Goal: Information Seeking & Learning: Compare options

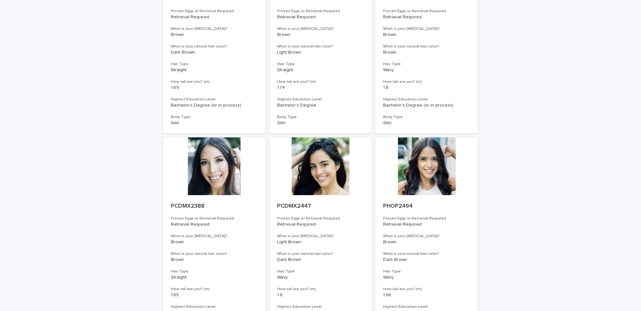
scroll to position [649, 0]
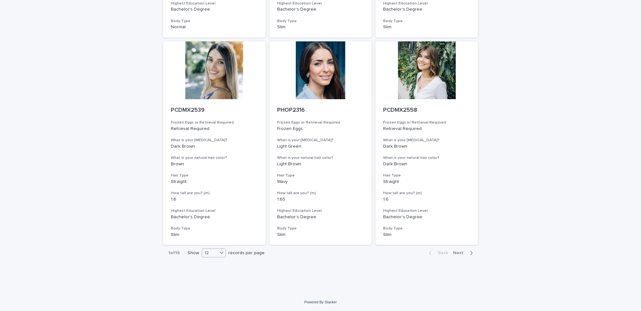
click at [209, 255] on div "12" at bounding box center [209, 253] width 15 height 7
click at [206, 278] on div "36" at bounding box center [211, 277] width 23 height 8
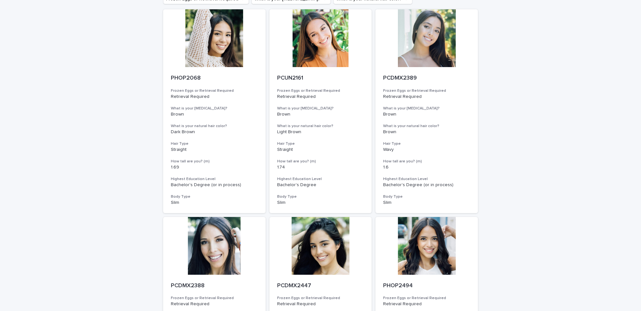
scroll to position [0, 0]
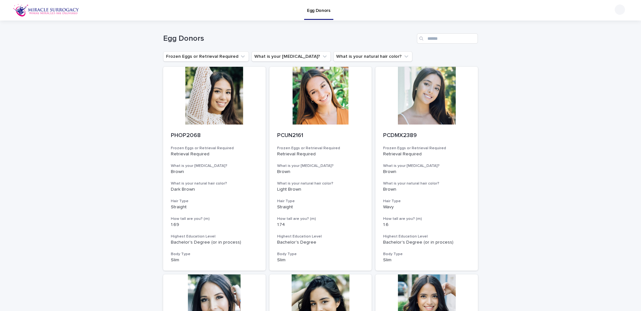
click at [229, 107] on div at bounding box center [214, 96] width 102 height 58
click at [296, 105] on div at bounding box center [321, 96] width 102 height 58
click at [415, 102] on div at bounding box center [427, 96] width 102 height 58
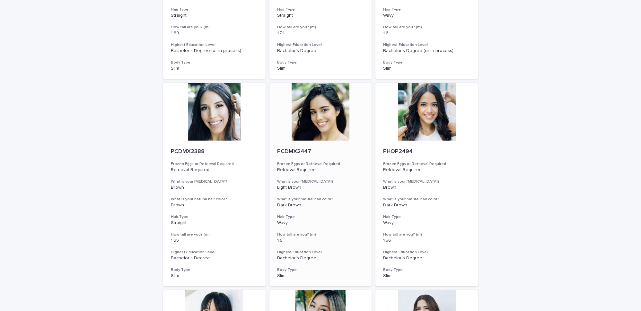
scroll to position [204, 0]
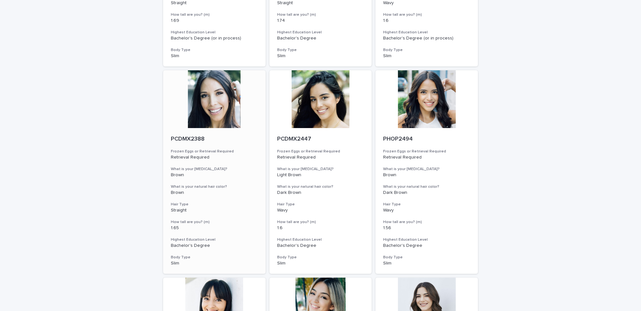
drag, startPoint x: 217, startPoint y: 105, endPoint x: 235, endPoint y: 104, distance: 18.0
click at [216, 105] on div at bounding box center [214, 99] width 102 height 58
click at [311, 109] on div at bounding box center [321, 99] width 102 height 58
click at [422, 106] on div at bounding box center [427, 99] width 102 height 58
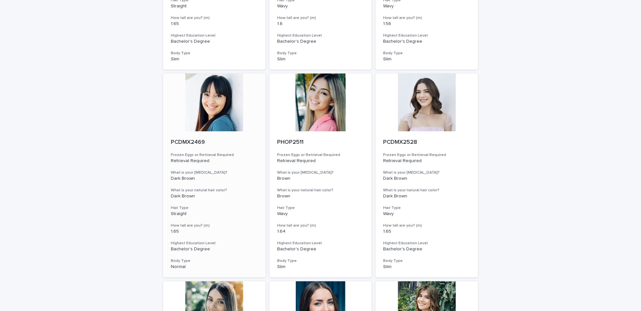
click at [219, 111] on div at bounding box center [214, 103] width 102 height 58
click at [321, 111] on div at bounding box center [321, 103] width 102 height 58
click at [421, 108] on div at bounding box center [427, 103] width 102 height 58
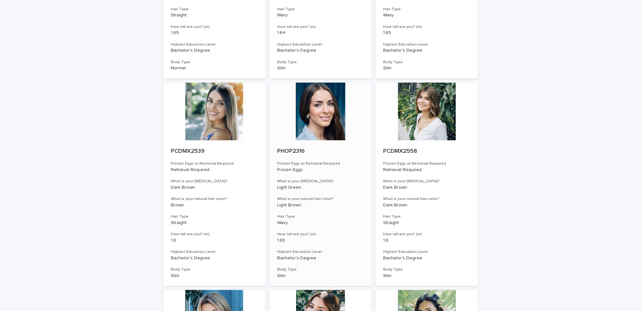
scroll to position [613, 0]
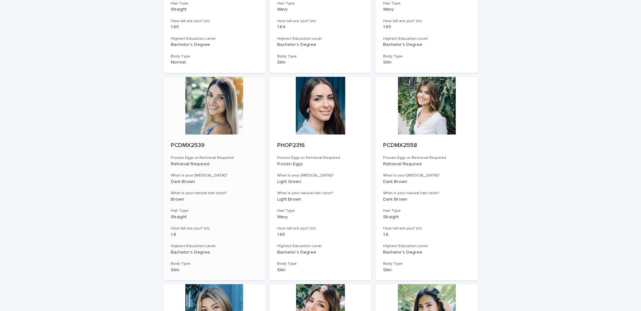
click at [238, 111] on div at bounding box center [214, 106] width 102 height 58
click at [307, 106] on div at bounding box center [321, 106] width 102 height 58
click at [426, 111] on div at bounding box center [427, 106] width 102 height 58
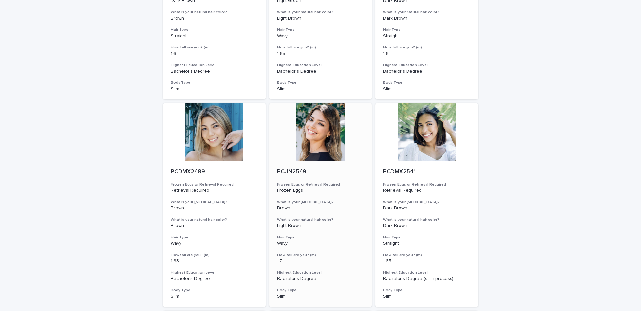
scroll to position [818, 0]
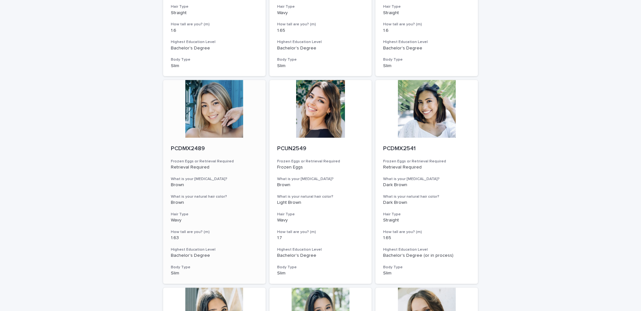
click at [217, 103] on div at bounding box center [214, 109] width 102 height 58
click at [313, 104] on div at bounding box center [321, 109] width 102 height 58
click at [425, 109] on div at bounding box center [427, 109] width 102 height 58
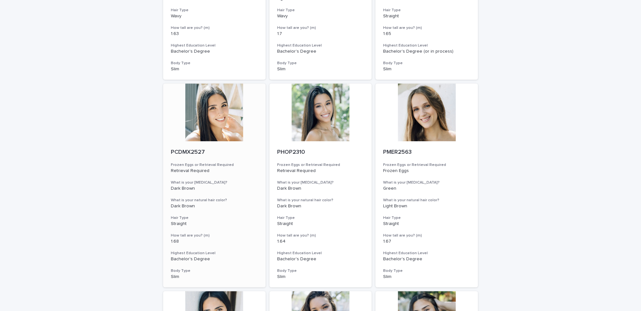
click at [221, 120] on div at bounding box center [214, 113] width 102 height 58
click at [297, 114] on div at bounding box center [321, 113] width 102 height 58
click at [440, 120] on div at bounding box center [427, 113] width 102 height 58
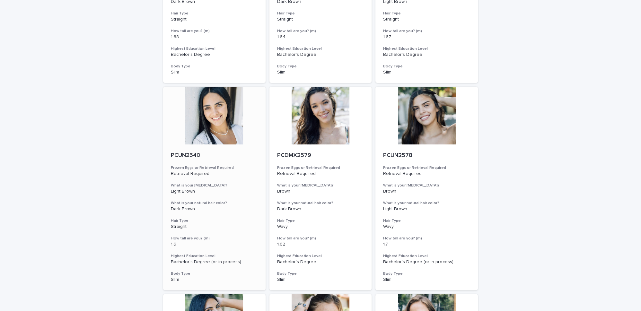
click at [209, 120] on div at bounding box center [214, 116] width 102 height 58
click at [291, 111] on div at bounding box center [321, 116] width 102 height 58
click at [420, 113] on div at bounding box center [427, 116] width 102 height 58
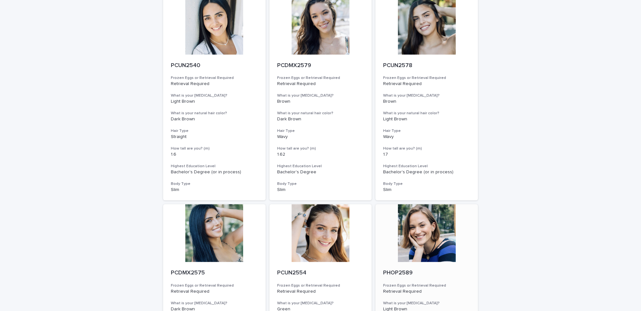
scroll to position [1431, 0]
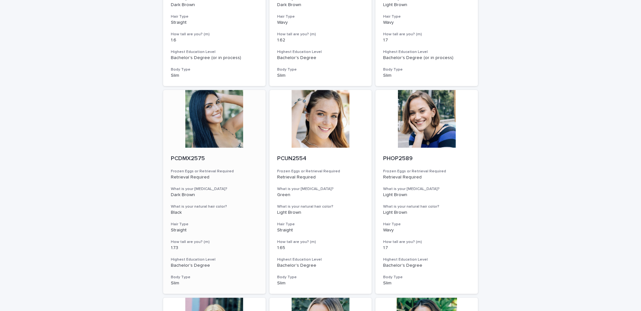
click at [216, 123] on div at bounding box center [214, 119] width 102 height 58
click at [312, 120] on div at bounding box center [321, 119] width 102 height 58
click at [434, 125] on div at bounding box center [427, 119] width 102 height 58
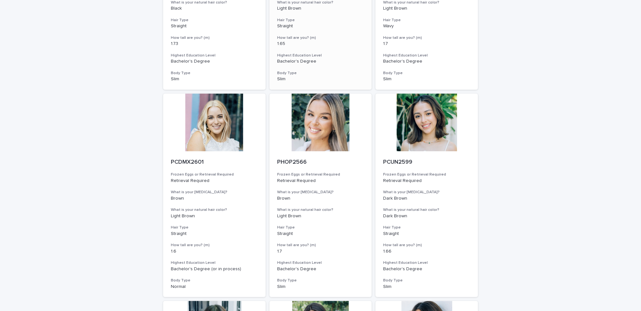
scroll to position [1635, 0]
click at [214, 122] on div at bounding box center [214, 122] width 102 height 58
click at [310, 119] on div at bounding box center [321, 122] width 102 height 58
click at [440, 125] on div at bounding box center [427, 122] width 102 height 58
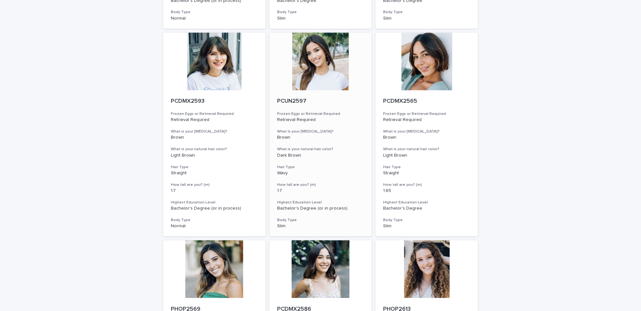
scroll to position [1908, 0]
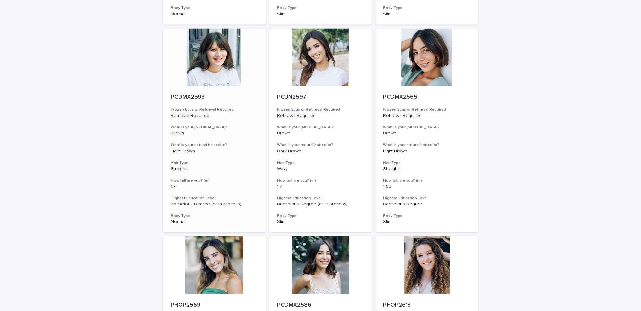
click at [227, 65] on div at bounding box center [214, 57] width 102 height 58
click at [305, 66] on div at bounding box center [321, 57] width 102 height 58
click at [406, 65] on div at bounding box center [427, 57] width 102 height 58
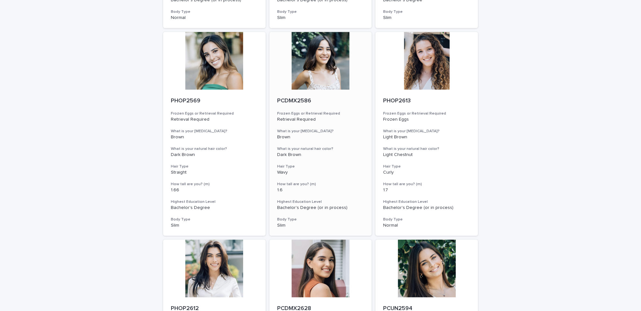
scroll to position [2112, 0]
click at [218, 64] on div at bounding box center [214, 61] width 102 height 58
click at [328, 66] on div at bounding box center [321, 61] width 102 height 58
click at [417, 65] on div at bounding box center [427, 61] width 102 height 58
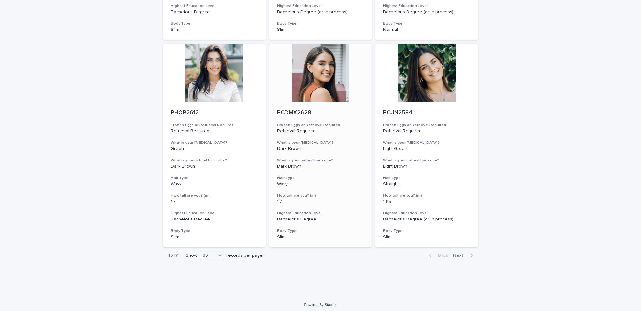
scroll to position [2311, 0]
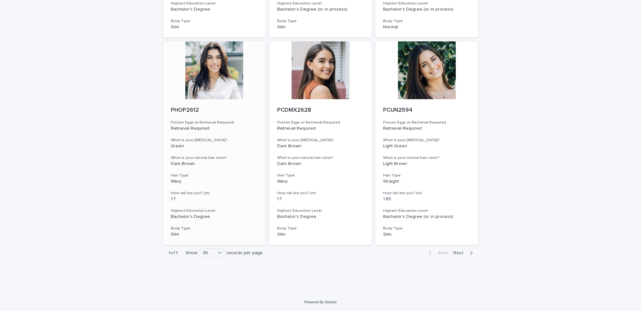
click at [220, 76] on div at bounding box center [214, 70] width 102 height 58
click at [304, 72] on div at bounding box center [321, 70] width 102 height 58
click at [428, 79] on div at bounding box center [427, 70] width 102 height 58
click at [460, 253] on span "Next" at bounding box center [460, 253] width 14 height 4
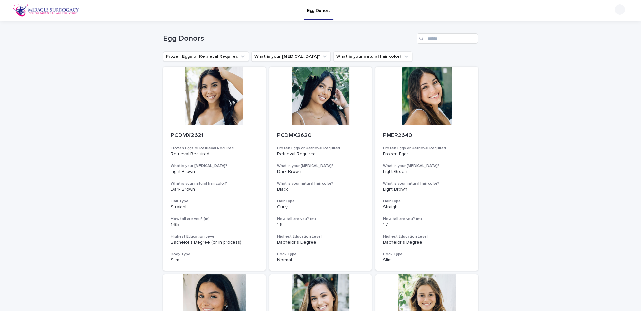
click at [211, 84] on div at bounding box center [214, 96] width 102 height 58
click at [326, 97] on div at bounding box center [321, 96] width 102 height 58
click at [406, 103] on div at bounding box center [427, 96] width 102 height 58
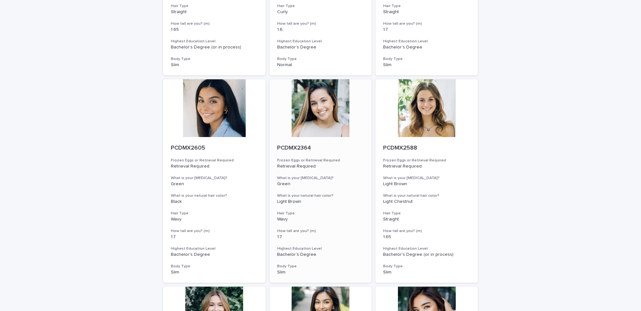
scroll to position [204, 0]
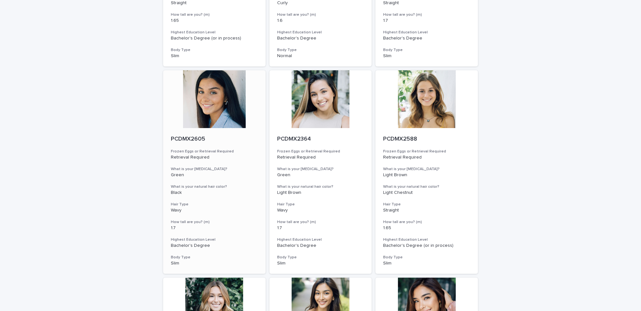
click at [213, 96] on div at bounding box center [214, 99] width 102 height 58
click at [325, 103] on div at bounding box center [321, 99] width 102 height 58
click at [440, 110] on div at bounding box center [427, 99] width 102 height 58
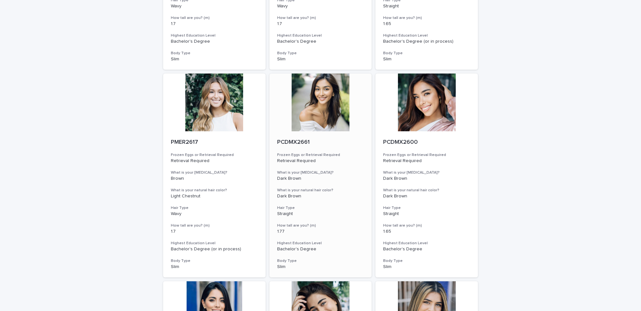
scroll to position [409, 0]
click at [217, 98] on div at bounding box center [214, 103] width 102 height 58
click at [323, 104] on div at bounding box center [321, 103] width 102 height 58
click at [426, 109] on div at bounding box center [427, 103] width 102 height 58
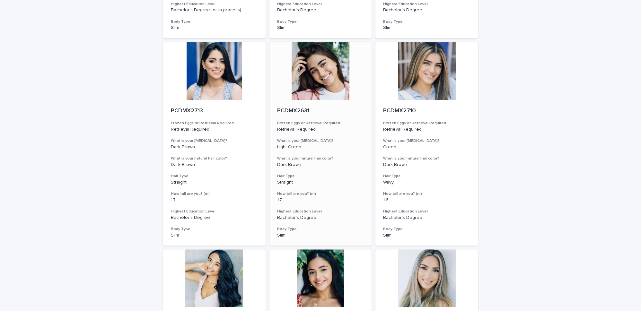
scroll to position [681, 0]
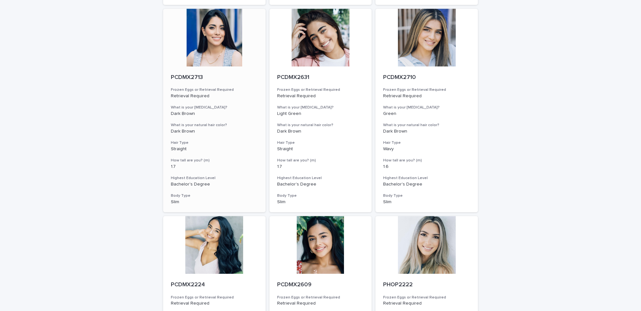
click at [221, 40] on div at bounding box center [214, 38] width 102 height 58
click at [304, 42] on div at bounding box center [321, 38] width 102 height 58
click at [452, 41] on div at bounding box center [427, 38] width 102 height 58
click at [225, 231] on div at bounding box center [214, 245] width 102 height 58
click at [320, 235] on div at bounding box center [321, 245] width 102 height 58
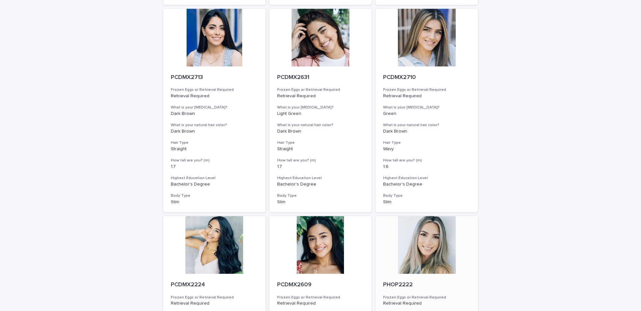
click at [435, 239] on div at bounding box center [427, 245] width 102 height 58
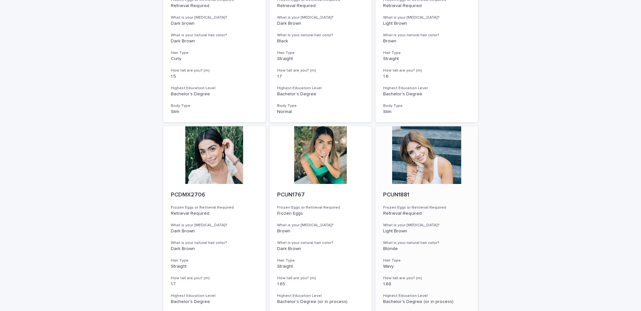
scroll to position [1022, 0]
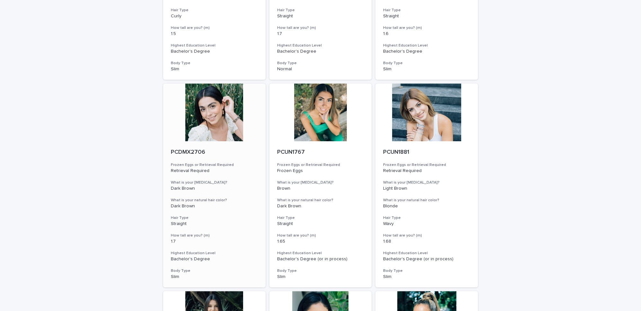
click at [200, 108] on div at bounding box center [214, 113] width 102 height 58
click at [318, 118] on div at bounding box center [321, 113] width 102 height 58
click at [413, 119] on div at bounding box center [427, 113] width 102 height 58
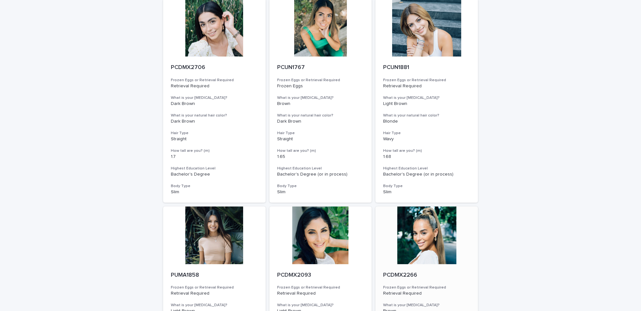
scroll to position [1295, 0]
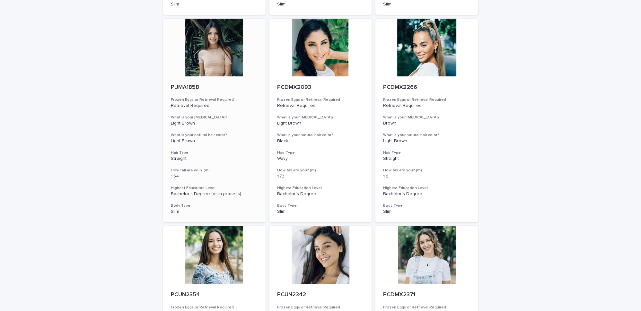
click at [223, 66] on div at bounding box center [214, 48] width 102 height 58
click at [300, 57] on div at bounding box center [321, 48] width 102 height 58
click at [417, 55] on div at bounding box center [427, 48] width 102 height 58
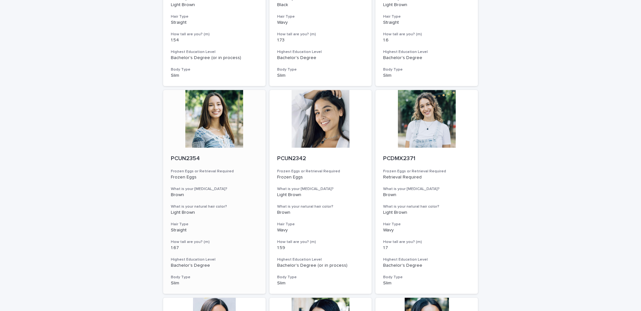
click at [217, 125] on div at bounding box center [214, 119] width 102 height 58
click at [322, 124] on div at bounding box center [321, 119] width 102 height 58
click at [425, 120] on div at bounding box center [427, 119] width 102 height 58
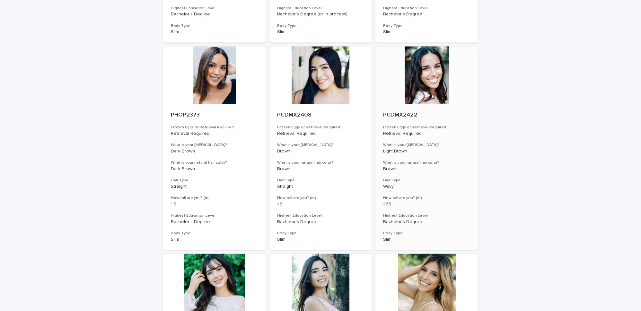
scroll to position [1703, 0]
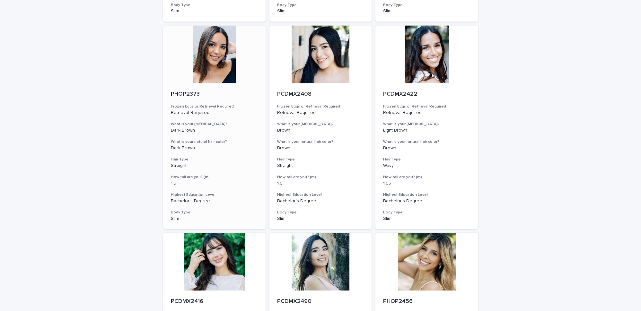
click at [227, 69] on div at bounding box center [214, 54] width 102 height 58
click at [308, 64] on div at bounding box center [321, 54] width 102 height 58
click at [414, 68] on div at bounding box center [427, 54] width 102 height 58
click at [226, 251] on div at bounding box center [214, 262] width 102 height 58
click at [321, 257] on div at bounding box center [321, 262] width 102 height 58
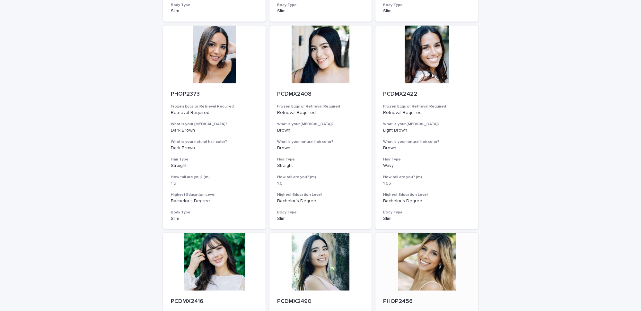
click at [430, 266] on div at bounding box center [427, 262] width 102 height 58
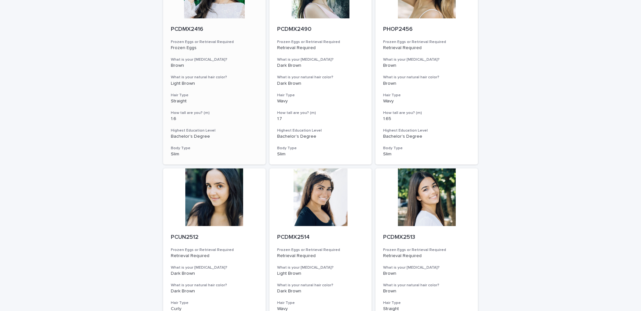
scroll to position [1976, 0]
click at [228, 194] on div at bounding box center [214, 197] width 102 height 58
click at [319, 199] on div at bounding box center [321, 197] width 102 height 58
click at [416, 200] on div at bounding box center [427, 197] width 102 height 58
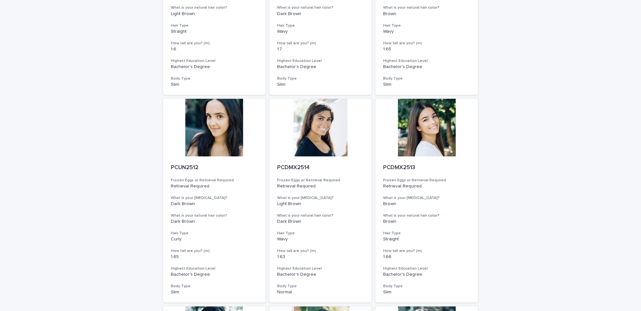
scroll to position [2249, 0]
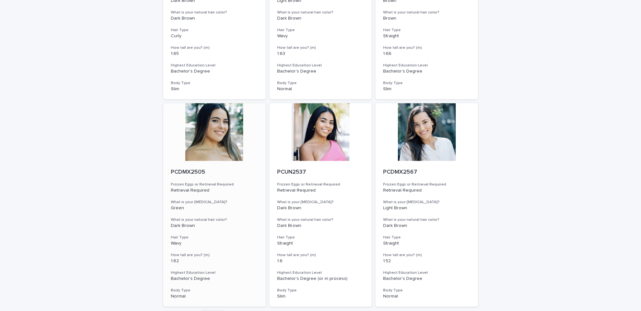
click at [214, 124] on div at bounding box center [214, 132] width 102 height 58
click at [319, 138] on div at bounding box center [321, 132] width 102 height 58
click at [411, 134] on div at bounding box center [427, 132] width 102 height 58
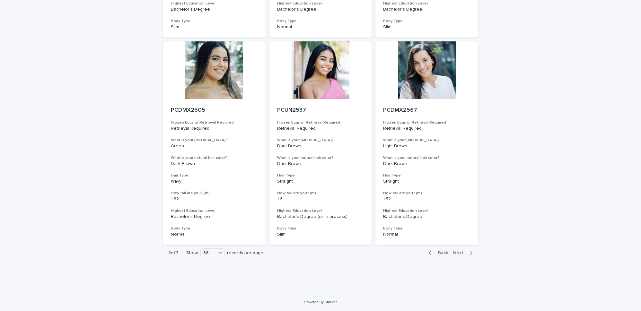
click at [460, 253] on span "Next" at bounding box center [460, 253] width 14 height 4
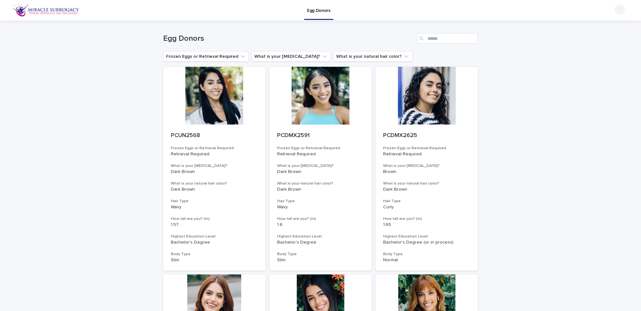
click at [226, 91] on div at bounding box center [214, 96] width 102 height 58
click at [322, 100] on div at bounding box center [321, 96] width 102 height 58
click at [419, 106] on div at bounding box center [427, 96] width 102 height 58
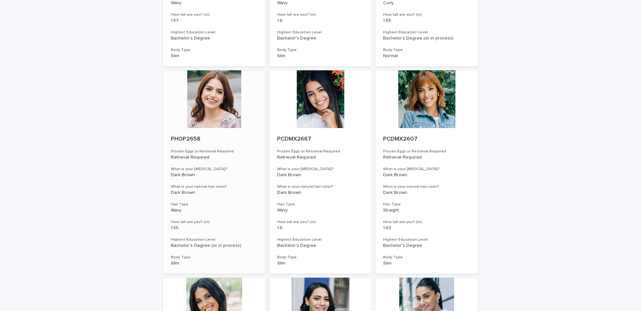
click at [207, 101] on div at bounding box center [214, 99] width 102 height 58
click at [336, 108] on div at bounding box center [321, 99] width 102 height 58
click at [399, 111] on div at bounding box center [427, 99] width 102 height 58
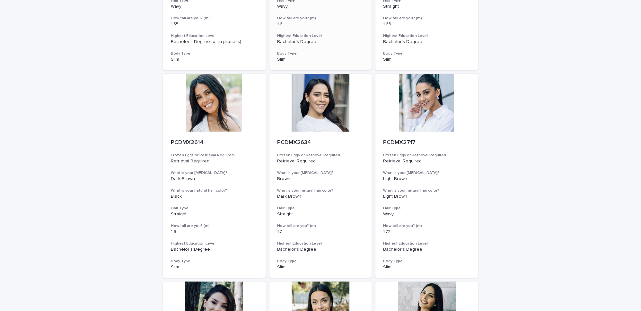
scroll to position [409, 0]
click at [217, 103] on div at bounding box center [214, 103] width 102 height 58
click at [320, 109] on div at bounding box center [321, 103] width 102 height 58
click at [401, 112] on div at bounding box center [427, 103] width 102 height 58
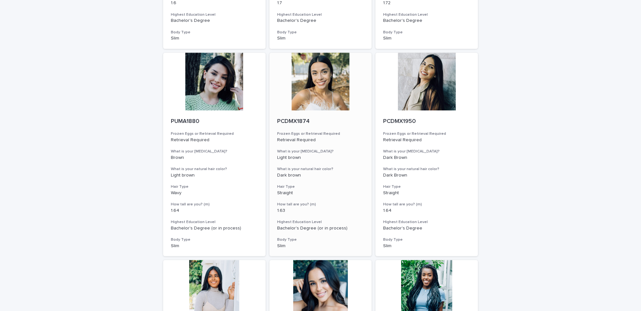
scroll to position [681, 0]
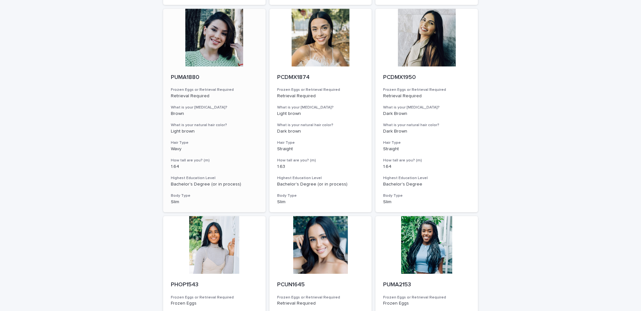
drag, startPoint x: 222, startPoint y: 59, endPoint x: 228, endPoint y: 58, distance: 5.6
click at [222, 59] on div at bounding box center [214, 38] width 102 height 58
click at [303, 58] on div at bounding box center [321, 38] width 102 height 58
click at [438, 58] on div at bounding box center [427, 38] width 102 height 58
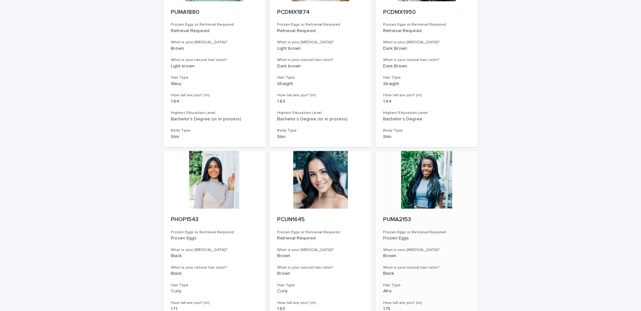
scroll to position [818, 0]
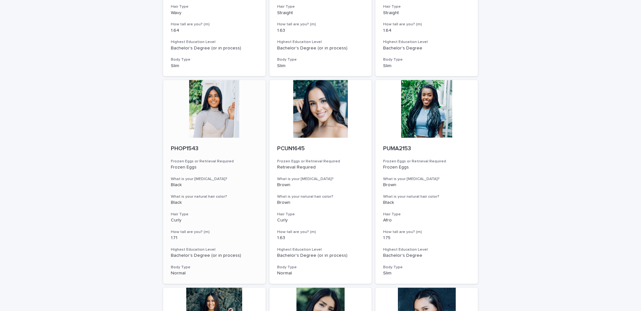
click at [215, 101] on div at bounding box center [214, 109] width 102 height 58
click at [315, 111] on div at bounding box center [321, 109] width 102 height 58
click at [432, 114] on div at bounding box center [427, 109] width 102 height 58
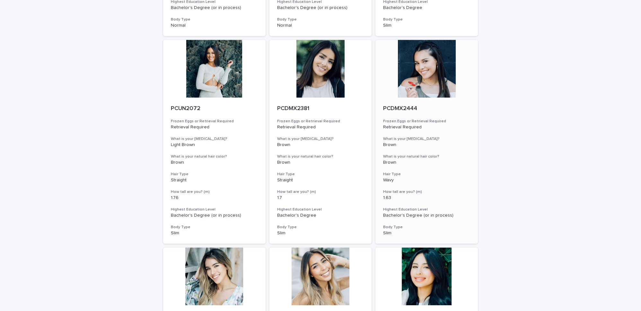
scroll to position [1090, 0]
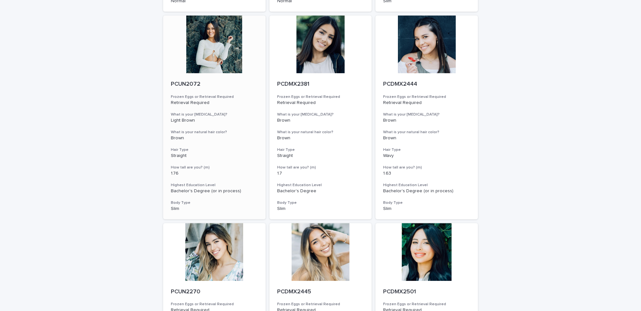
click at [215, 48] on div at bounding box center [214, 44] width 102 height 58
click at [323, 59] on div at bounding box center [321, 44] width 102 height 58
click at [427, 52] on div at bounding box center [427, 44] width 102 height 58
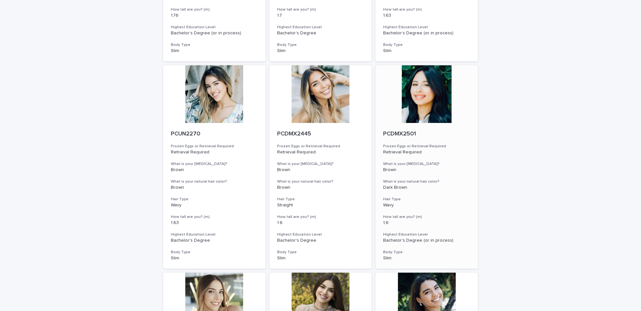
scroll to position [1295, 0]
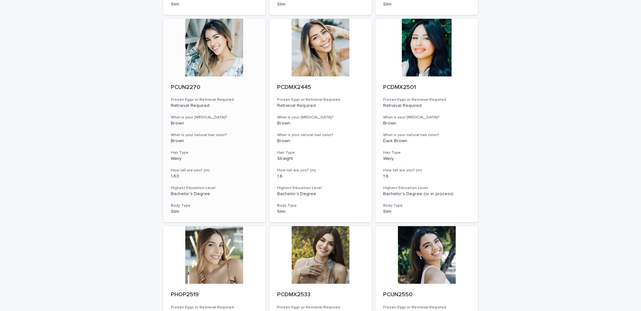
click at [214, 51] on div at bounding box center [214, 48] width 102 height 58
click at [319, 55] on div at bounding box center [321, 48] width 102 height 58
click at [432, 57] on div at bounding box center [427, 48] width 102 height 58
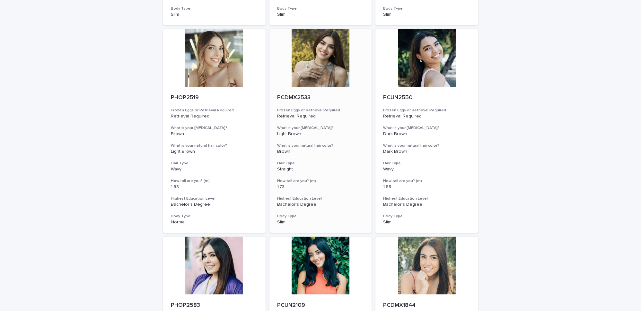
scroll to position [1499, 0]
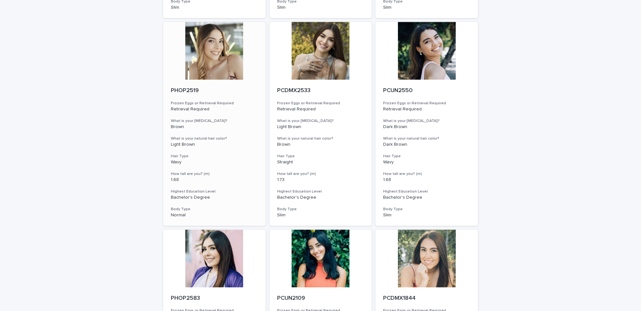
click at [224, 49] on div at bounding box center [214, 51] width 102 height 58
click at [323, 58] on div at bounding box center [321, 51] width 102 height 58
click at [403, 58] on div at bounding box center [427, 51] width 102 height 58
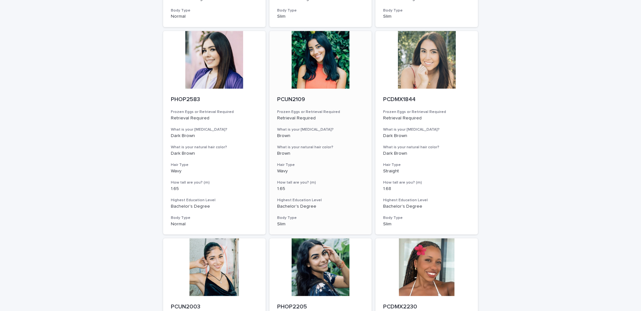
scroll to position [1703, 0]
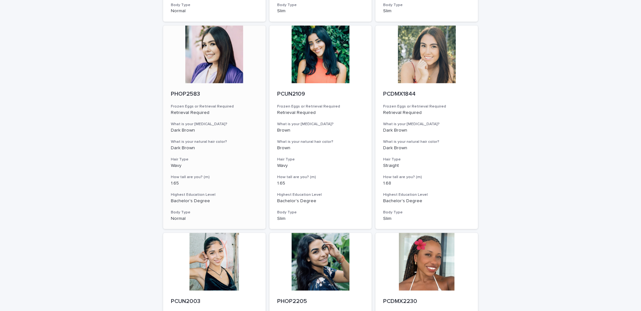
click at [208, 65] on div at bounding box center [214, 54] width 102 height 58
click at [319, 63] on div at bounding box center [321, 54] width 102 height 58
click at [417, 67] on div at bounding box center [427, 54] width 102 height 58
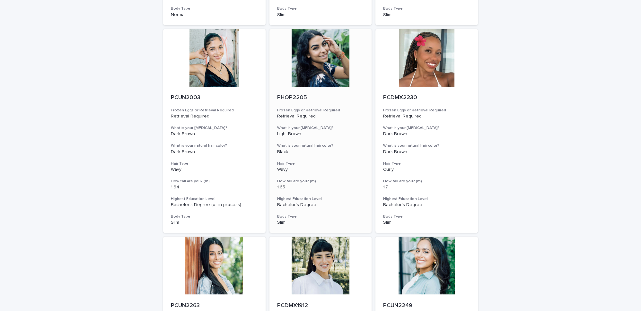
scroll to position [1908, 0]
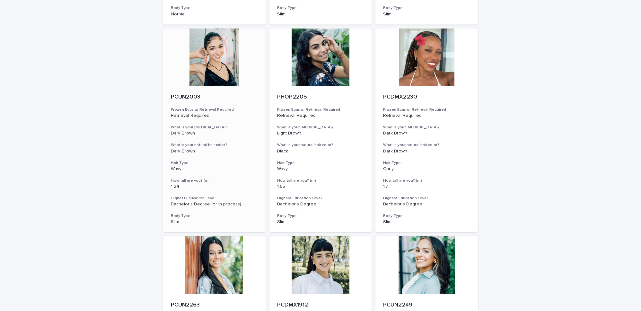
click at [219, 64] on div at bounding box center [214, 57] width 102 height 58
click at [319, 63] on div at bounding box center [321, 57] width 102 height 58
click at [429, 65] on div at bounding box center [427, 57] width 102 height 58
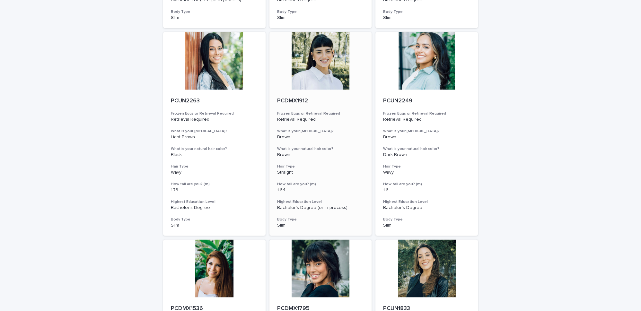
scroll to position [2112, 0]
click at [223, 66] on div at bounding box center [214, 61] width 102 height 58
click at [321, 67] on div at bounding box center [321, 61] width 102 height 58
click at [427, 75] on div at bounding box center [427, 61] width 102 height 58
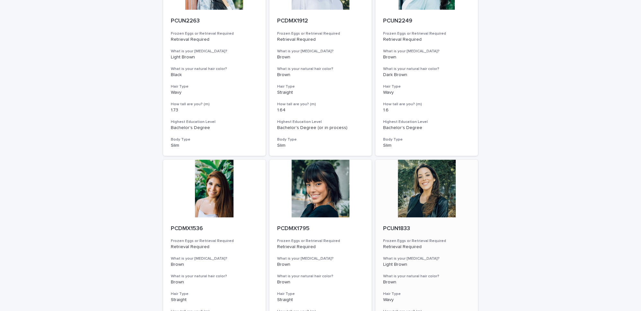
scroll to position [2311, 0]
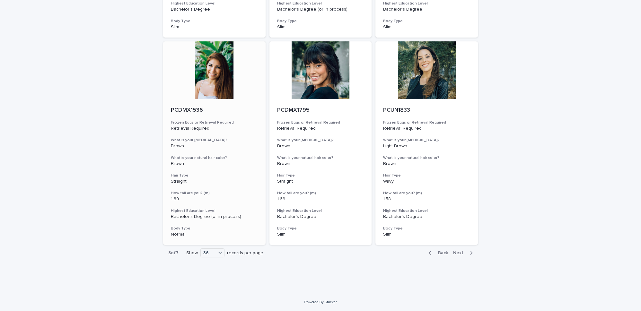
click at [217, 70] on div at bounding box center [214, 70] width 102 height 58
click at [329, 72] on div at bounding box center [321, 70] width 102 height 58
click at [426, 78] on div at bounding box center [427, 70] width 102 height 58
click at [464, 252] on span "Next" at bounding box center [460, 253] width 14 height 4
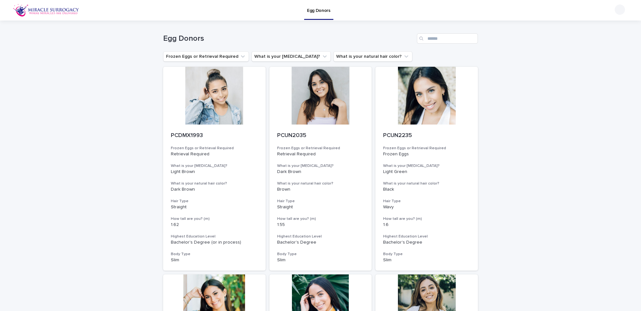
click at [208, 110] on div at bounding box center [214, 96] width 102 height 58
click at [302, 102] on div at bounding box center [321, 96] width 102 height 58
click at [405, 98] on div at bounding box center [427, 96] width 102 height 58
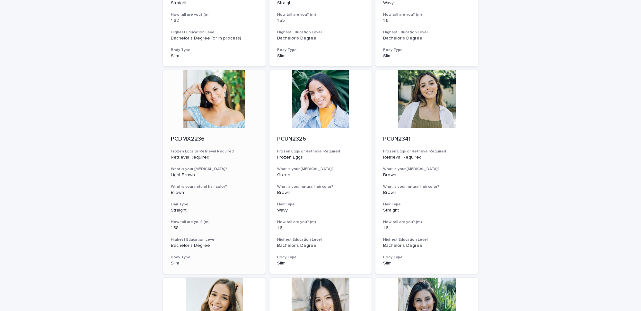
click at [198, 95] on div at bounding box center [214, 99] width 102 height 58
click at [306, 95] on div at bounding box center [321, 99] width 102 height 58
click at [447, 104] on div at bounding box center [427, 99] width 102 height 58
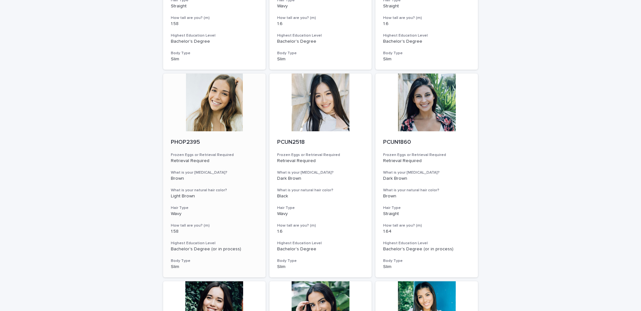
click at [218, 111] on div at bounding box center [214, 103] width 102 height 58
click at [324, 103] on div at bounding box center [321, 103] width 102 height 58
click at [434, 108] on div at bounding box center [427, 103] width 102 height 58
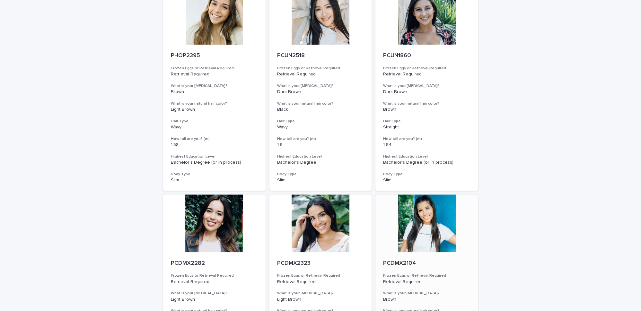
scroll to position [613, 0]
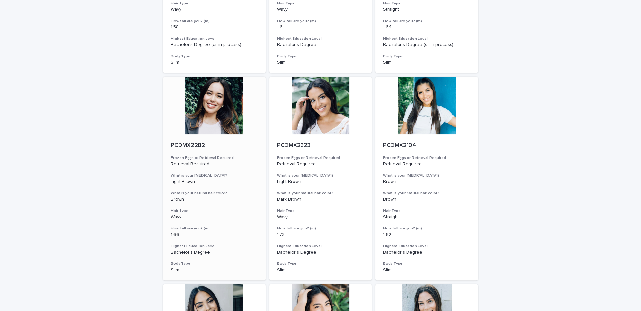
click at [210, 101] on div at bounding box center [214, 106] width 102 height 58
click at [309, 109] on div at bounding box center [321, 106] width 102 height 58
click at [428, 106] on div at bounding box center [427, 106] width 102 height 58
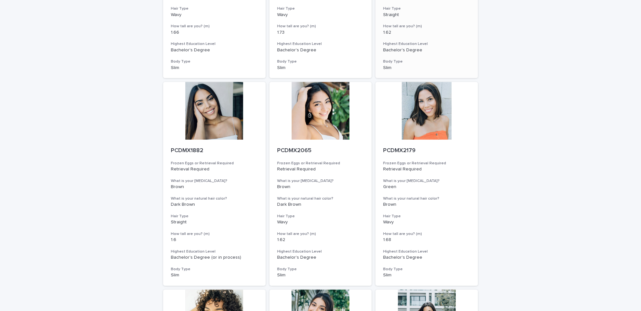
scroll to position [818, 0]
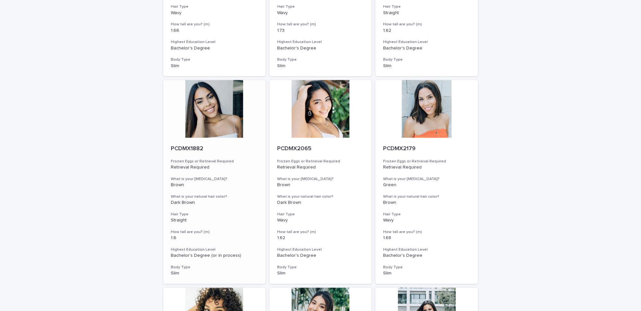
click at [215, 113] on div at bounding box center [214, 109] width 102 height 58
click at [323, 116] on div at bounding box center [321, 109] width 102 height 58
click at [428, 114] on div at bounding box center [427, 109] width 102 height 58
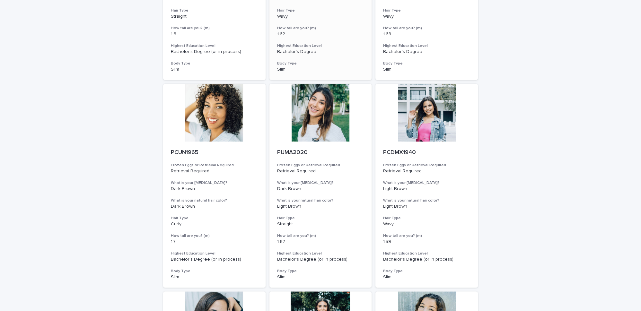
scroll to position [1022, 0]
click at [226, 118] on div at bounding box center [214, 113] width 102 height 58
click at [325, 113] on div at bounding box center [321, 113] width 102 height 58
click at [428, 112] on div at bounding box center [427, 113] width 102 height 58
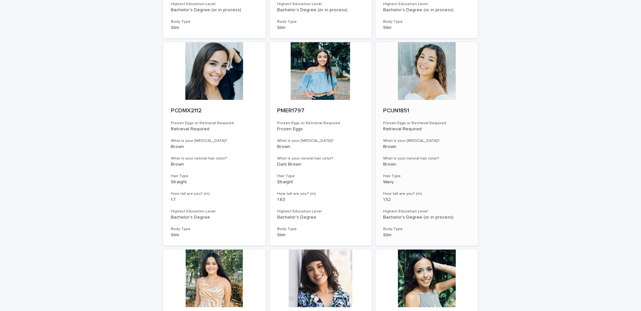
scroll to position [1295, 0]
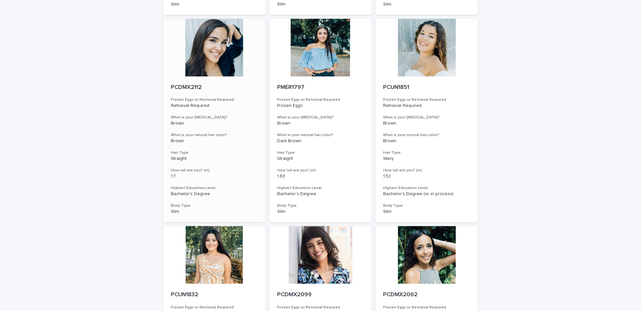
click at [202, 62] on div at bounding box center [214, 48] width 102 height 58
click at [295, 55] on div at bounding box center [321, 48] width 102 height 58
click at [431, 57] on div at bounding box center [427, 48] width 102 height 58
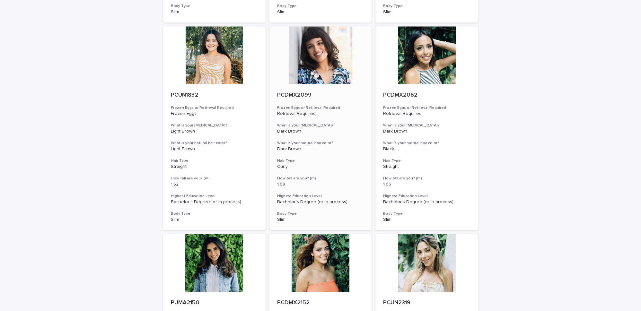
scroll to position [1499, 0]
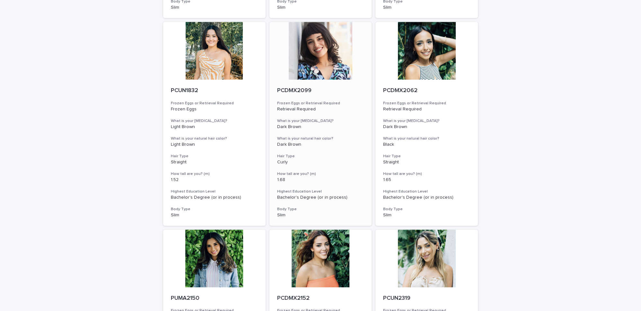
click at [325, 54] on div at bounding box center [321, 51] width 102 height 58
click at [422, 53] on div at bounding box center [427, 51] width 102 height 58
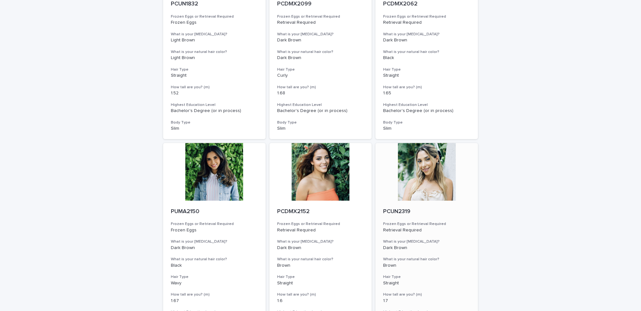
scroll to position [1703, 0]
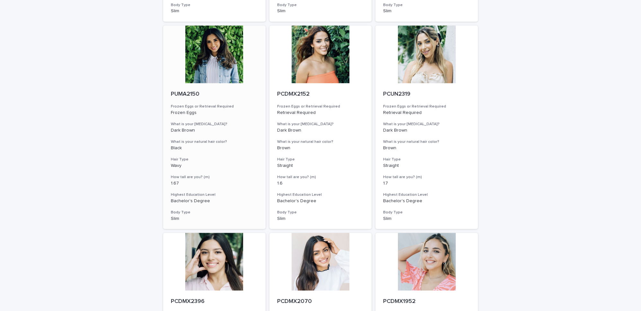
click at [220, 68] on div at bounding box center [214, 54] width 102 height 58
click at [322, 66] on div at bounding box center [321, 54] width 102 height 58
click at [396, 61] on div at bounding box center [427, 54] width 102 height 58
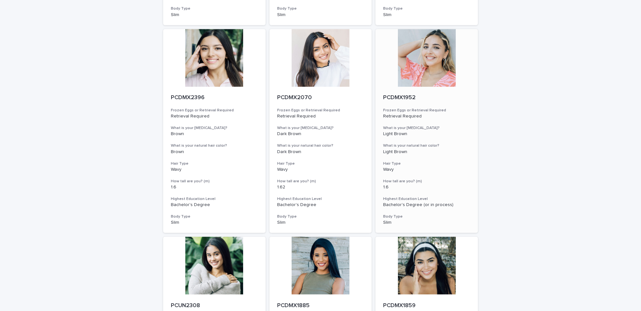
scroll to position [1908, 0]
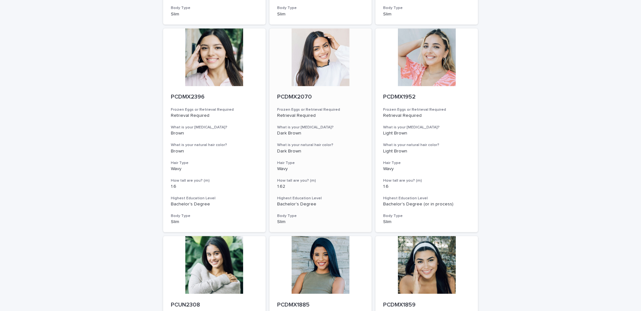
click at [318, 58] on div at bounding box center [321, 57] width 102 height 58
click at [429, 62] on div at bounding box center [427, 57] width 102 height 58
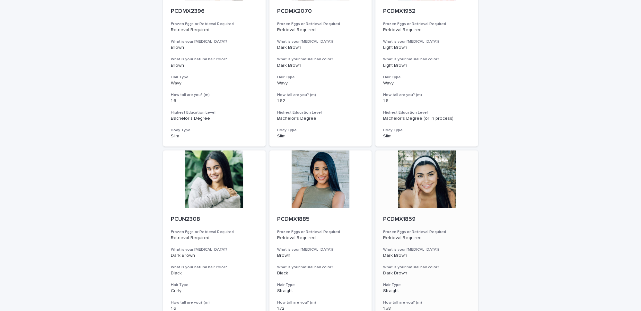
scroll to position [2112, 0]
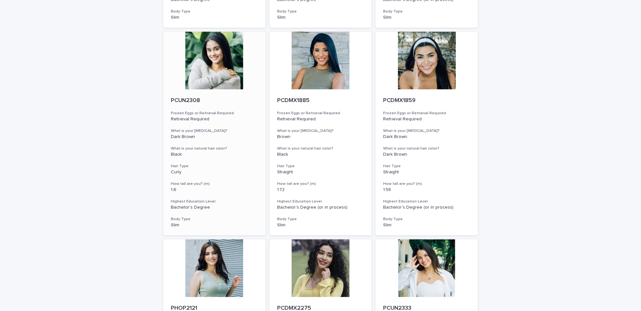
click at [204, 69] on div at bounding box center [214, 61] width 102 height 58
click at [310, 69] on div at bounding box center [321, 61] width 102 height 58
click at [412, 67] on div at bounding box center [427, 61] width 102 height 58
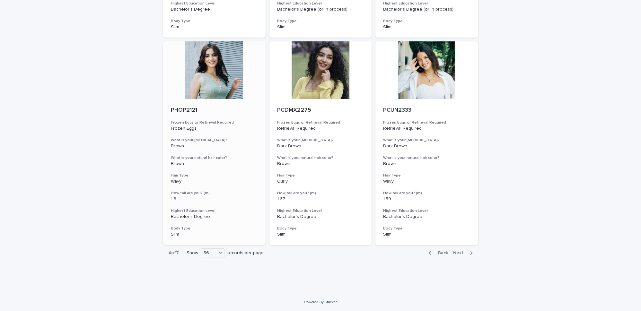
click at [207, 80] on div at bounding box center [214, 70] width 102 height 58
click at [320, 84] on div at bounding box center [321, 70] width 102 height 58
click at [425, 76] on div at bounding box center [427, 70] width 102 height 58
click at [462, 252] on span "Next" at bounding box center [460, 253] width 14 height 4
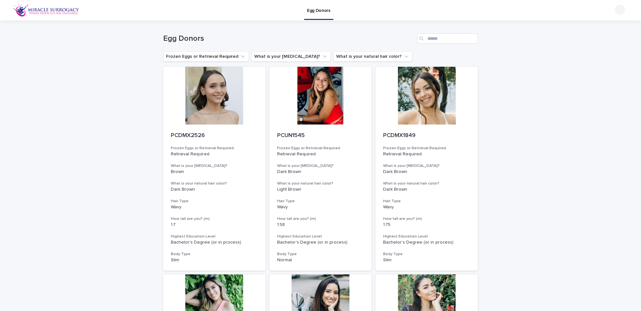
click at [232, 88] on div at bounding box center [214, 96] width 102 height 58
click at [314, 95] on div at bounding box center [321, 96] width 102 height 58
click at [415, 101] on div at bounding box center [427, 96] width 102 height 58
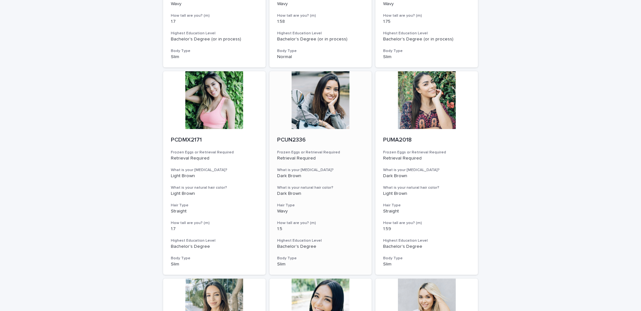
scroll to position [204, 0]
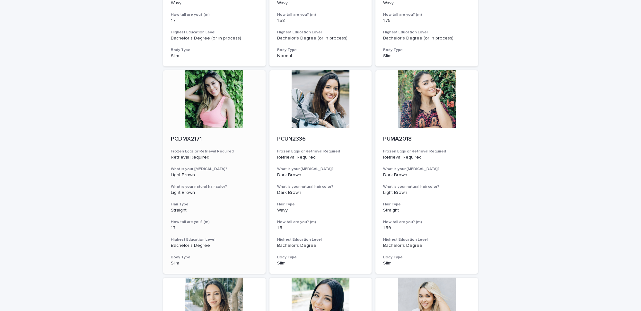
click at [221, 95] on div at bounding box center [214, 99] width 102 height 58
click at [303, 98] on div at bounding box center [321, 99] width 102 height 58
click at [404, 106] on div at bounding box center [427, 99] width 102 height 58
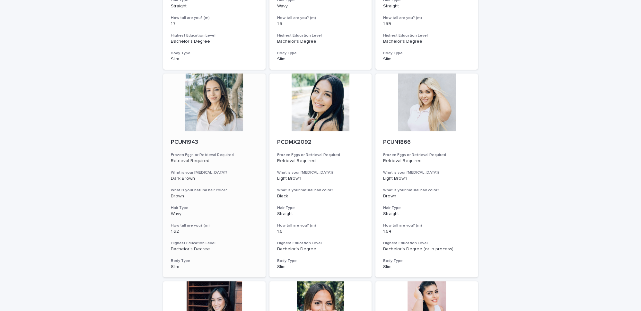
click at [233, 106] on div at bounding box center [214, 103] width 102 height 58
click at [311, 106] on div at bounding box center [321, 103] width 102 height 58
click at [415, 107] on div at bounding box center [427, 103] width 102 height 58
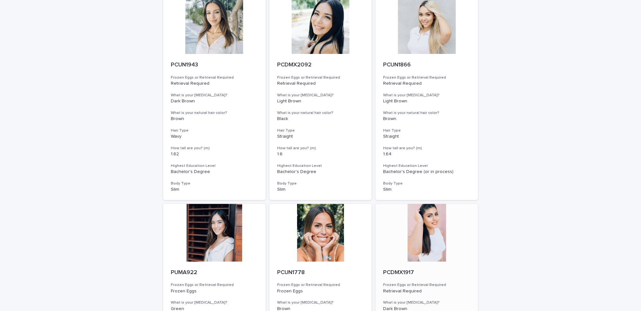
scroll to position [613, 0]
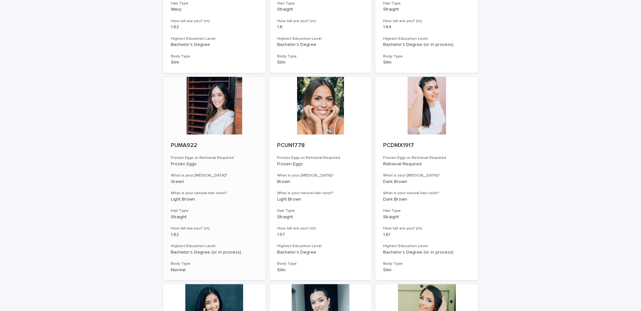
click at [221, 114] on div at bounding box center [214, 106] width 102 height 58
click at [307, 110] on div at bounding box center [321, 106] width 102 height 58
click at [419, 107] on div at bounding box center [427, 106] width 102 height 58
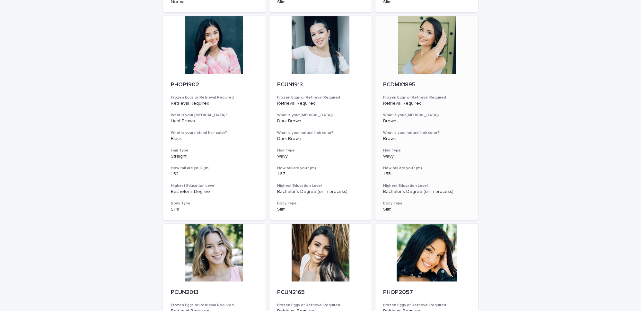
scroll to position [886, 0]
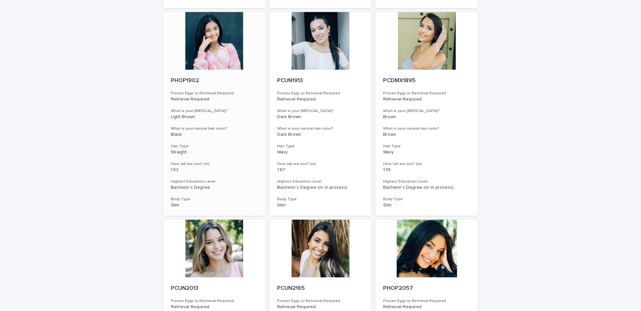
click at [224, 47] on div at bounding box center [214, 41] width 102 height 58
click at [298, 45] on div at bounding box center [321, 41] width 102 height 58
click at [434, 46] on div at bounding box center [427, 41] width 102 height 58
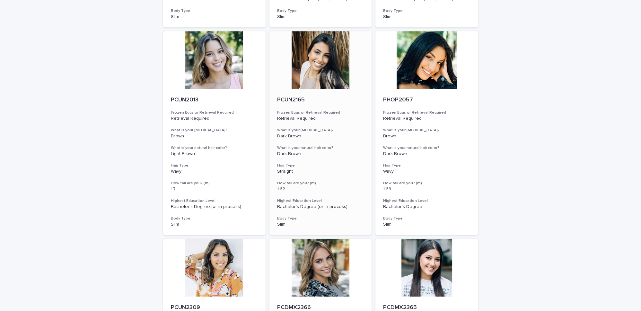
scroll to position [1090, 0]
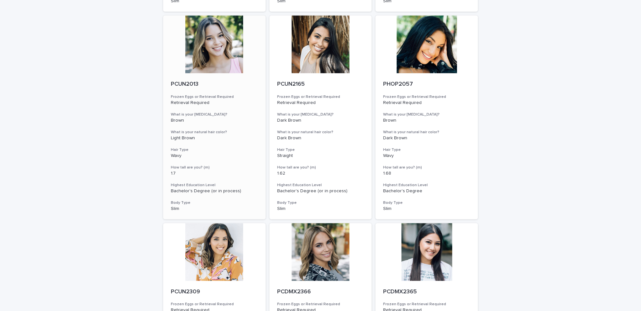
click at [228, 52] on div at bounding box center [214, 44] width 102 height 58
click at [322, 51] on div at bounding box center [321, 44] width 102 height 58
click at [425, 56] on div at bounding box center [427, 44] width 102 height 58
click at [218, 237] on div at bounding box center [214, 252] width 102 height 58
click at [327, 244] on div at bounding box center [321, 252] width 102 height 58
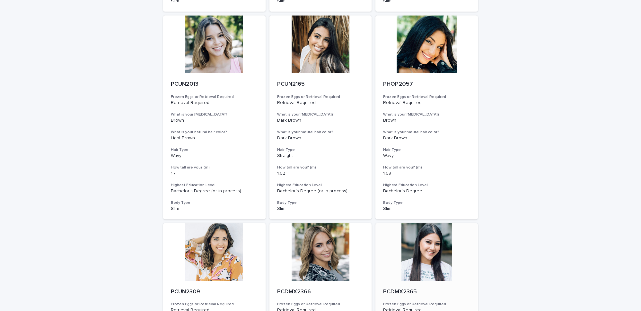
click at [419, 247] on div at bounding box center [427, 252] width 102 height 58
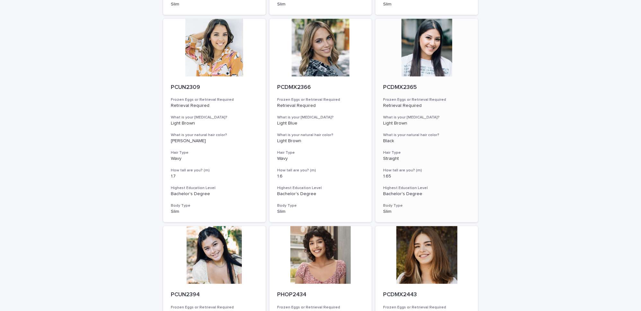
scroll to position [1431, 0]
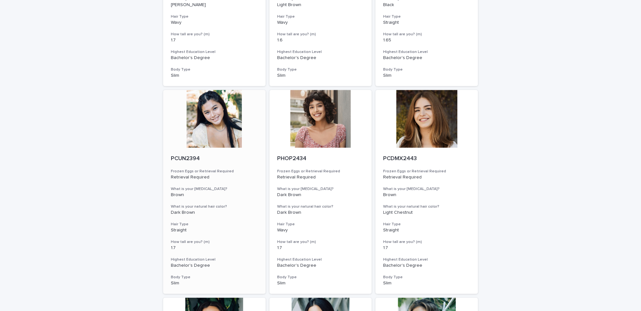
click at [224, 115] on div at bounding box center [214, 119] width 102 height 58
click at [323, 118] on div at bounding box center [321, 119] width 102 height 58
click at [432, 117] on div at bounding box center [427, 119] width 102 height 58
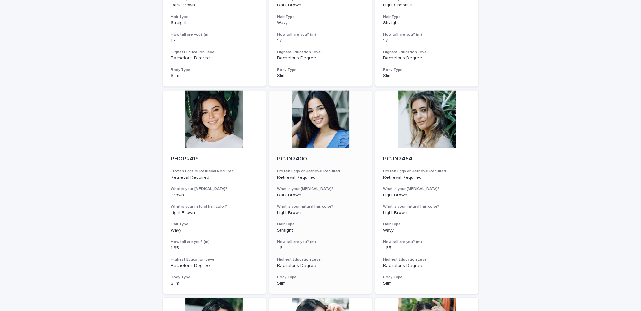
scroll to position [1703, 0]
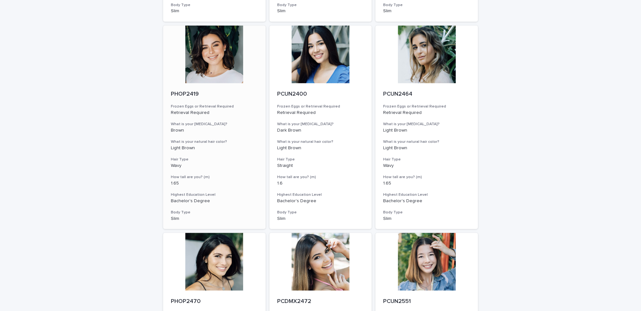
click at [203, 60] on div at bounding box center [214, 54] width 102 height 58
click at [324, 59] on div at bounding box center [321, 54] width 102 height 58
click at [415, 53] on div at bounding box center [427, 54] width 102 height 58
click at [216, 252] on div at bounding box center [214, 262] width 102 height 58
click at [310, 260] on div at bounding box center [321, 262] width 102 height 58
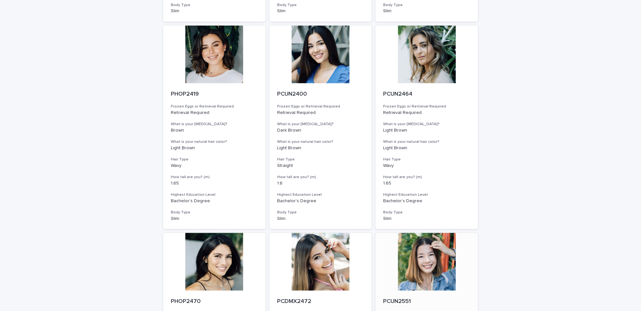
click at [419, 261] on div at bounding box center [427, 262] width 102 height 58
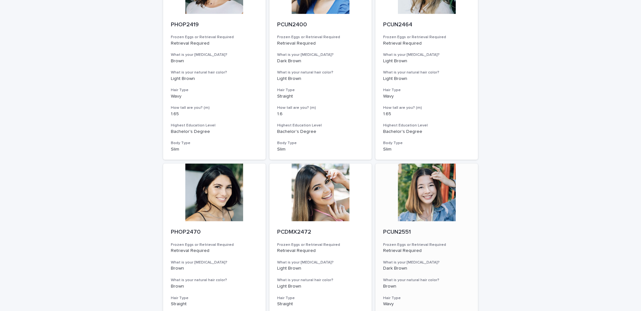
scroll to position [1976, 0]
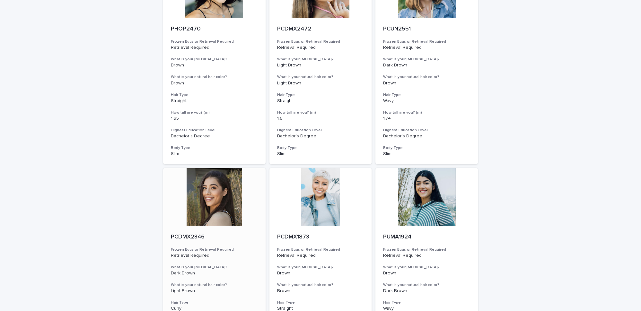
click at [215, 195] on div at bounding box center [214, 197] width 102 height 58
click at [333, 200] on div at bounding box center [321, 197] width 102 height 58
click at [435, 193] on div at bounding box center [427, 197] width 102 height 58
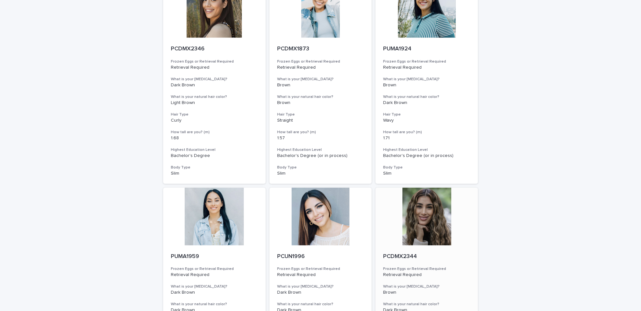
scroll to position [2249, 0]
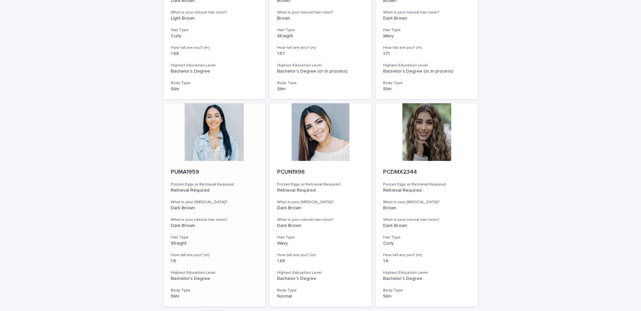
click at [215, 130] on div at bounding box center [214, 132] width 102 height 58
click at [332, 133] on div at bounding box center [321, 132] width 102 height 58
click at [427, 131] on div at bounding box center [427, 132] width 102 height 58
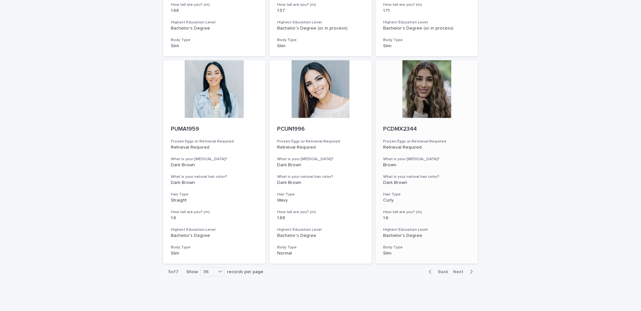
scroll to position [2311, 0]
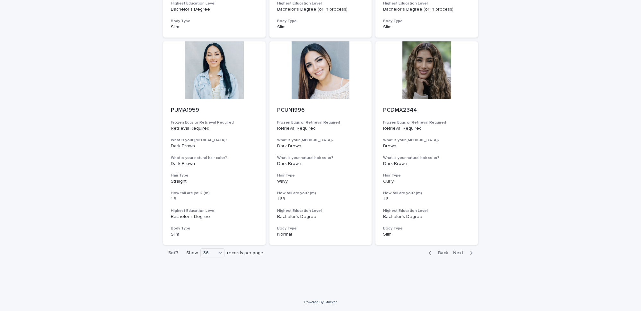
click at [456, 252] on span "Next" at bounding box center [460, 253] width 14 height 4
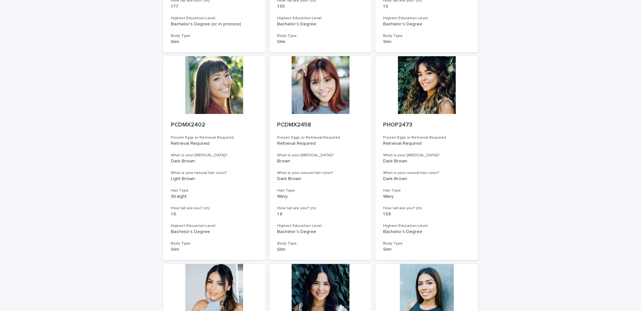
scroll to position [15, 0]
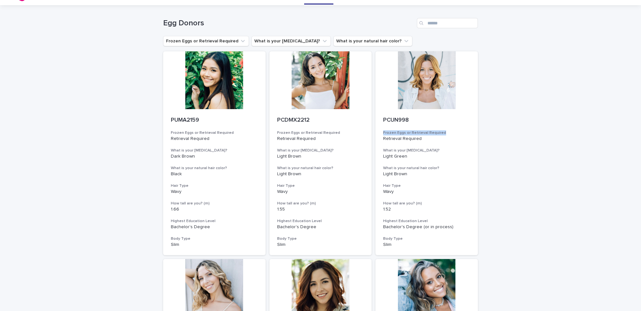
click at [222, 81] on div at bounding box center [214, 80] width 102 height 58
click at [300, 84] on div at bounding box center [321, 80] width 102 height 58
click at [430, 86] on div at bounding box center [427, 80] width 102 height 58
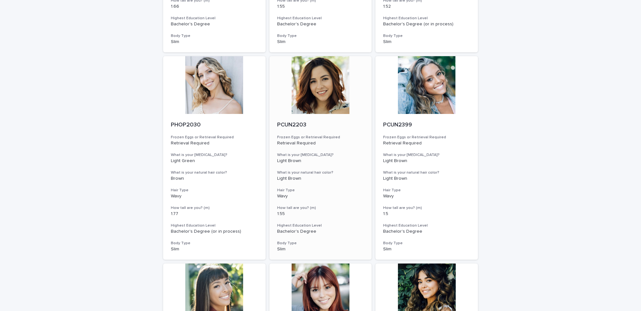
scroll to position [220, 0]
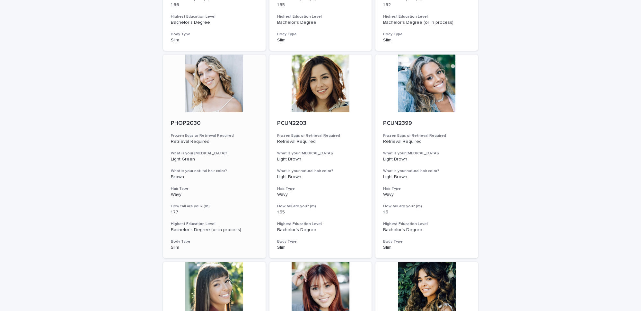
click at [209, 81] on div at bounding box center [214, 84] width 102 height 58
click at [305, 87] on div at bounding box center [321, 84] width 102 height 58
click at [431, 89] on div at bounding box center [427, 84] width 102 height 58
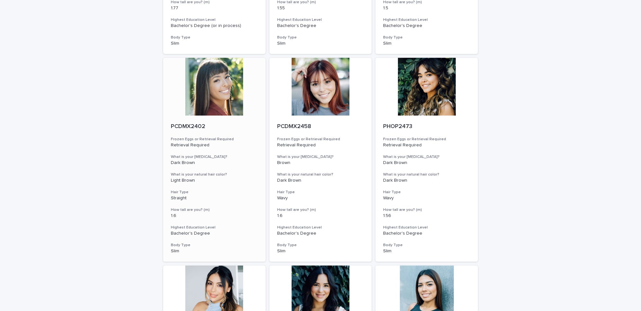
click at [231, 89] on div at bounding box center [214, 87] width 102 height 58
click at [299, 88] on div at bounding box center [321, 87] width 102 height 58
click at [420, 97] on div at bounding box center [427, 87] width 102 height 58
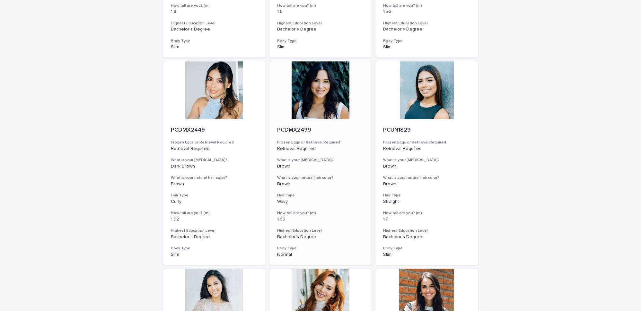
scroll to position [629, 0]
click at [223, 92] on div at bounding box center [214, 90] width 102 height 58
click at [310, 95] on div at bounding box center [321, 90] width 102 height 58
click at [423, 95] on div at bounding box center [427, 90] width 102 height 58
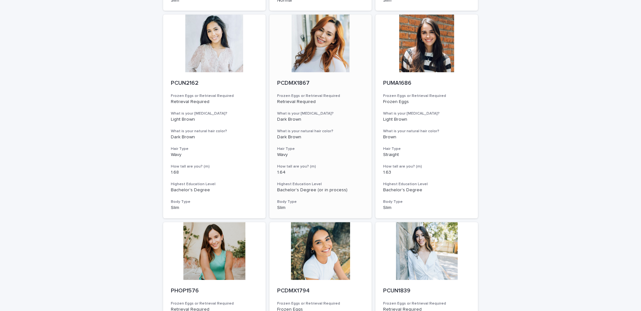
scroll to position [902, 0]
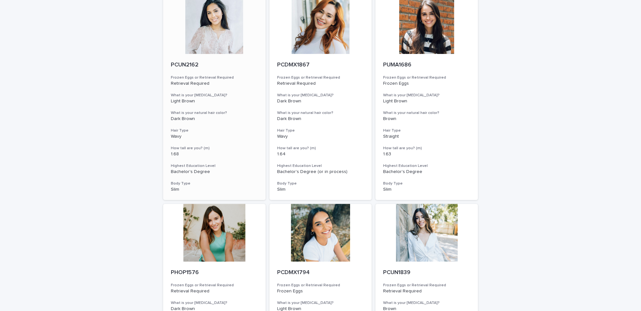
click at [226, 35] on div at bounding box center [214, 25] width 102 height 58
click at [299, 34] on div at bounding box center [321, 25] width 102 height 58
click at [424, 36] on div at bounding box center [427, 25] width 102 height 58
click at [223, 227] on div at bounding box center [214, 233] width 102 height 58
click at [300, 230] on div at bounding box center [321, 233] width 102 height 58
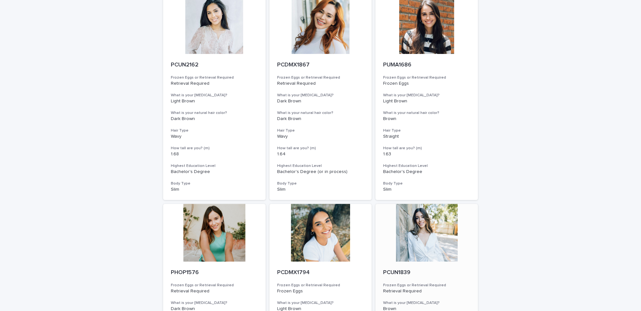
click at [427, 235] on div at bounding box center [427, 233] width 102 height 58
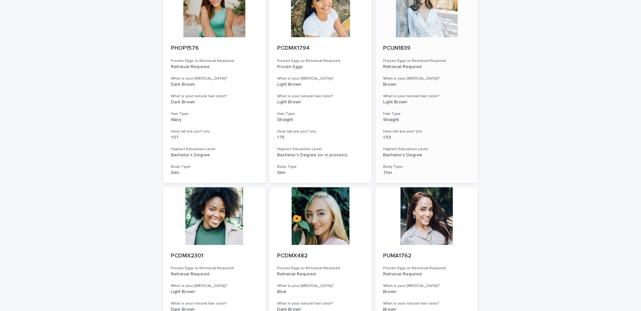
scroll to position [1174, 0]
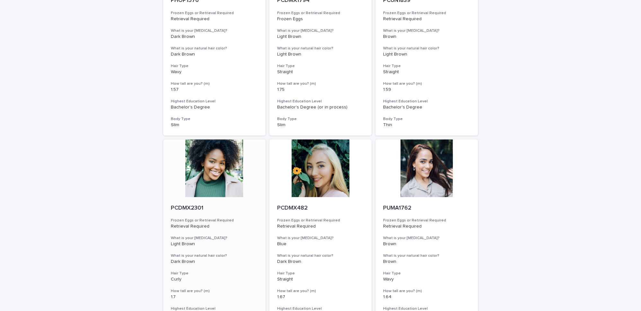
click at [217, 169] on div at bounding box center [214, 168] width 102 height 58
click at [322, 173] on div at bounding box center [321, 168] width 102 height 58
click at [420, 174] on div at bounding box center [427, 168] width 102 height 58
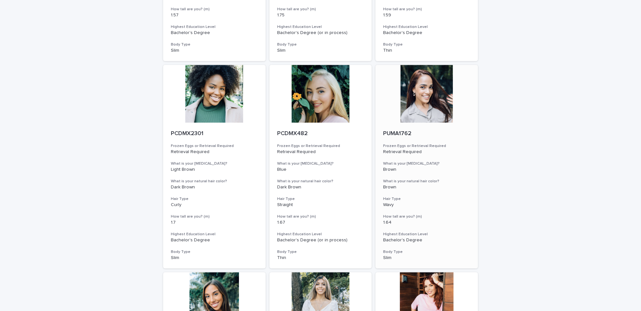
scroll to position [1378, 0]
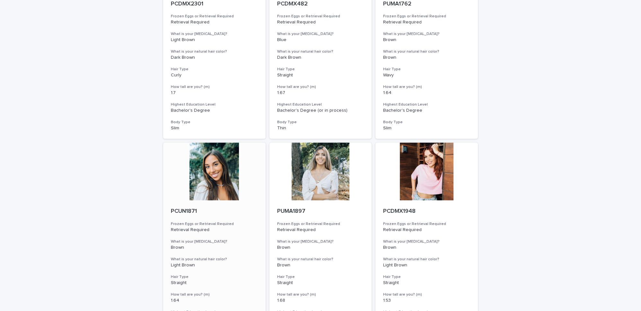
click at [207, 174] on div at bounding box center [214, 172] width 102 height 58
click at [340, 173] on div at bounding box center [321, 172] width 102 height 58
click at [418, 172] on div at bounding box center [427, 172] width 102 height 58
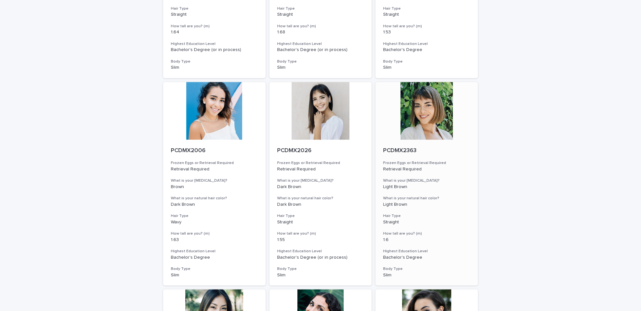
scroll to position [1651, 0]
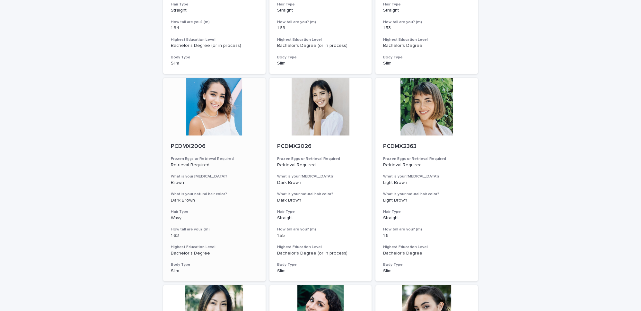
click at [217, 103] on div at bounding box center [214, 107] width 102 height 58
click at [321, 106] on div at bounding box center [321, 107] width 102 height 58
click at [446, 112] on div at bounding box center [427, 107] width 102 height 58
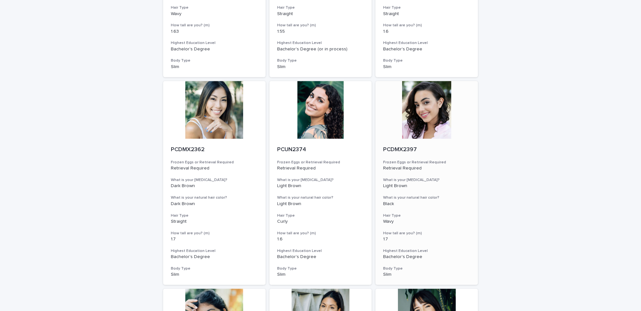
scroll to position [1856, 0]
click at [203, 103] on div at bounding box center [214, 110] width 102 height 58
click at [323, 108] on div at bounding box center [321, 110] width 102 height 58
click at [428, 111] on div at bounding box center [427, 110] width 102 height 58
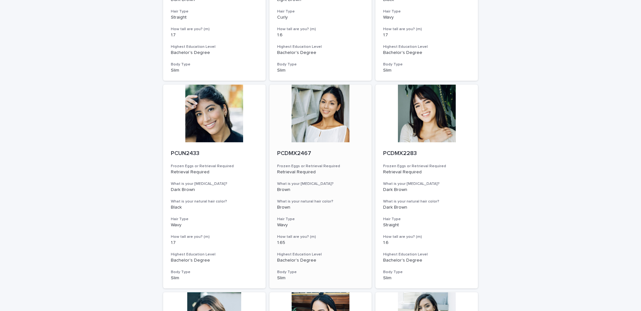
scroll to position [2060, 0]
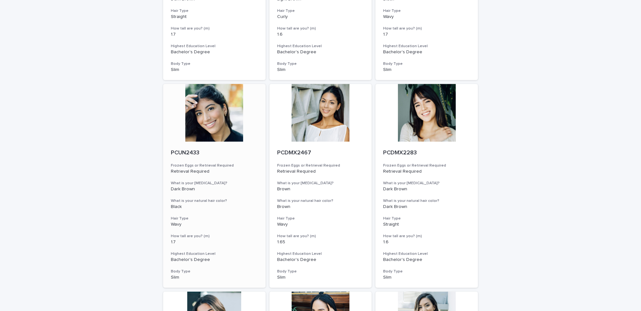
click at [216, 120] on div at bounding box center [214, 113] width 102 height 58
click at [304, 119] on div at bounding box center [321, 113] width 102 height 58
click at [428, 117] on div at bounding box center [427, 113] width 102 height 58
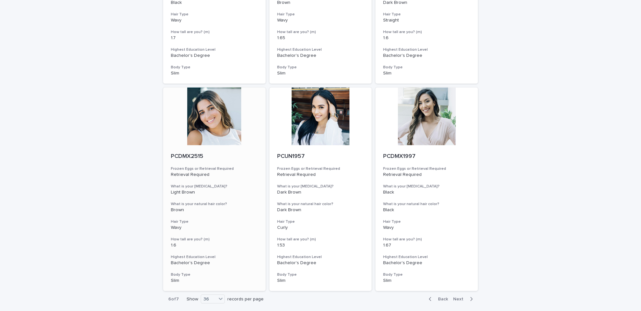
click at [206, 120] on div at bounding box center [214, 117] width 102 height 58
click at [299, 126] on div at bounding box center [321, 117] width 102 height 58
click at [430, 123] on div at bounding box center [427, 117] width 102 height 58
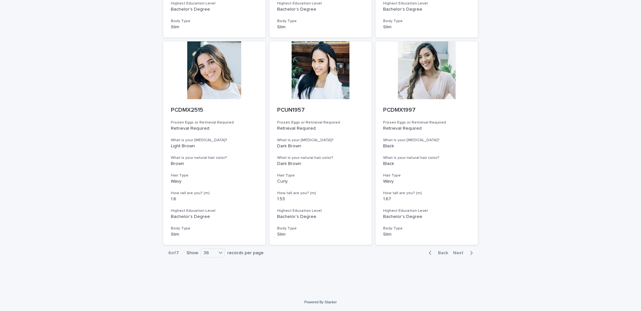
click at [461, 252] on span "Next" at bounding box center [460, 253] width 14 height 4
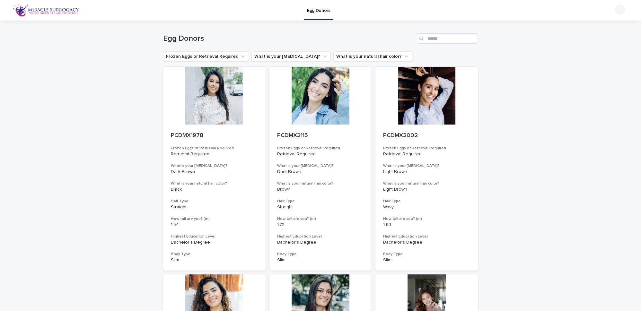
click at [227, 98] on div at bounding box center [214, 96] width 102 height 58
click at [307, 103] on div at bounding box center [321, 96] width 102 height 58
click at [417, 102] on div at bounding box center [427, 96] width 102 height 58
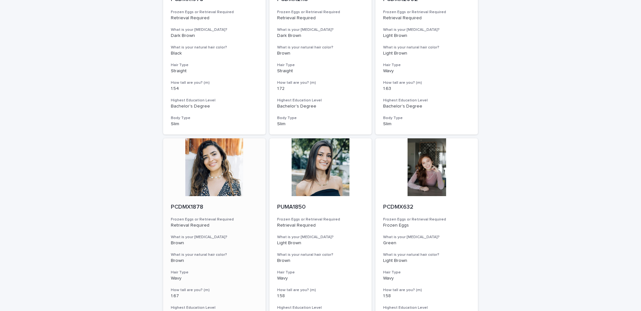
click at [219, 164] on div at bounding box center [214, 167] width 102 height 58
click at [324, 170] on div at bounding box center [321, 167] width 102 height 58
click at [422, 168] on div at bounding box center [427, 167] width 102 height 58
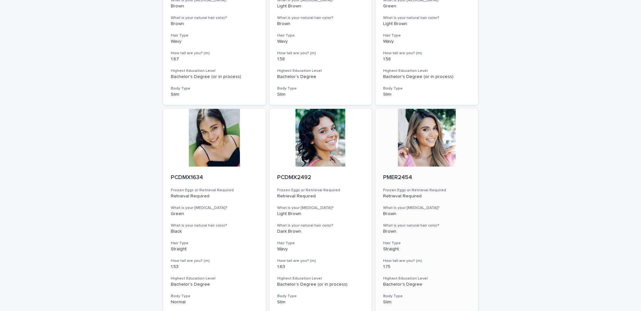
scroll to position [409, 0]
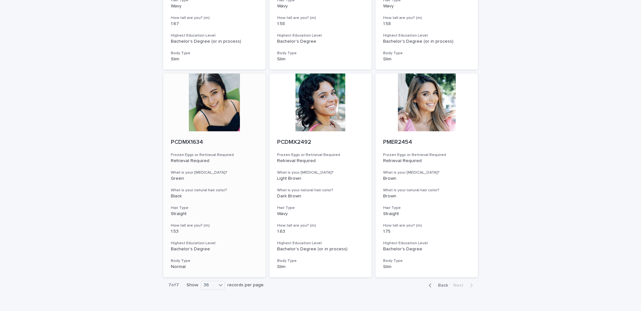
click at [222, 108] on div at bounding box center [214, 103] width 102 height 58
click at [316, 114] on div at bounding box center [321, 103] width 102 height 58
click at [405, 111] on div at bounding box center [427, 103] width 102 height 58
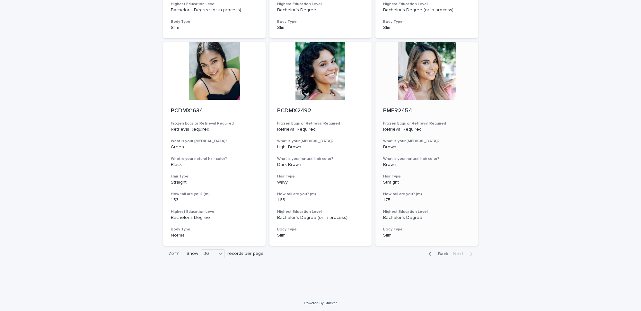
scroll to position [441, 0]
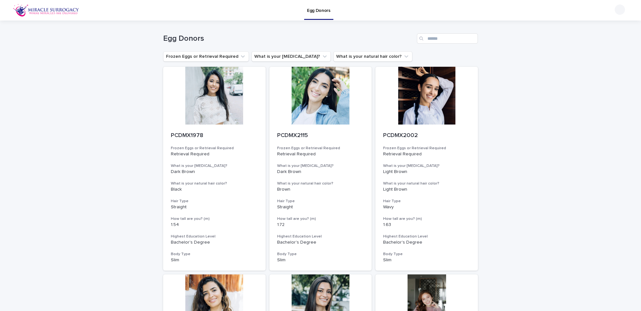
click at [48, 13] on img at bounding box center [46, 10] width 67 height 13
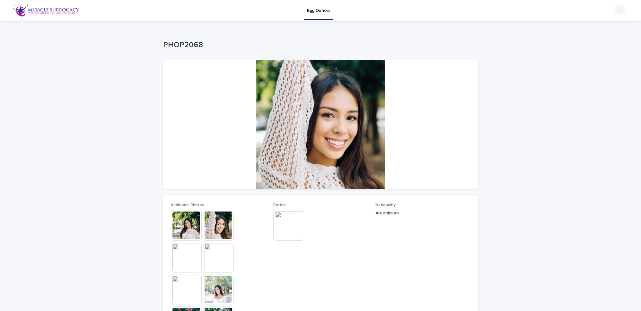
click at [286, 230] on img at bounding box center [288, 225] width 31 height 31
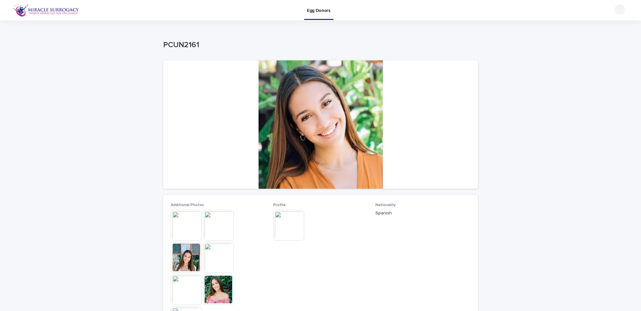
click at [281, 222] on img at bounding box center [288, 225] width 31 height 31
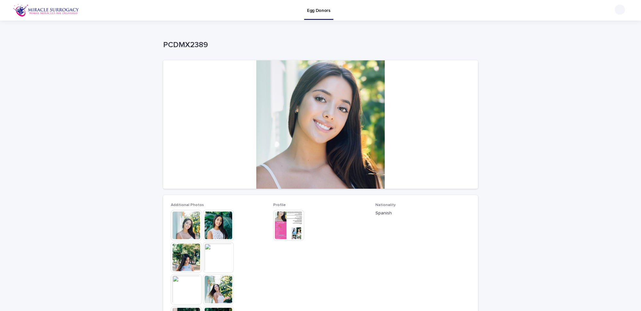
click at [280, 222] on img at bounding box center [288, 225] width 31 height 31
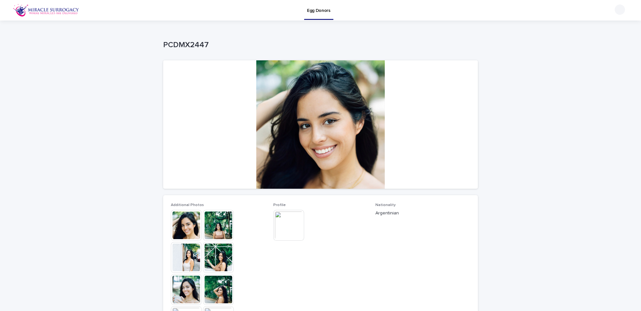
click at [289, 222] on img at bounding box center [288, 225] width 31 height 31
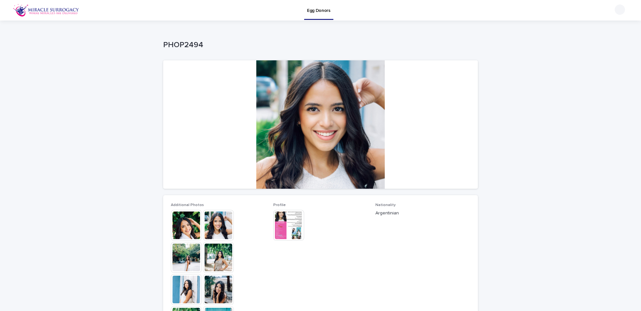
click at [288, 226] on img at bounding box center [288, 225] width 31 height 31
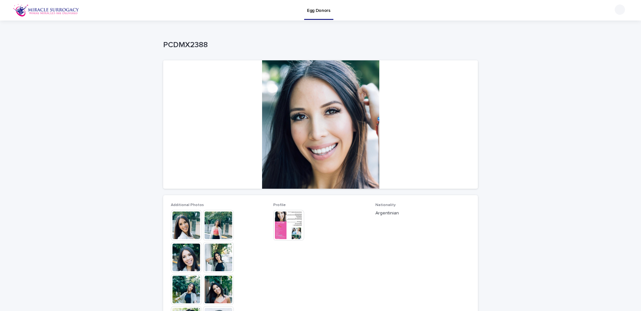
click at [283, 228] on img at bounding box center [288, 225] width 31 height 31
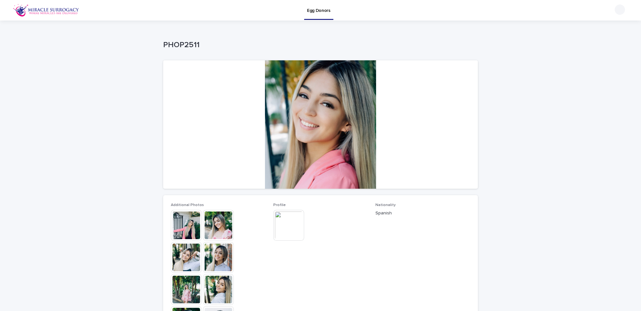
click at [281, 220] on img at bounding box center [288, 225] width 31 height 31
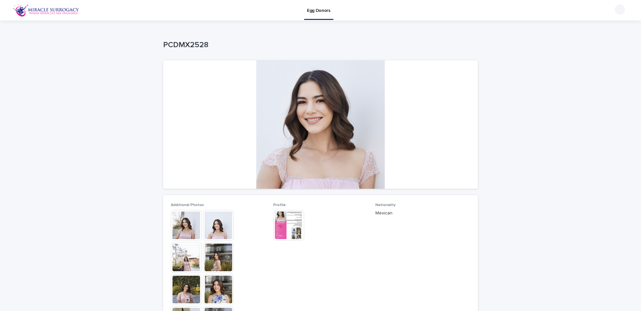
click at [288, 229] on img at bounding box center [288, 225] width 31 height 31
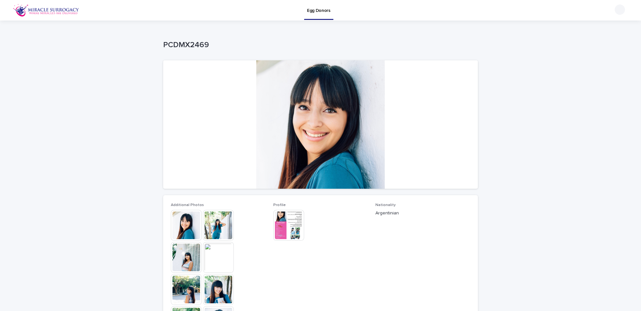
click at [288, 226] on img at bounding box center [288, 225] width 31 height 31
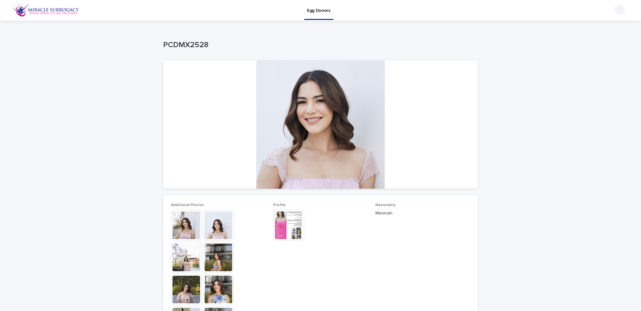
click at [285, 220] on img at bounding box center [288, 225] width 31 height 31
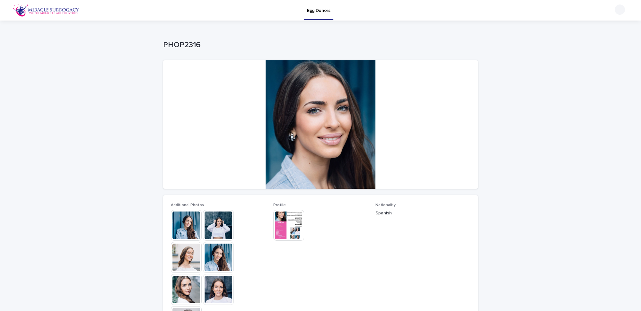
click at [290, 222] on img at bounding box center [288, 225] width 31 height 31
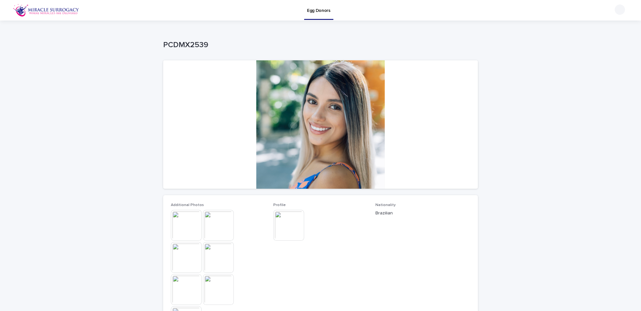
click at [292, 231] on img at bounding box center [288, 225] width 31 height 31
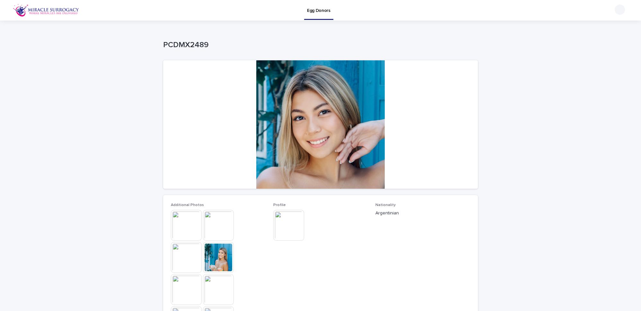
click at [292, 223] on img at bounding box center [288, 225] width 31 height 31
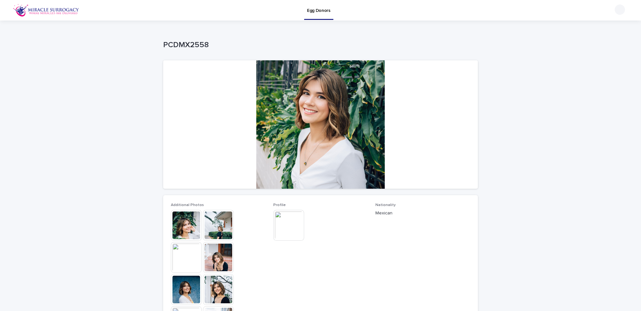
click at [292, 223] on img at bounding box center [288, 225] width 31 height 31
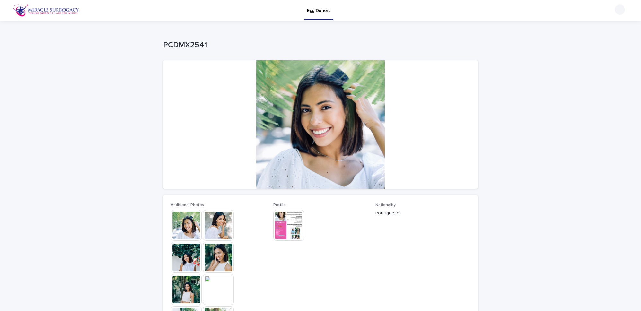
click at [292, 223] on img at bounding box center [288, 225] width 31 height 31
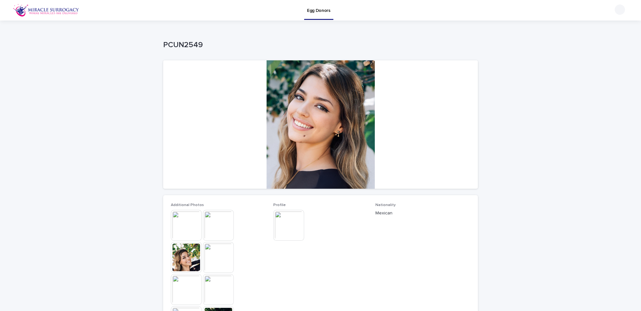
click at [292, 223] on img at bounding box center [288, 225] width 31 height 31
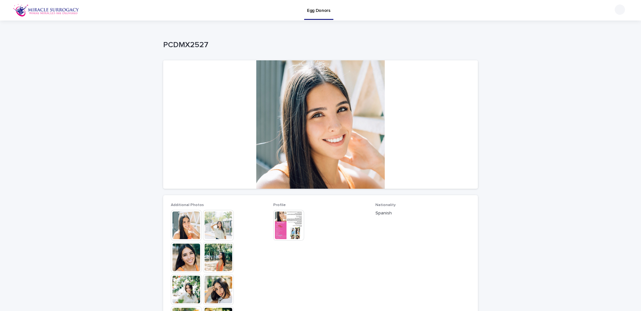
click at [292, 223] on img at bounding box center [288, 225] width 31 height 31
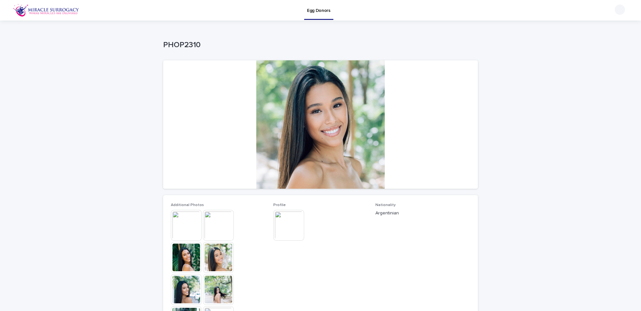
click at [289, 222] on img at bounding box center [288, 225] width 31 height 31
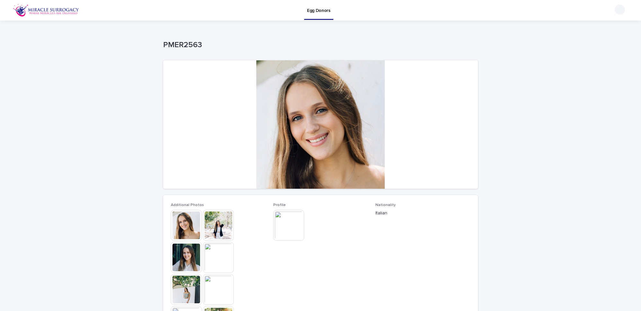
click at [284, 227] on img at bounding box center [288, 225] width 31 height 31
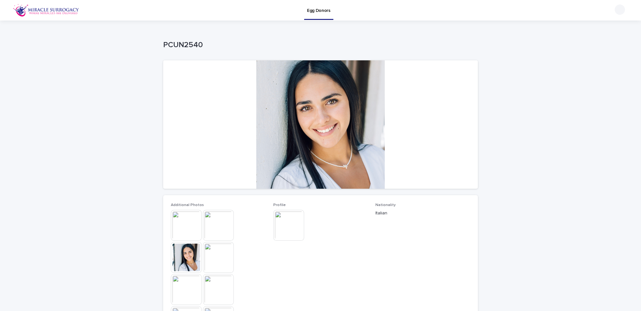
click at [286, 226] on img at bounding box center [288, 225] width 31 height 31
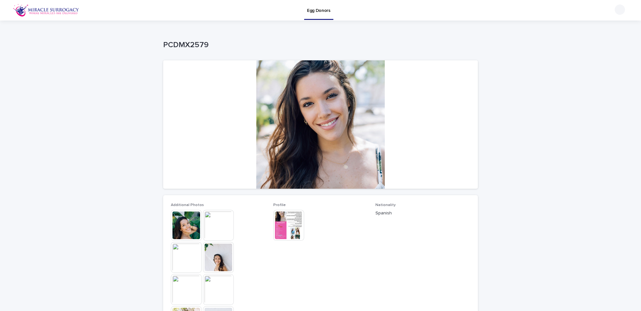
click at [287, 223] on img at bounding box center [288, 225] width 31 height 31
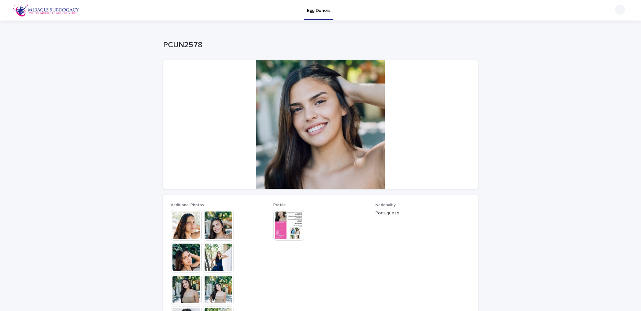
click at [289, 219] on img at bounding box center [288, 225] width 31 height 31
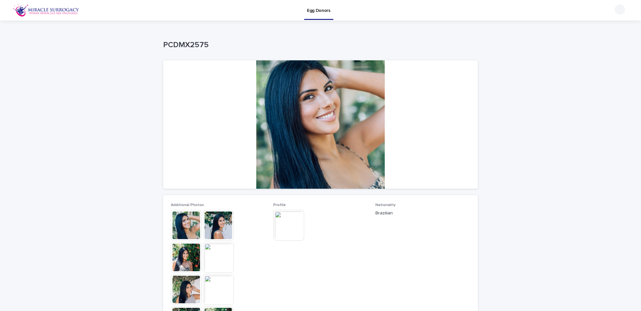
click at [283, 222] on img at bounding box center [288, 225] width 31 height 31
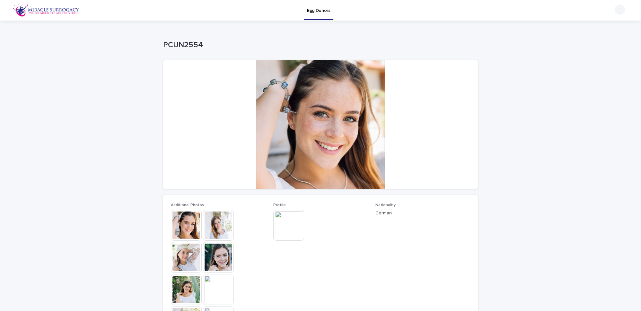
click at [283, 222] on img at bounding box center [288, 225] width 31 height 31
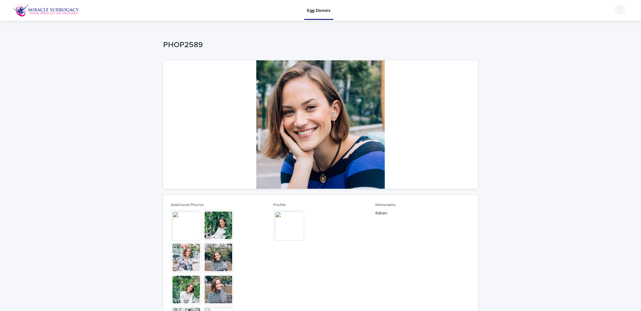
click at [283, 222] on img at bounding box center [288, 225] width 31 height 31
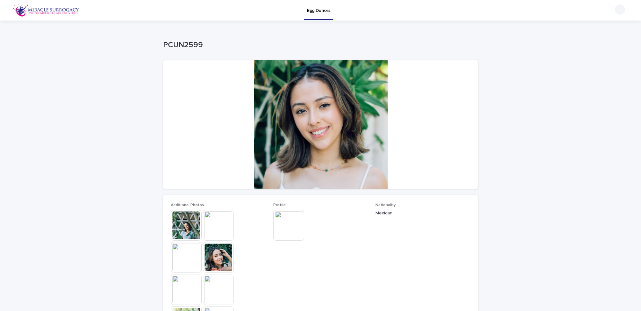
click at [286, 225] on img at bounding box center [288, 225] width 31 height 31
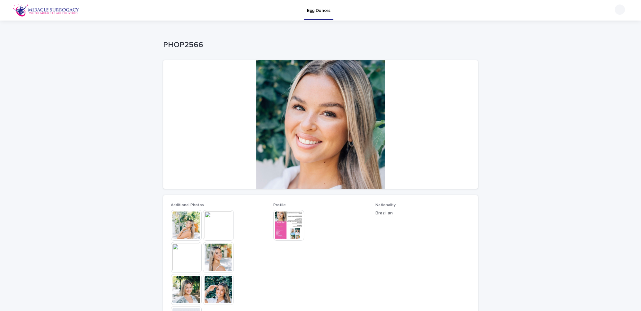
click at [286, 225] on img at bounding box center [288, 225] width 31 height 31
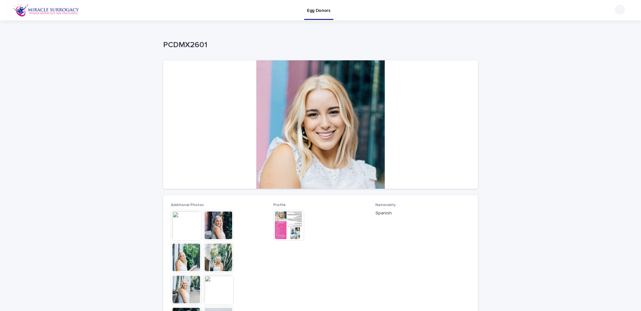
click at [286, 225] on img at bounding box center [288, 225] width 31 height 31
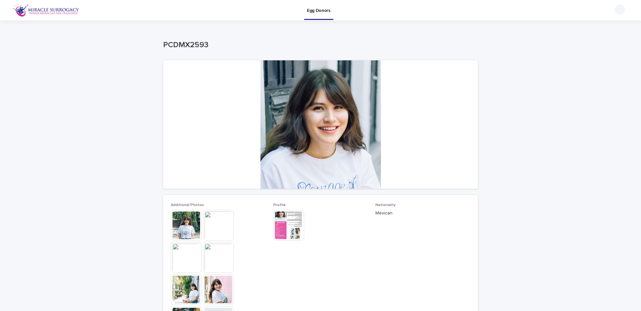
click at [285, 227] on img at bounding box center [288, 225] width 31 height 31
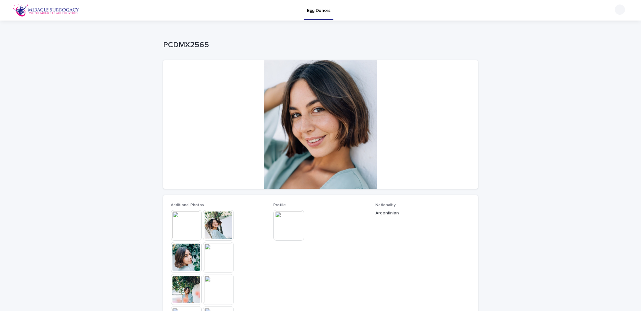
click at [283, 220] on img at bounding box center [288, 225] width 31 height 31
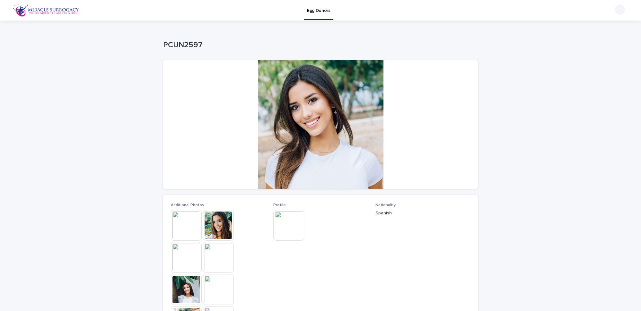
click at [286, 229] on img at bounding box center [288, 225] width 31 height 31
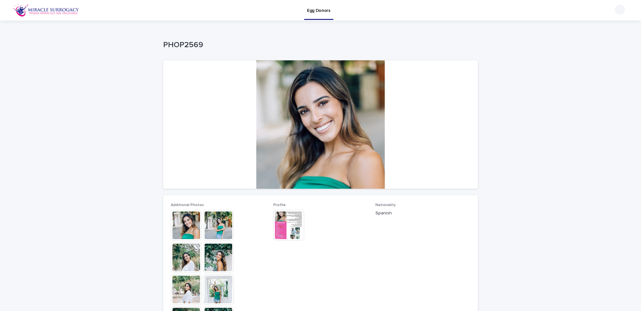
click at [286, 222] on img at bounding box center [288, 225] width 31 height 31
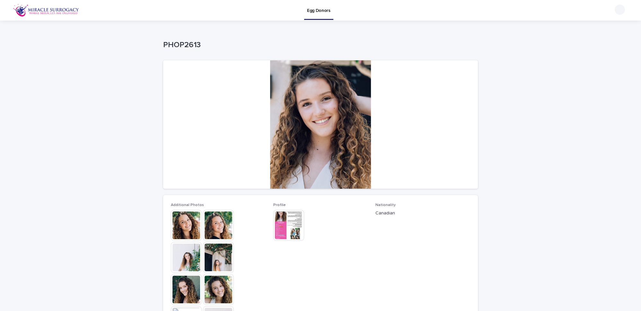
click at [282, 224] on img at bounding box center [288, 225] width 31 height 31
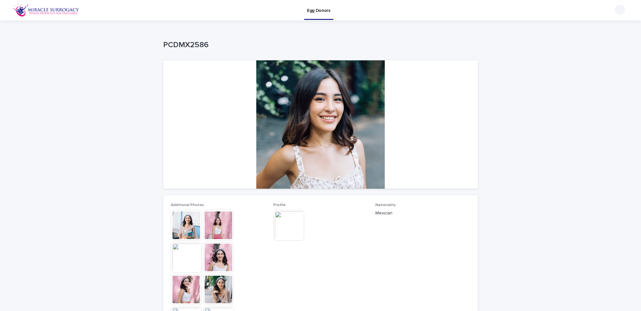
click at [286, 222] on img at bounding box center [288, 225] width 31 height 31
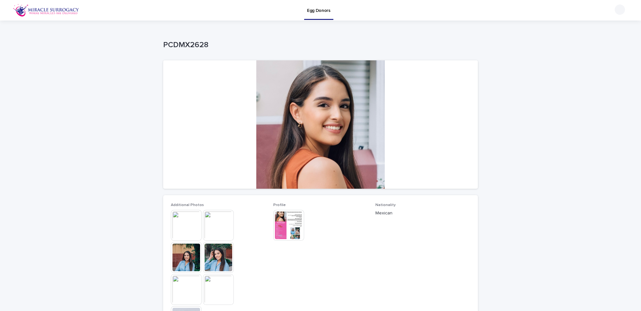
click at [286, 230] on img at bounding box center [288, 225] width 31 height 31
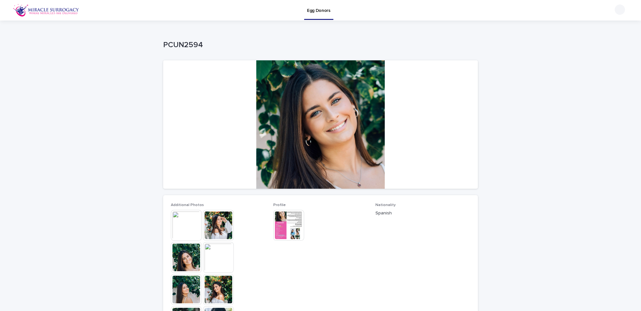
click at [289, 224] on img at bounding box center [288, 225] width 31 height 31
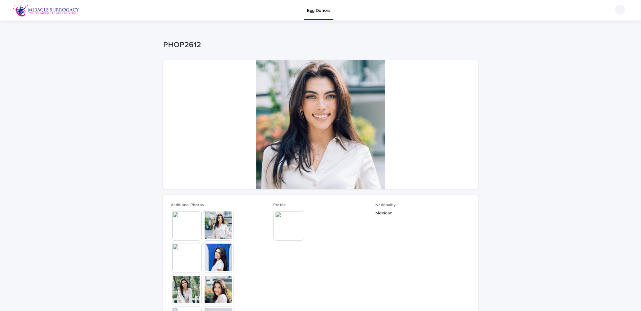
click at [287, 226] on img at bounding box center [288, 225] width 31 height 31
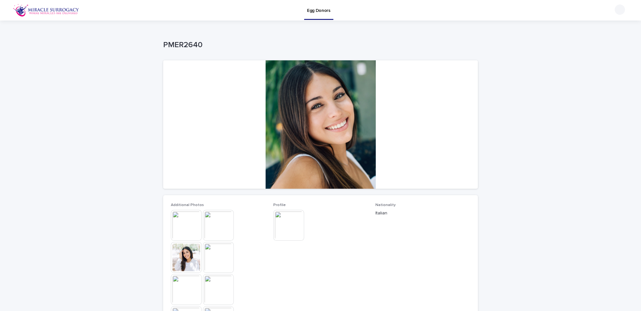
click at [284, 229] on img at bounding box center [288, 225] width 31 height 31
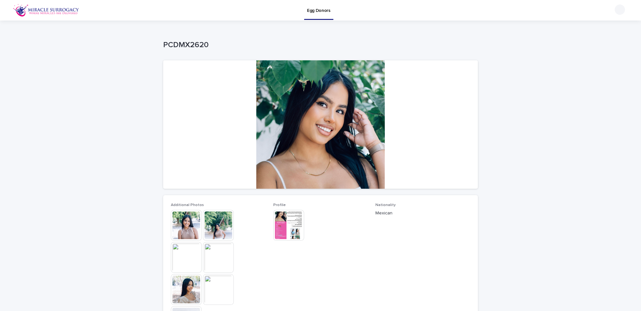
click at [284, 229] on img at bounding box center [288, 225] width 31 height 31
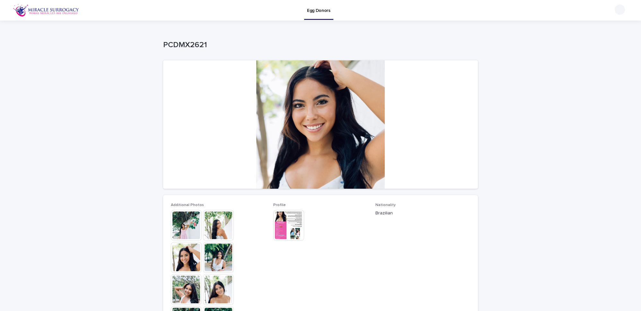
click at [291, 229] on img at bounding box center [288, 225] width 31 height 31
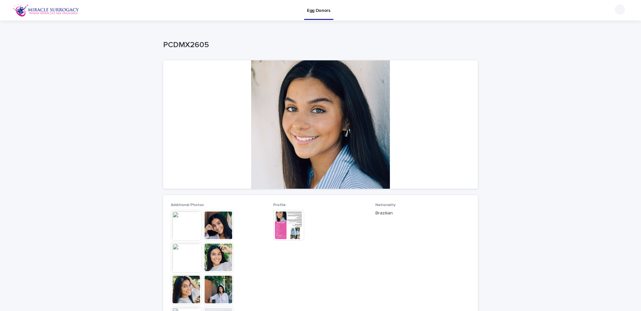
click at [281, 233] on img at bounding box center [288, 225] width 31 height 31
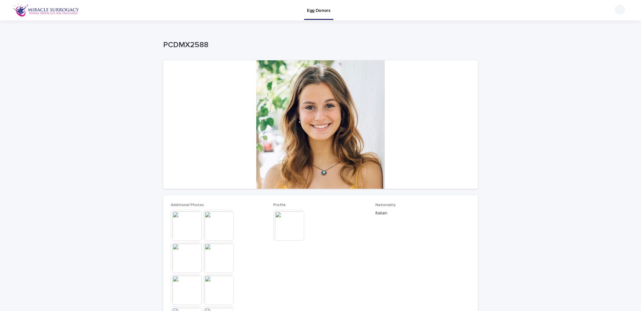
click at [275, 228] on img at bounding box center [288, 225] width 31 height 31
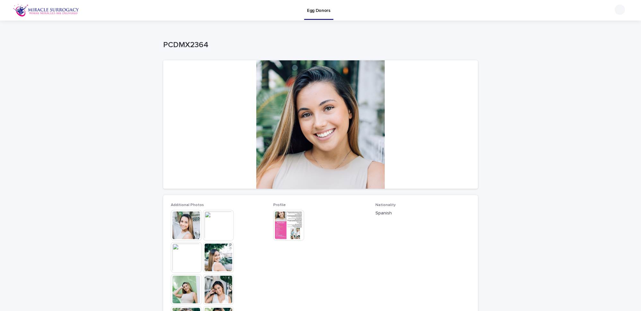
click at [276, 227] on img at bounding box center [288, 225] width 31 height 31
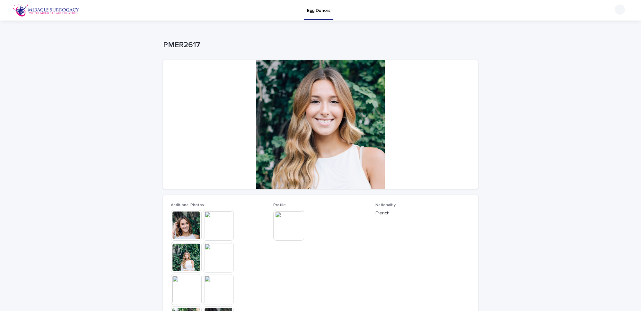
click at [282, 227] on img at bounding box center [288, 225] width 31 height 31
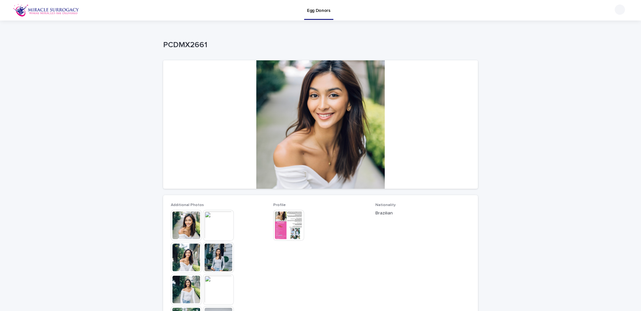
click at [280, 221] on img at bounding box center [288, 225] width 31 height 31
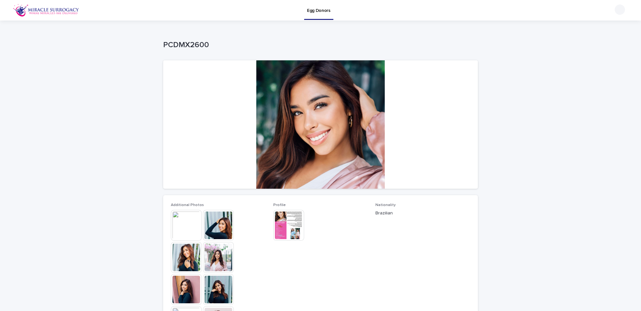
click at [290, 222] on img at bounding box center [288, 225] width 31 height 31
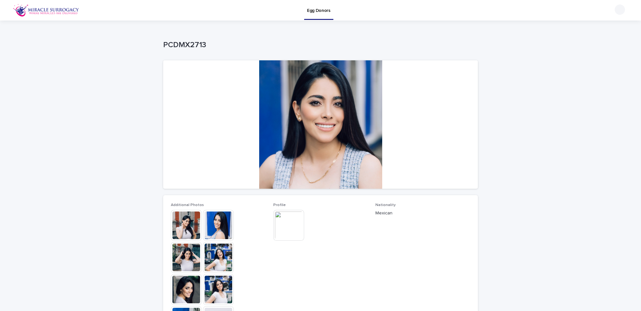
click at [286, 226] on img at bounding box center [288, 225] width 31 height 31
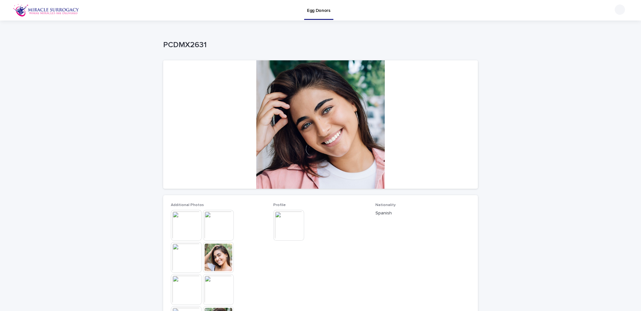
click at [289, 224] on img at bounding box center [288, 225] width 31 height 31
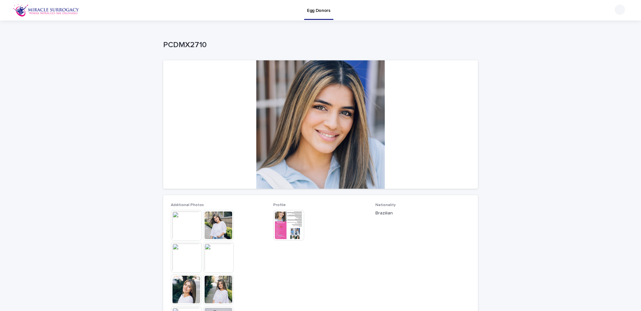
click at [289, 224] on img at bounding box center [288, 225] width 31 height 31
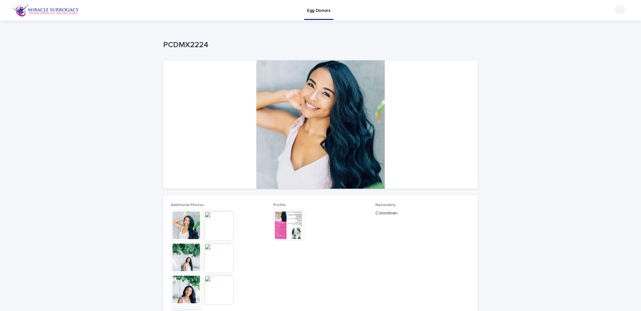
click at [282, 223] on img at bounding box center [288, 225] width 31 height 31
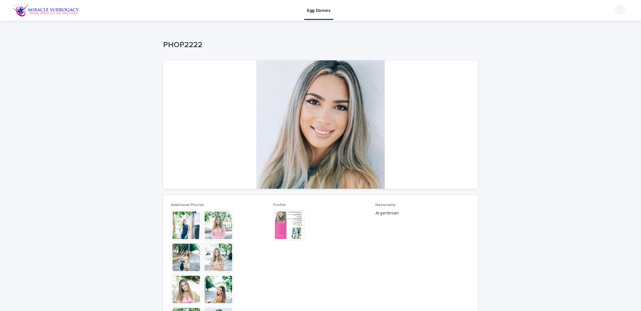
click at [285, 226] on img at bounding box center [288, 225] width 31 height 31
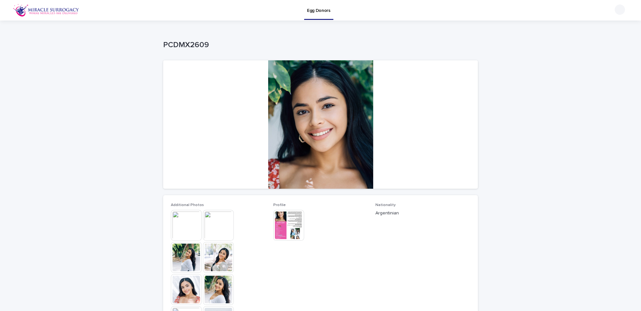
click at [282, 223] on img at bounding box center [288, 225] width 31 height 31
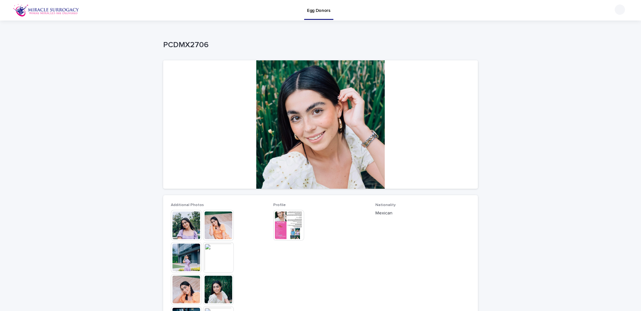
click at [287, 225] on img at bounding box center [288, 225] width 31 height 31
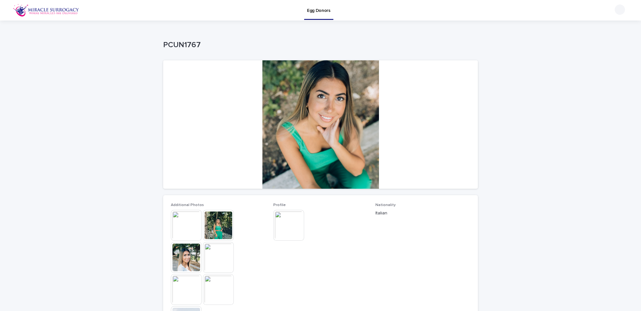
click at [285, 224] on img at bounding box center [288, 225] width 31 height 31
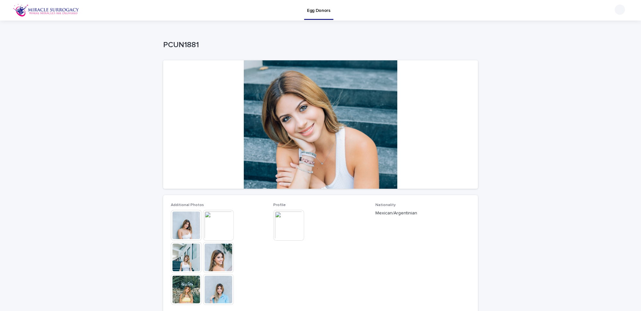
click at [284, 222] on img at bounding box center [288, 225] width 31 height 31
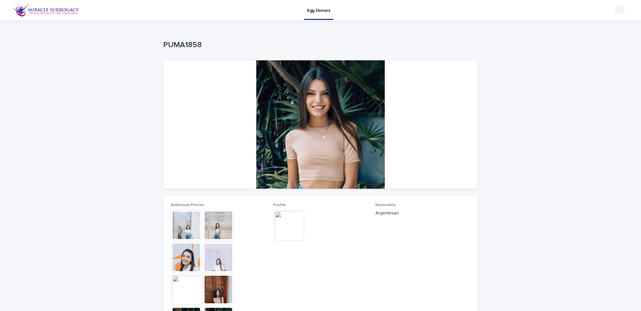
click at [287, 226] on img at bounding box center [288, 225] width 31 height 31
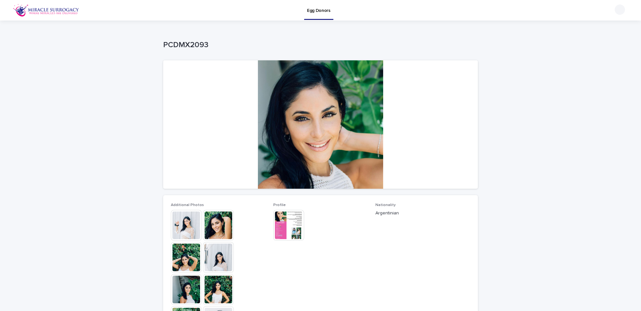
click at [287, 226] on img at bounding box center [288, 225] width 31 height 31
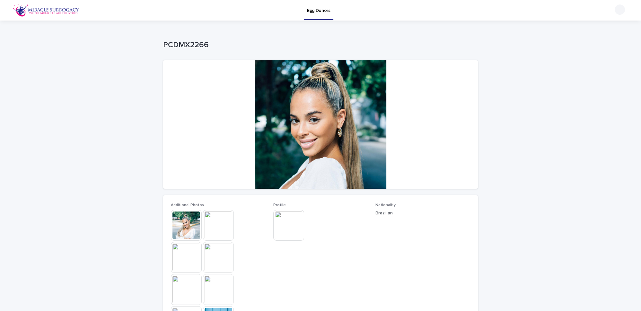
click at [285, 227] on img at bounding box center [288, 225] width 31 height 31
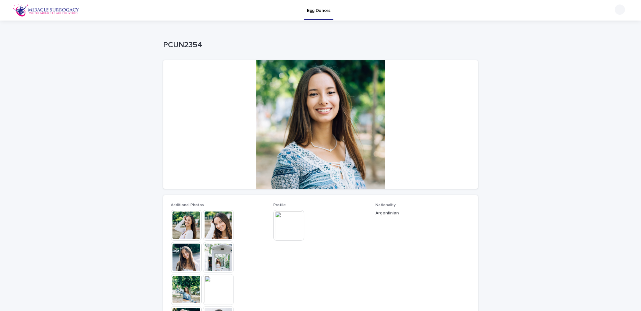
click at [289, 228] on img at bounding box center [288, 225] width 31 height 31
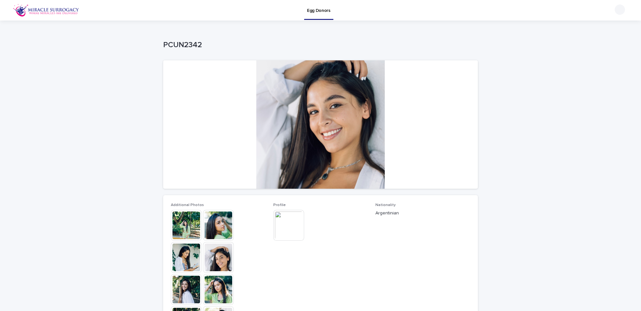
click at [289, 227] on img at bounding box center [288, 225] width 31 height 31
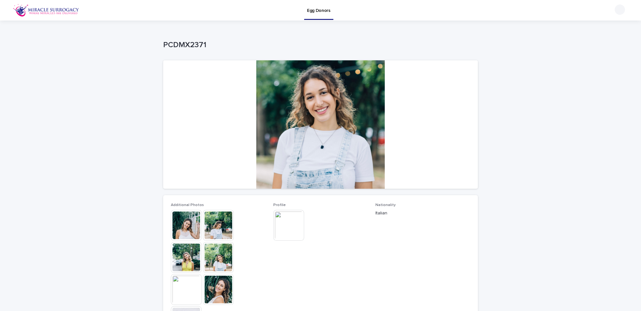
click at [288, 229] on img at bounding box center [288, 225] width 31 height 31
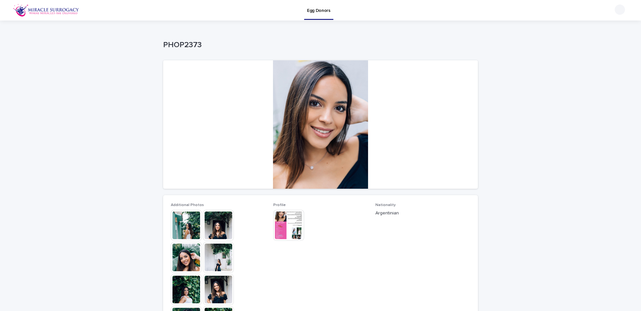
click at [286, 223] on img at bounding box center [288, 225] width 31 height 31
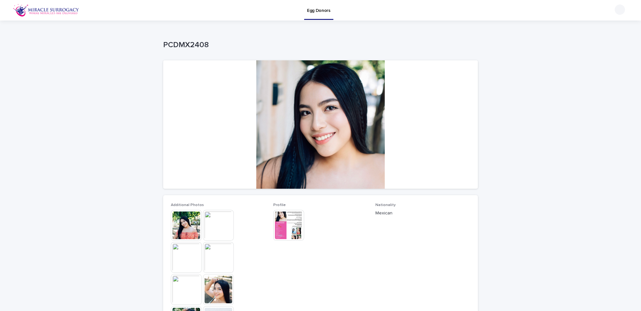
click at [288, 223] on img at bounding box center [288, 225] width 31 height 31
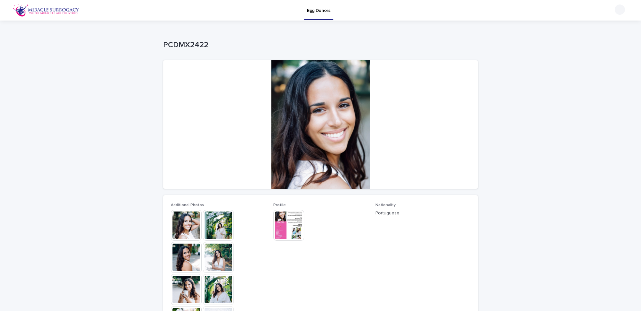
click at [288, 227] on img at bounding box center [288, 225] width 31 height 31
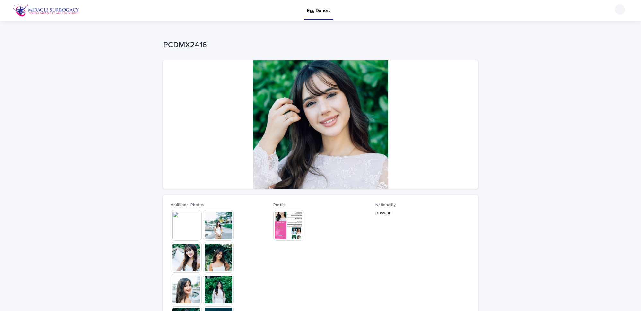
click at [290, 227] on img at bounding box center [288, 225] width 31 height 31
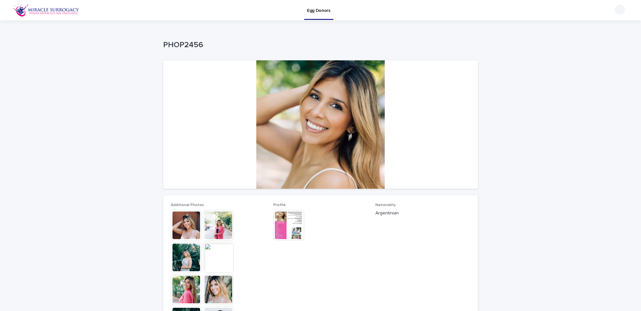
click at [287, 229] on img at bounding box center [288, 225] width 31 height 31
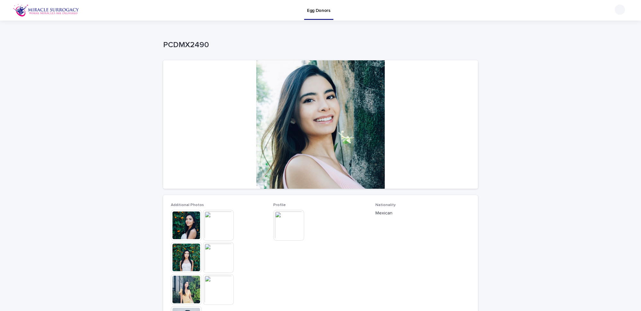
click at [283, 228] on img at bounding box center [288, 225] width 31 height 31
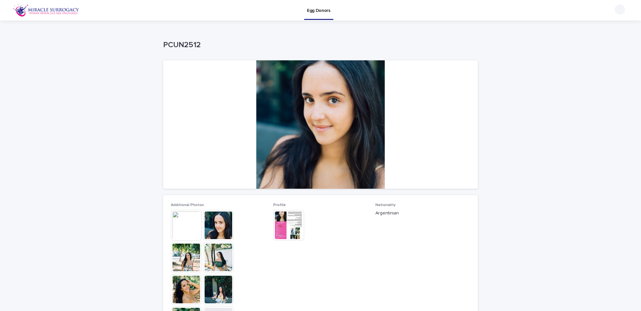
click at [282, 226] on img at bounding box center [288, 225] width 31 height 31
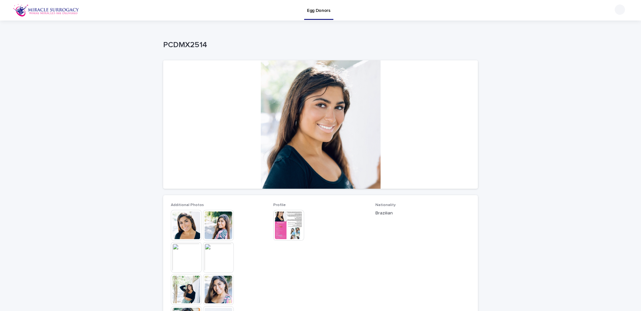
click at [286, 228] on img at bounding box center [288, 225] width 31 height 31
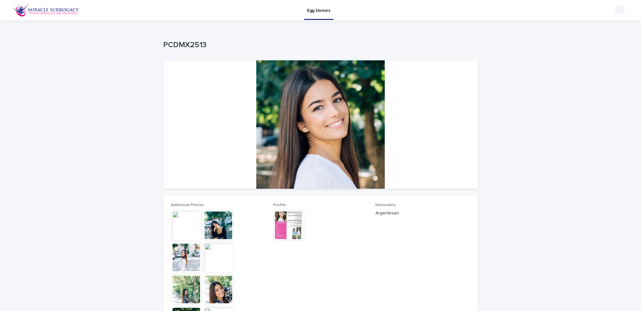
click at [296, 229] on img at bounding box center [288, 225] width 31 height 31
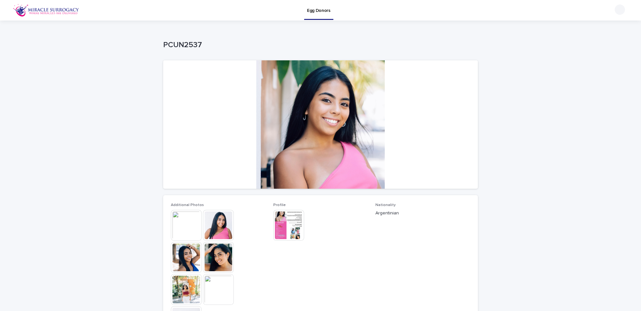
click at [284, 224] on img at bounding box center [288, 225] width 31 height 31
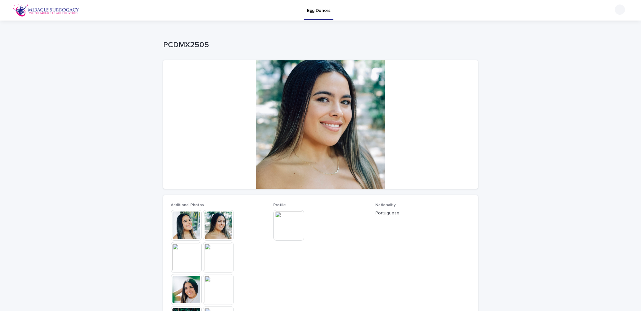
click at [285, 223] on img at bounding box center [288, 225] width 31 height 31
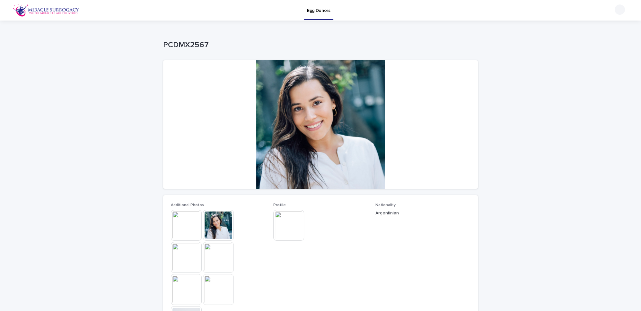
click at [279, 225] on img at bounding box center [288, 225] width 31 height 31
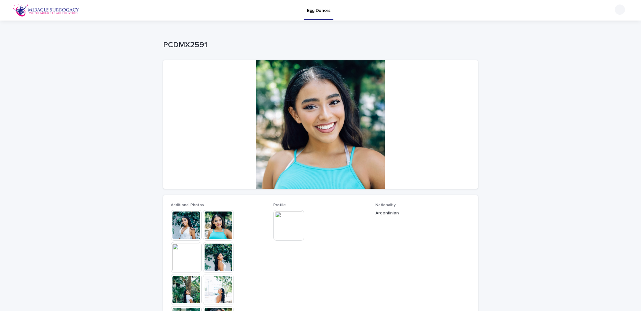
click at [288, 220] on img at bounding box center [288, 225] width 31 height 31
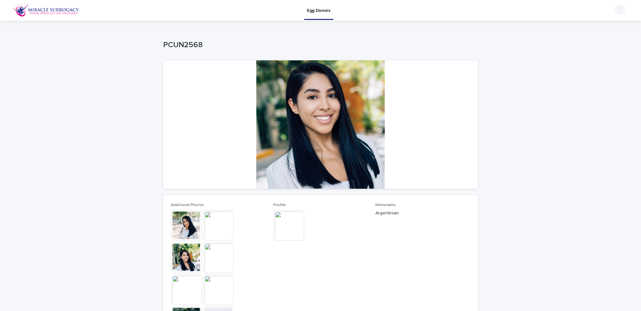
click at [295, 229] on img at bounding box center [288, 225] width 31 height 31
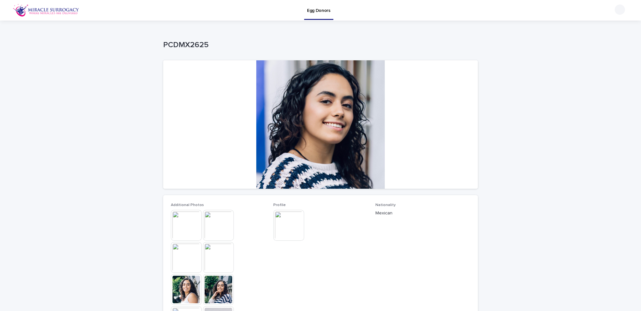
click at [284, 225] on img at bounding box center [288, 225] width 31 height 31
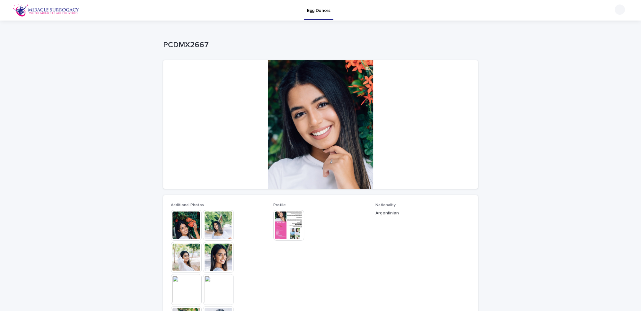
click at [286, 216] on img at bounding box center [288, 225] width 31 height 31
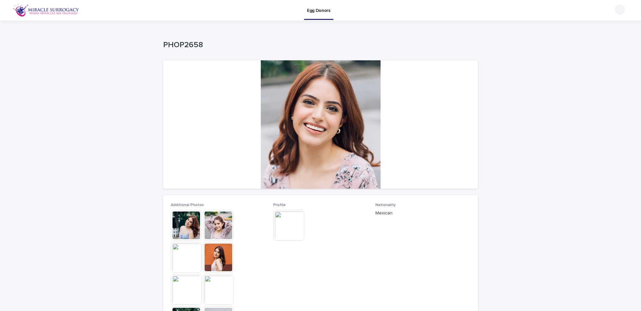
click at [279, 220] on img at bounding box center [288, 225] width 31 height 31
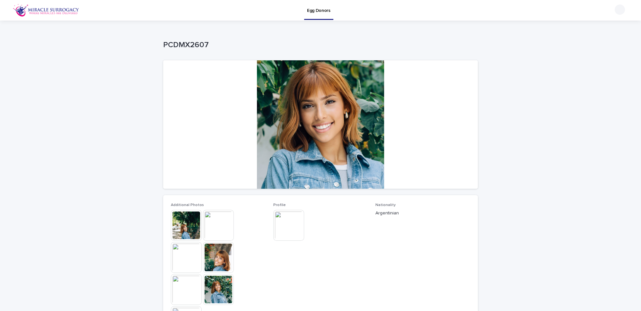
click at [288, 231] on img at bounding box center [288, 225] width 31 height 31
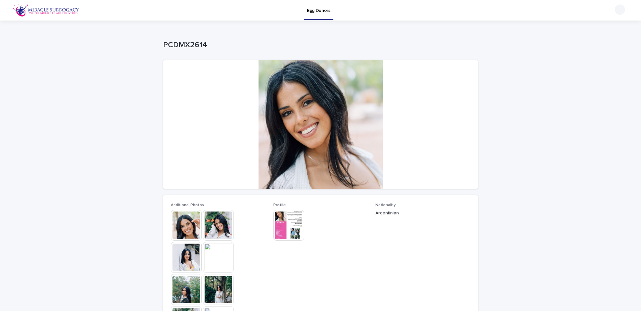
click at [284, 227] on img at bounding box center [288, 225] width 31 height 31
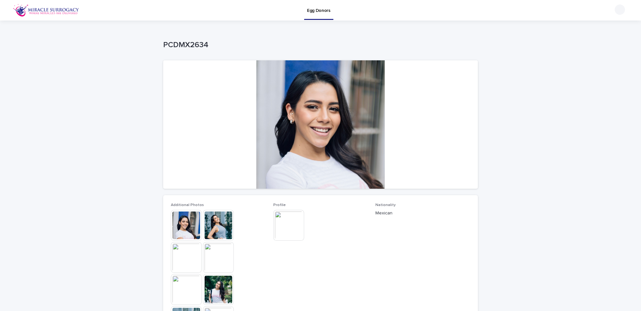
click at [286, 226] on img at bounding box center [288, 225] width 31 height 31
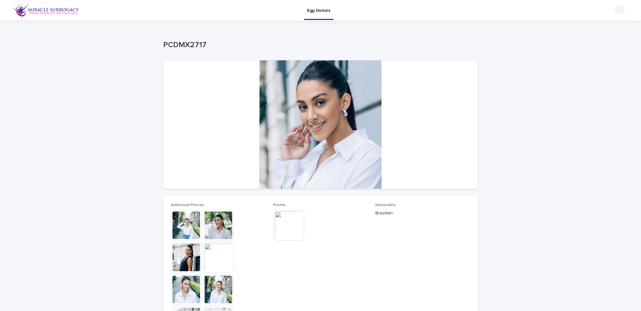
click at [286, 224] on img at bounding box center [288, 225] width 31 height 31
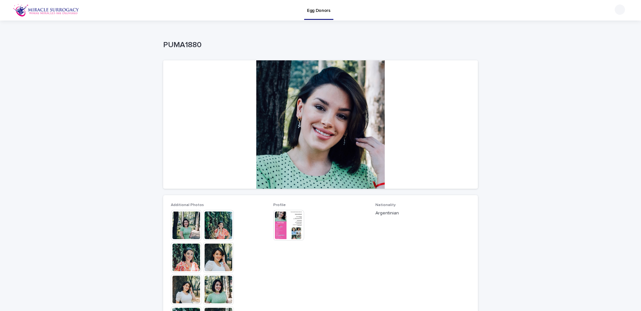
click at [292, 222] on img at bounding box center [288, 225] width 31 height 31
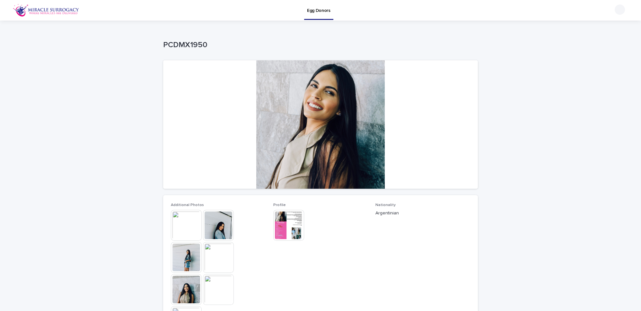
click at [288, 225] on img at bounding box center [288, 225] width 31 height 31
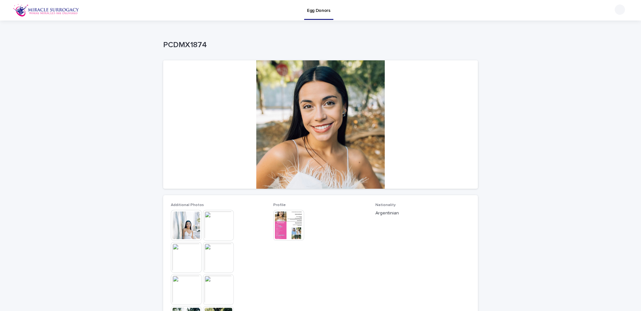
click at [287, 217] on img at bounding box center [288, 225] width 31 height 31
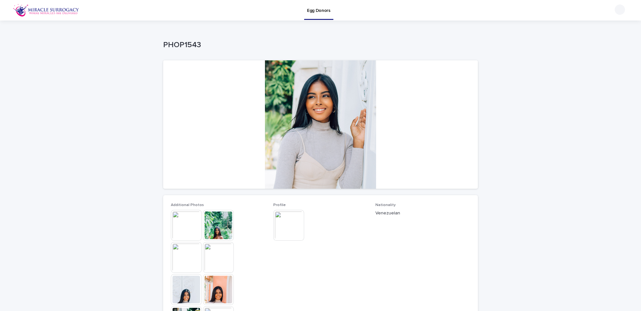
click at [284, 221] on img at bounding box center [288, 225] width 31 height 31
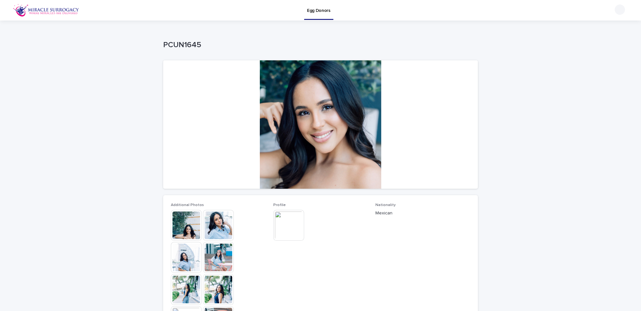
click at [284, 221] on img at bounding box center [288, 225] width 31 height 31
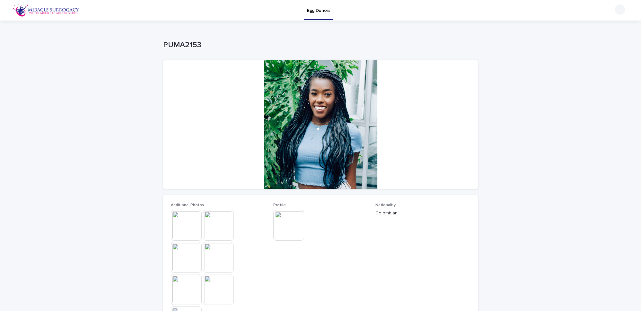
click at [284, 221] on img at bounding box center [288, 225] width 31 height 31
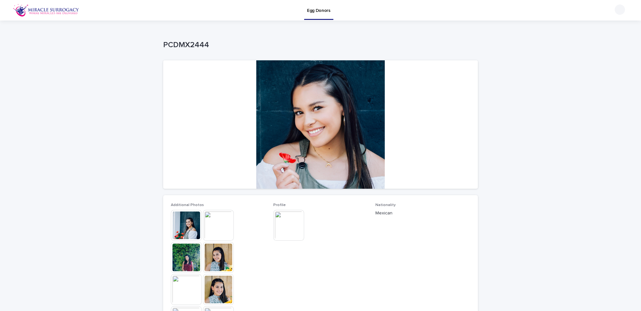
click at [283, 223] on img at bounding box center [288, 225] width 31 height 31
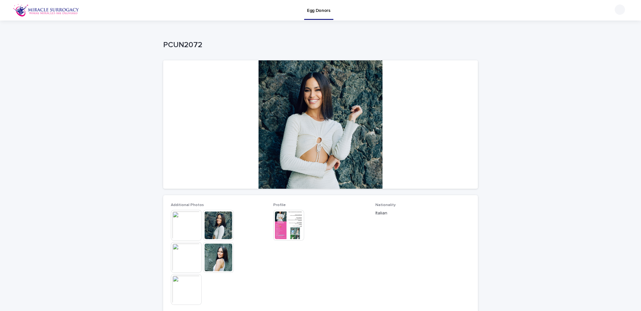
click at [298, 231] on img at bounding box center [288, 225] width 31 height 31
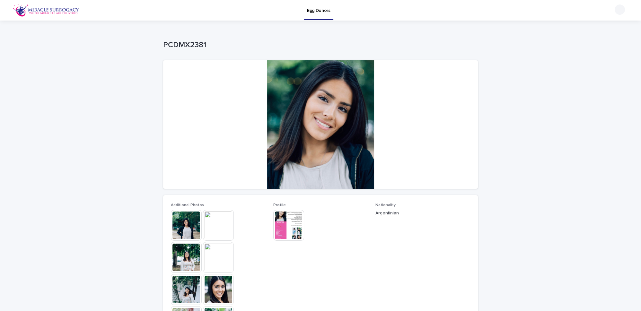
click at [283, 223] on img at bounding box center [288, 225] width 31 height 31
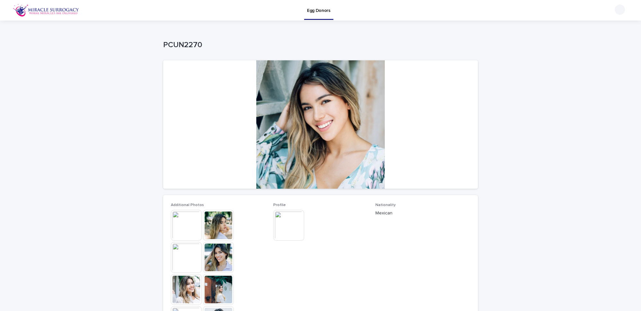
click at [283, 223] on img at bounding box center [288, 225] width 31 height 31
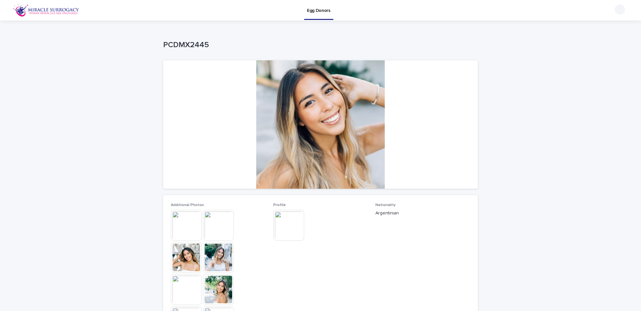
click at [292, 224] on img at bounding box center [288, 225] width 31 height 31
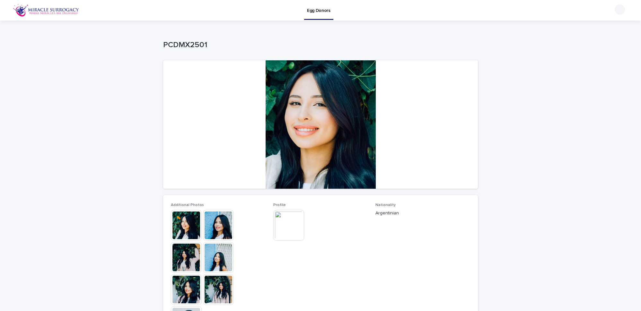
click at [281, 223] on img at bounding box center [288, 225] width 31 height 31
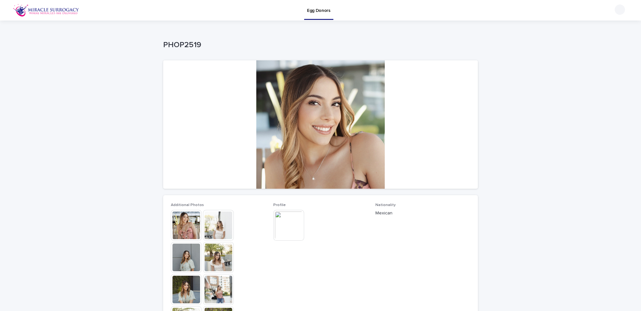
click at [284, 224] on img at bounding box center [288, 225] width 31 height 31
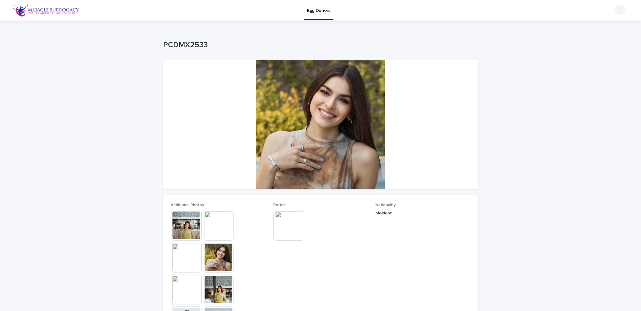
click at [284, 224] on img at bounding box center [288, 225] width 31 height 31
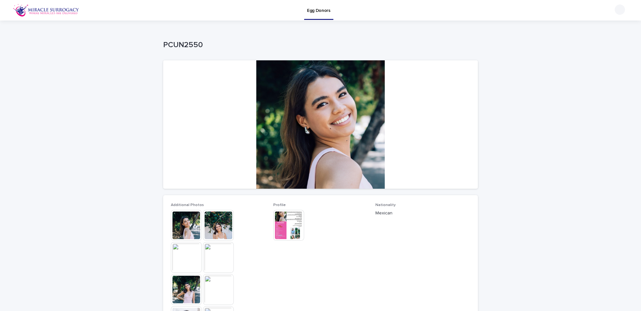
click at [284, 224] on img at bounding box center [288, 225] width 31 height 31
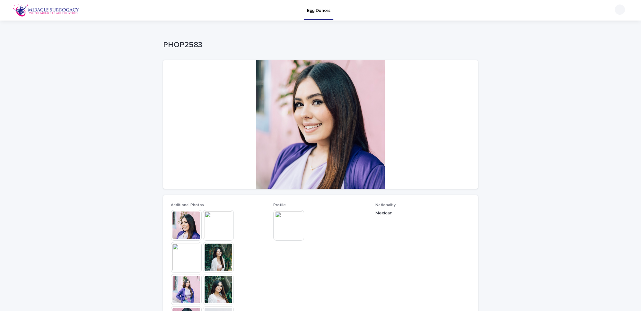
click at [284, 224] on img at bounding box center [288, 225] width 31 height 31
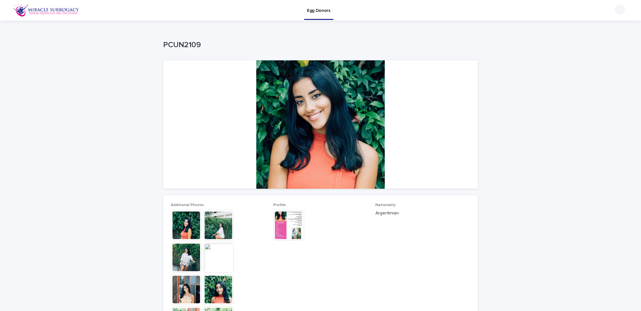
click at [284, 224] on img at bounding box center [288, 225] width 31 height 31
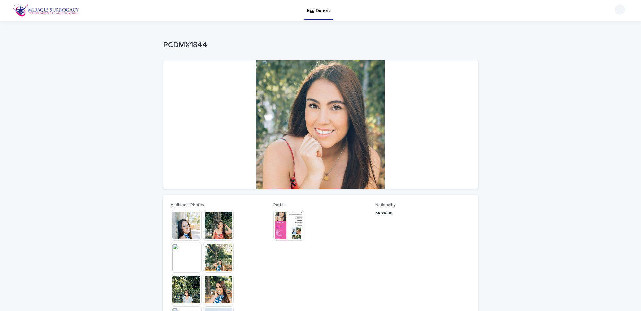
click at [284, 224] on img at bounding box center [288, 225] width 31 height 31
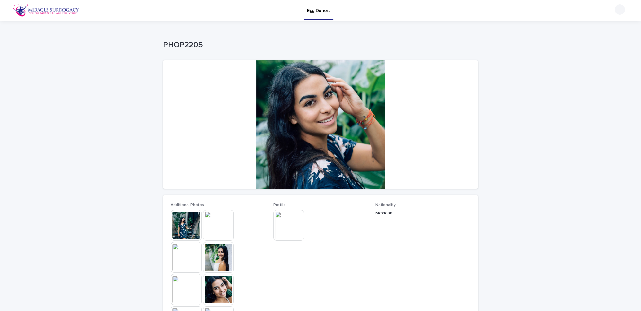
click at [285, 225] on img at bounding box center [288, 225] width 31 height 31
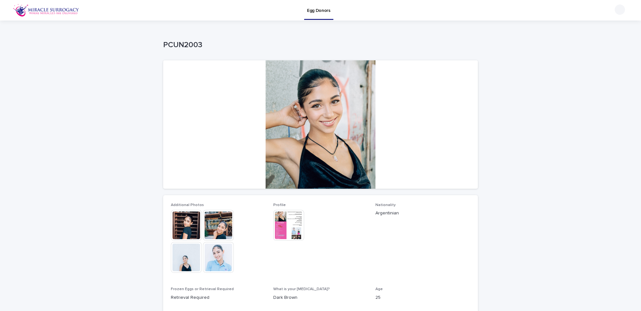
click at [288, 231] on img at bounding box center [288, 225] width 31 height 31
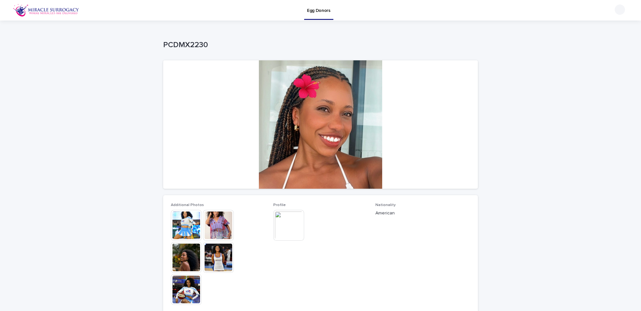
click at [282, 225] on img at bounding box center [288, 225] width 31 height 31
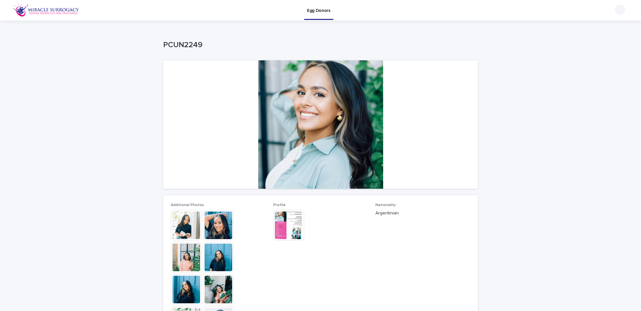
click at [284, 225] on img at bounding box center [288, 225] width 31 height 31
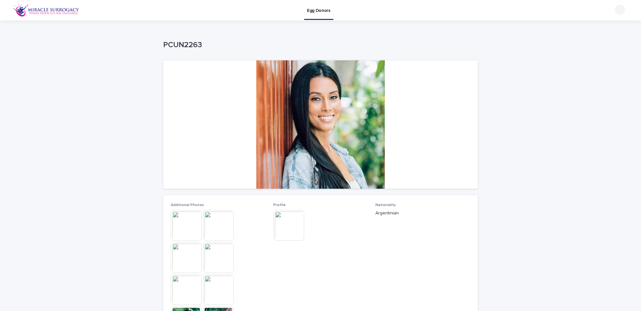
click at [282, 225] on img at bounding box center [288, 225] width 31 height 31
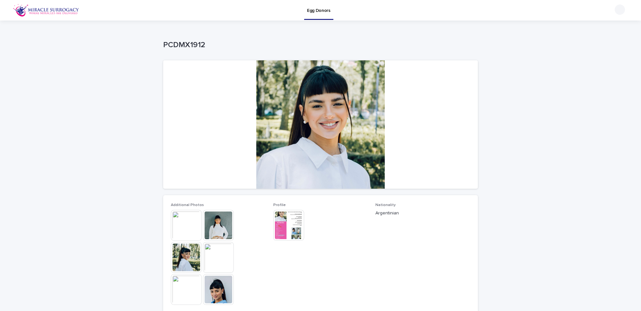
click at [281, 225] on img at bounding box center [288, 225] width 31 height 31
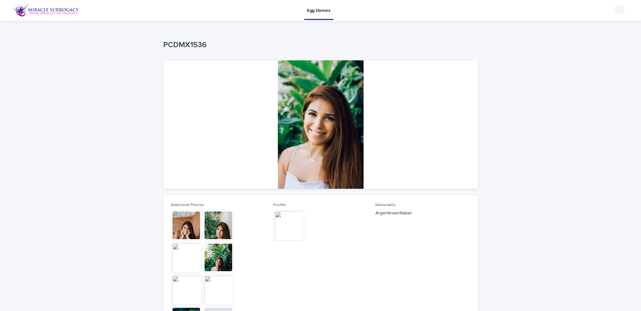
click at [289, 227] on img at bounding box center [288, 225] width 31 height 31
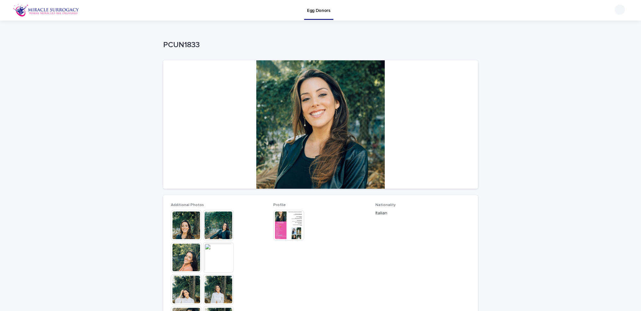
click at [286, 228] on img at bounding box center [288, 225] width 31 height 31
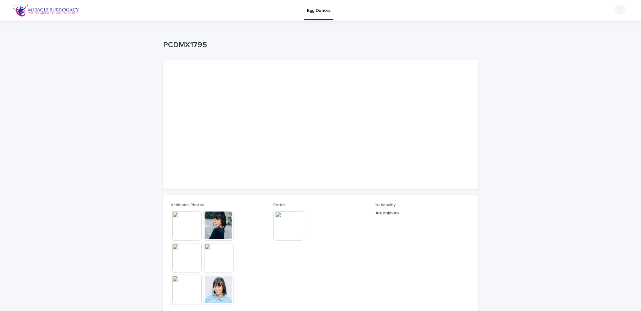
click at [289, 227] on img at bounding box center [288, 225] width 31 height 31
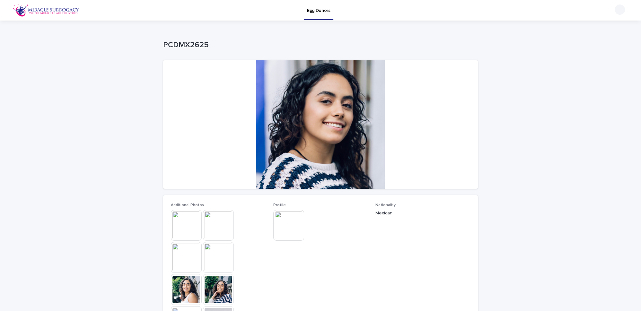
click at [284, 233] on img at bounding box center [288, 225] width 31 height 31
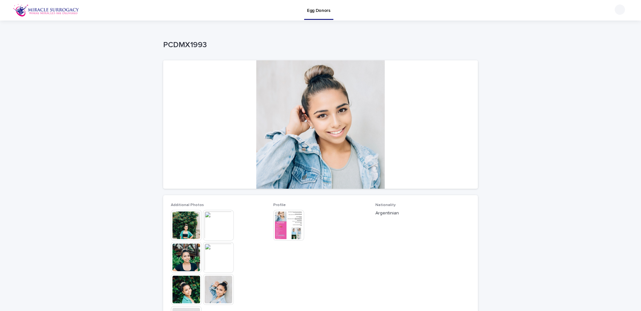
click at [289, 225] on img at bounding box center [288, 225] width 31 height 31
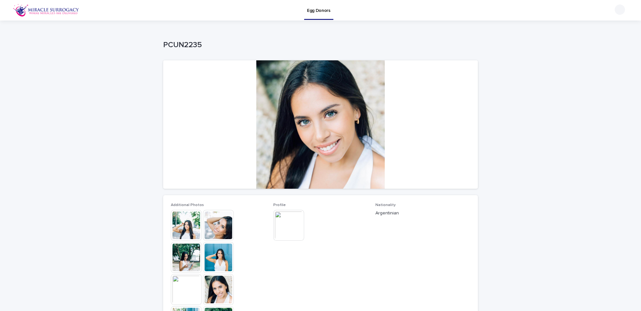
click at [280, 225] on img at bounding box center [288, 225] width 31 height 31
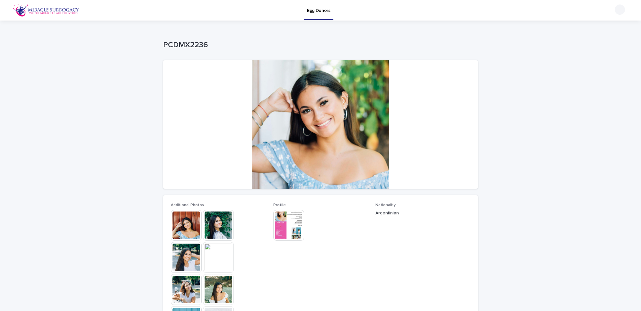
click at [280, 225] on img at bounding box center [288, 225] width 31 height 31
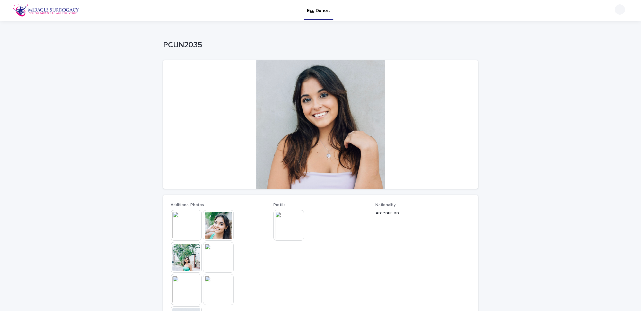
click at [285, 232] on img at bounding box center [288, 225] width 31 height 31
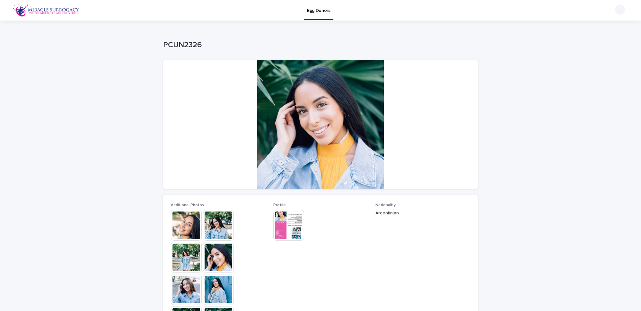
click at [280, 223] on img at bounding box center [288, 225] width 31 height 31
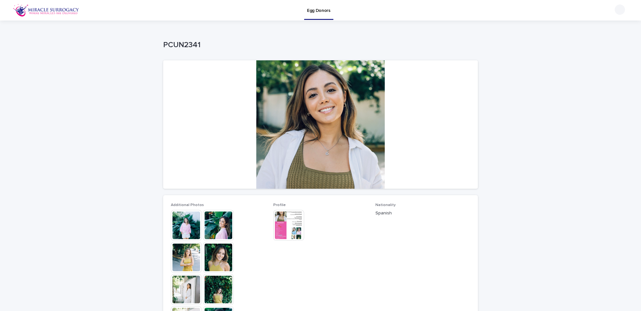
click at [280, 223] on img at bounding box center [288, 225] width 31 height 31
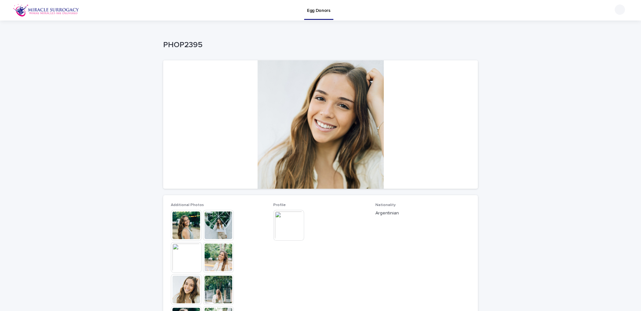
click at [280, 223] on img at bounding box center [288, 225] width 31 height 31
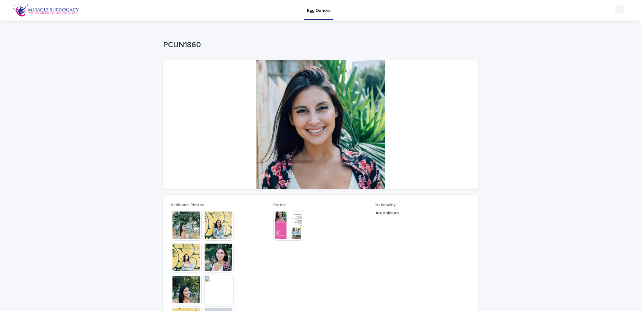
click at [288, 229] on img at bounding box center [288, 225] width 31 height 31
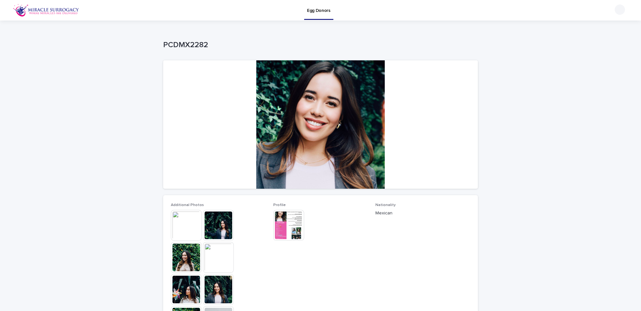
click at [282, 221] on img at bounding box center [288, 225] width 31 height 31
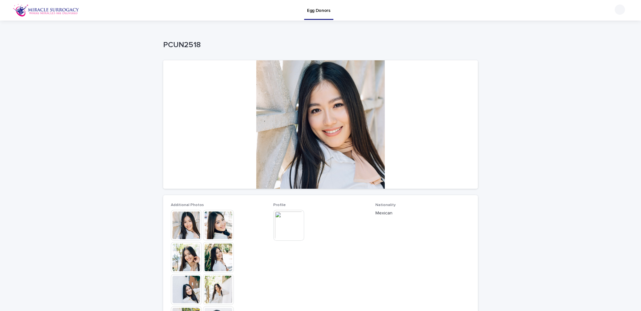
click at [285, 227] on img at bounding box center [288, 225] width 31 height 31
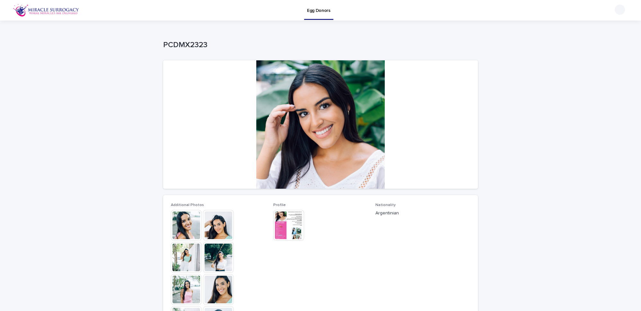
click at [283, 224] on img at bounding box center [288, 225] width 31 height 31
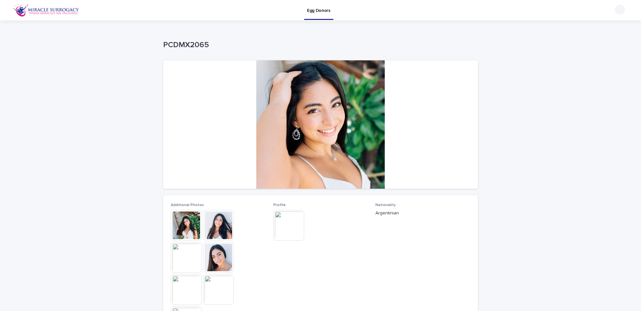
click at [286, 222] on img at bounding box center [288, 225] width 31 height 31
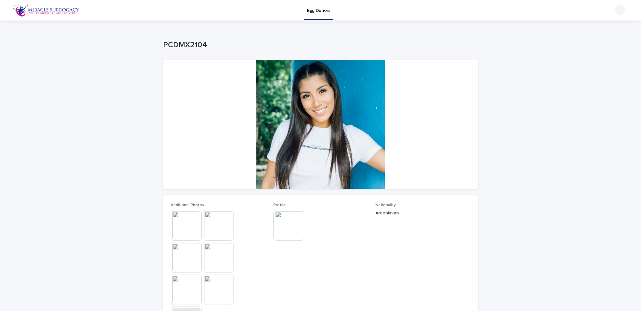
click at [283, 224] on img at bounding box center [288, 225] width 31 height 31
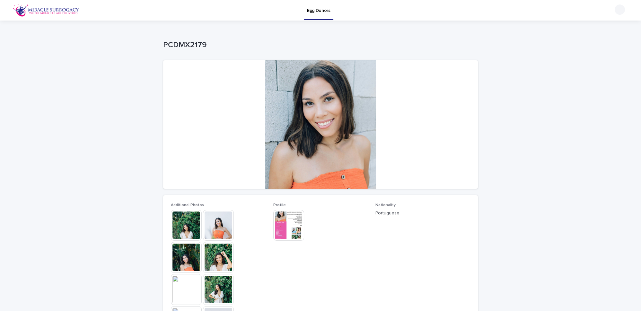
click at [285, 222] on img at bounding box center [288, 225] width 31 height 31
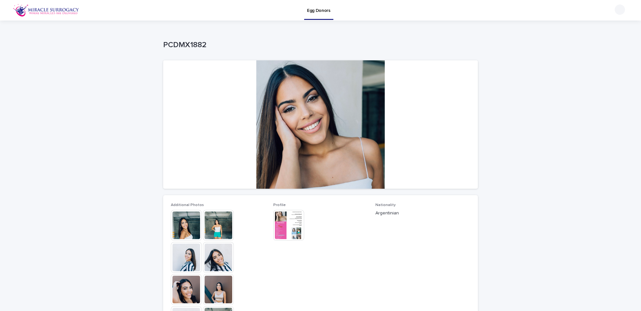
click at [283, 224] on img at bounding box center [288, 225] width 31 height 31
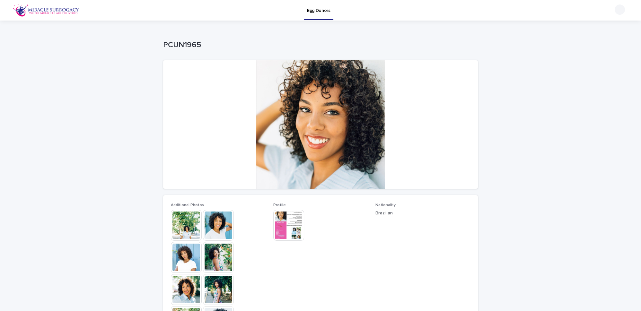
click at [285, 217] on img at bounding box center [288, 225] width 31 height 31
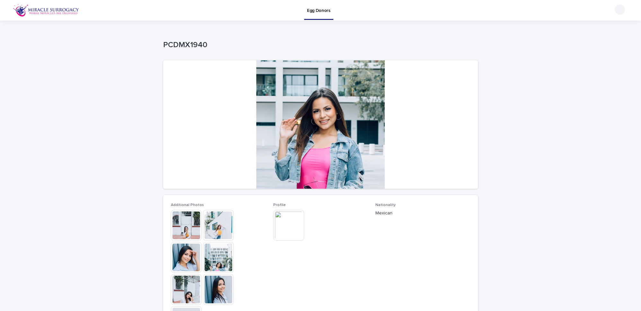
click at [287, 219] on img at bounding box center [288, 225] width 31 height 31
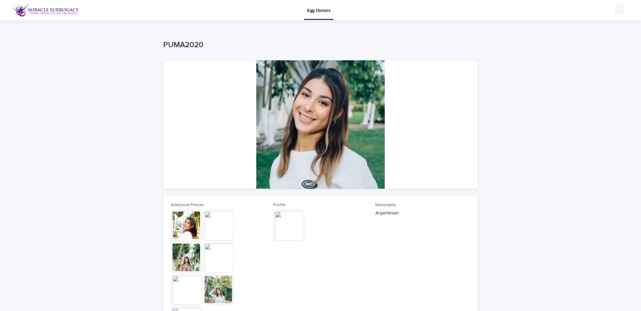
click at [287, 219] on img at bounding box center [288, 225] width 31 height 31
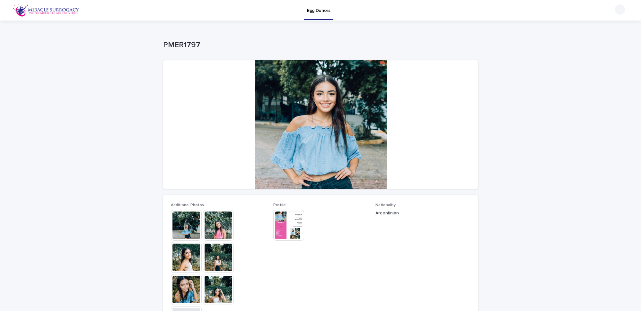
click at [287, 224] on img at bounding box center [288, 225] width 31 height 31
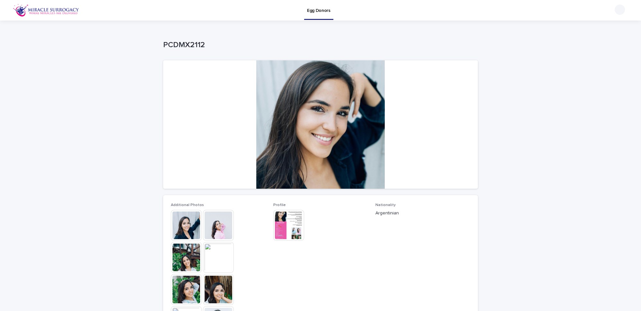
click at [288, 219] on img at bounding box center [288, 225] width 31 height 31
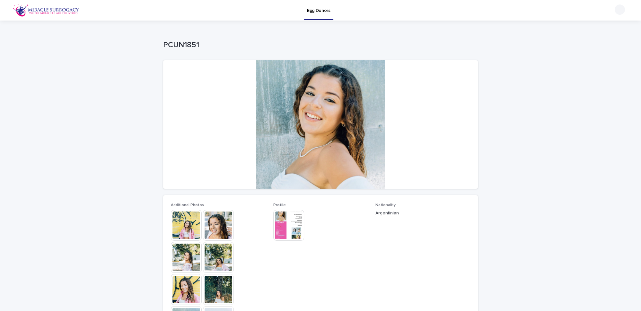
click at [285, 224] on img at bounding box center [288, 225] width 31 height 31
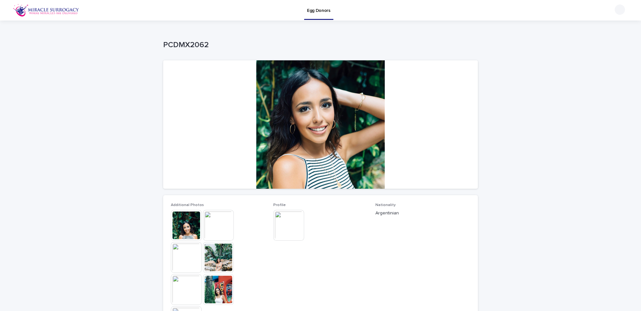
click at [285, 224] on img at bounding box center [288, 225] width 31 height 31
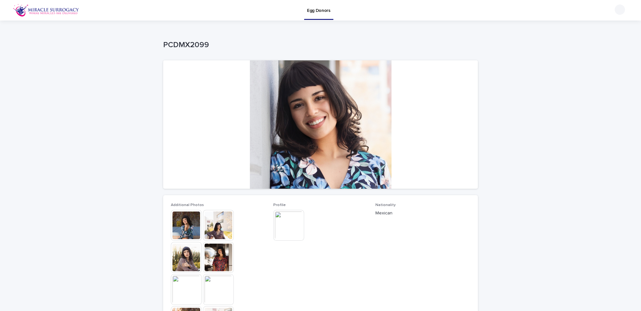
click at [285, 224] on img at bounding box center [288, 225] width 31 height 31
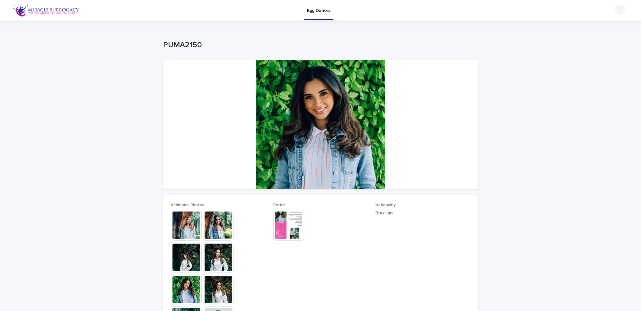
click at [285, 224] on img at bounding box center [288, 225] width 31 height 31
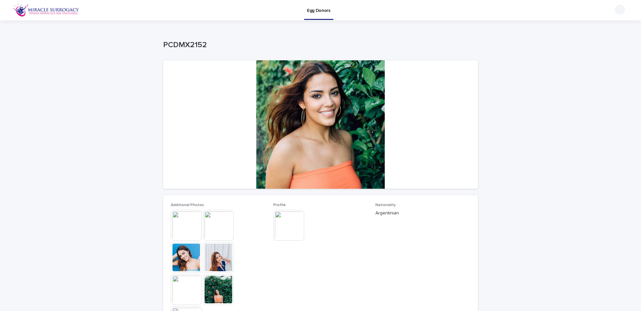
click at [284, 225] on img at bounding box center [288, 225] width 31 height 31
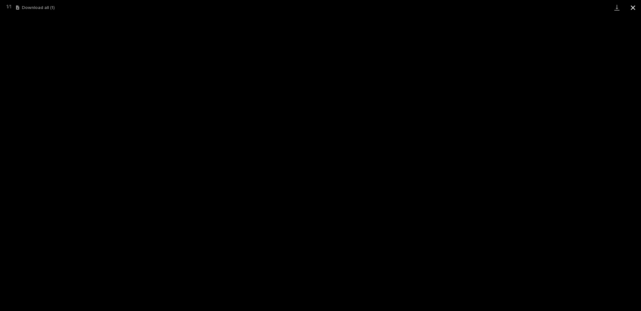
click at [633, 5] on button "Close gallery" at bounding box center [633, 7] width 16 height 15
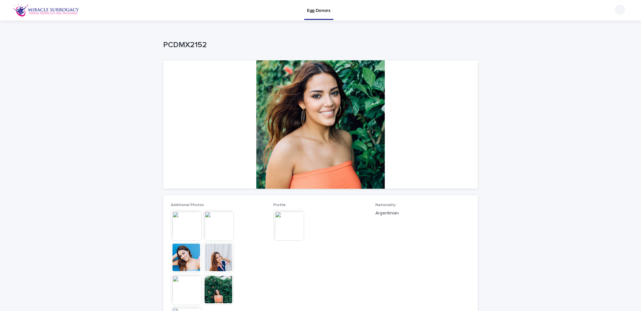
click at [184, 224] on img at bounding box center [186, 225] width 31 height 31
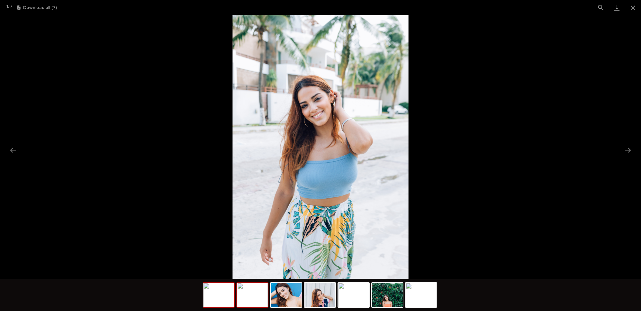
click at [253, 303] on img at bounding box center [252, 295] width 31 height 24
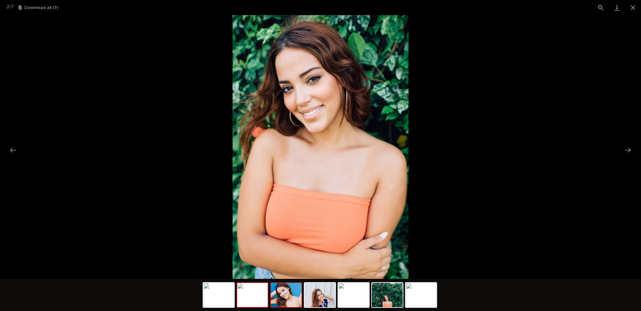
click at [282, 301] on img at bounding box center [286, 295] width 31 height 24
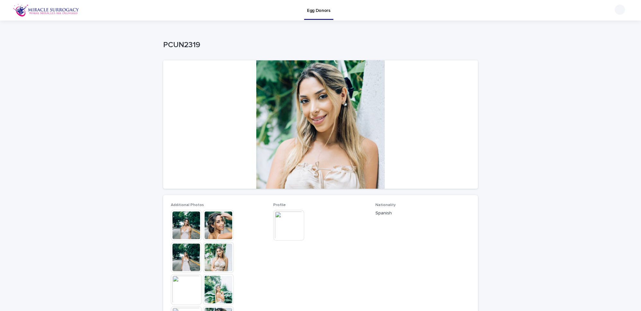
click at [286, 229] on img at bounding box center [288, 225] width 31 height 31
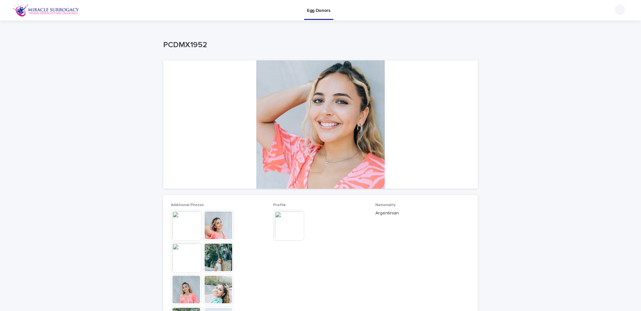
click at [281, 226] on img at bounding box center [288, 225] width 31 height 31
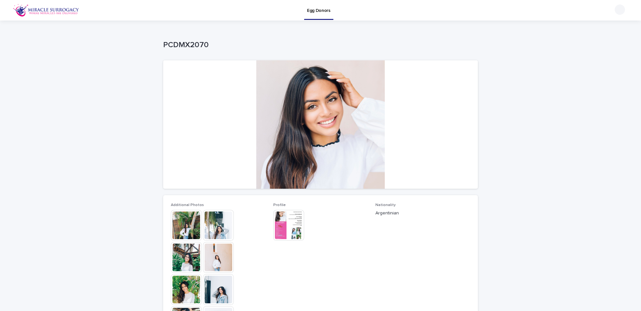
click at [286, 226] on img at bounding box center [288, 225] width 31 height 31
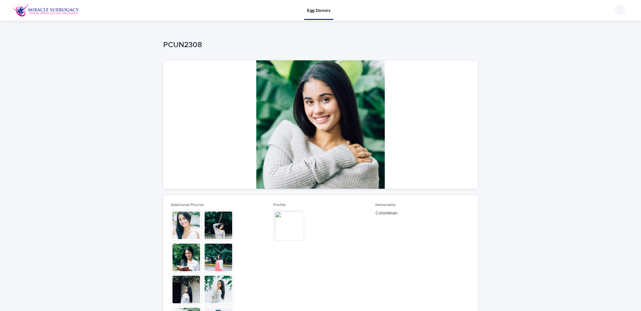
click at [283, 227] on img at bounding box center [288, 225] width 31 height 31
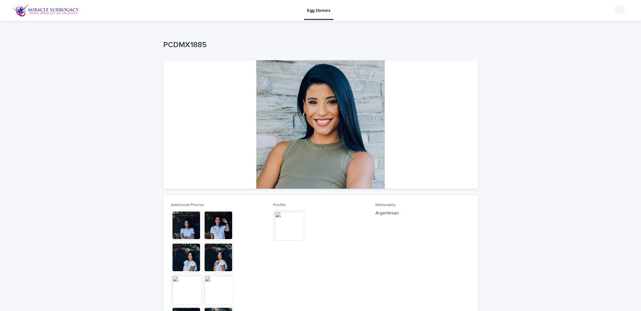
click at [288, 231] on img at bounding box center [288, 225] width 31 height 31
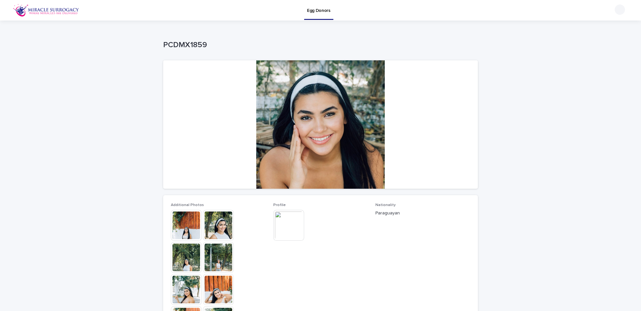
click at [286, 235] on img at bounding box center [288, 225] width 31 height 31
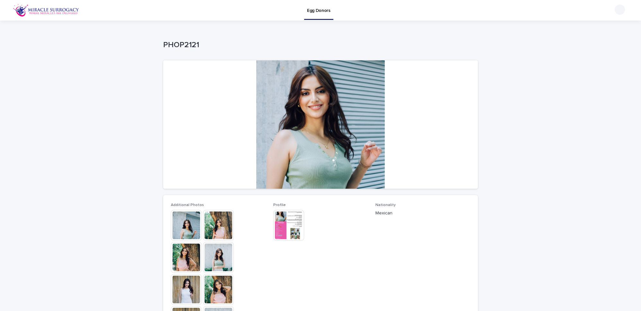
click at [281, 221] on img at bounding box center [288, 225] width 31 height 31
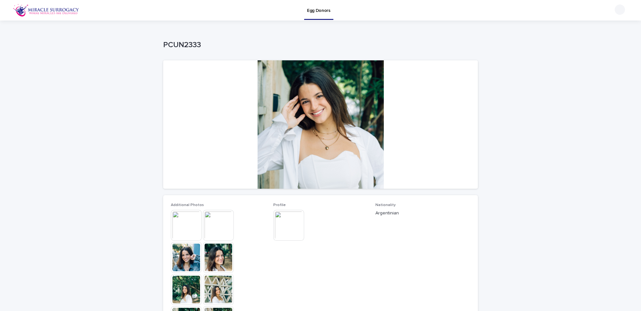
click at [281, 221] on img at bounding box center [288, 225] width 31 height 31
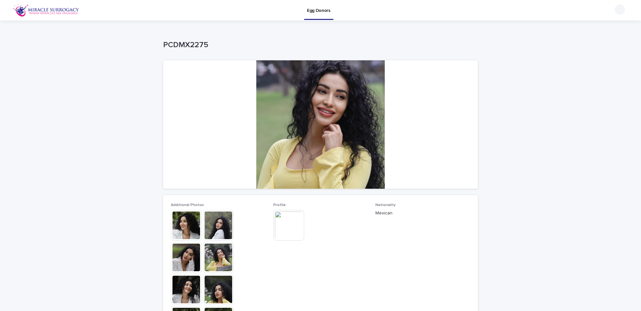
click at [281, 221] on img at bounding box center [288, 225] width 31 height 31
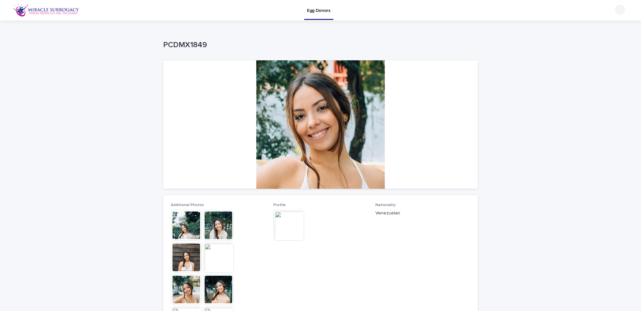
click at [281, 225] on img at bounding box center [288, 225] width 31 height 31
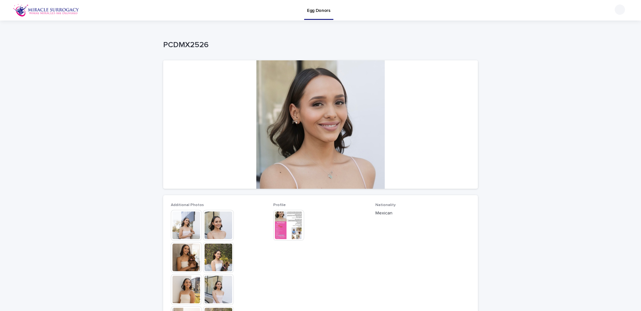
click at [286, 221] on img at bounding box center [288, 225] width 31 height 31
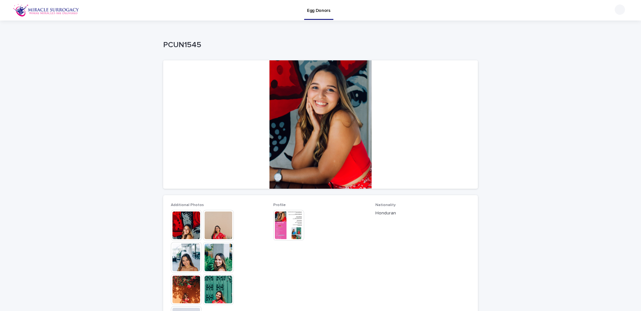
click at [281, 225] on img at bounding box center [288, 225] width 31 height 31
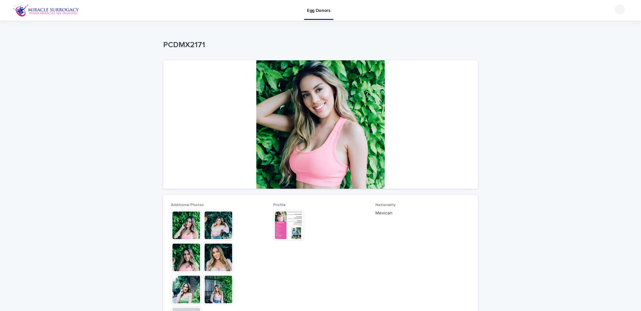
click at [282, 220] on img at bounding box center [288, 225] width 31 height 31
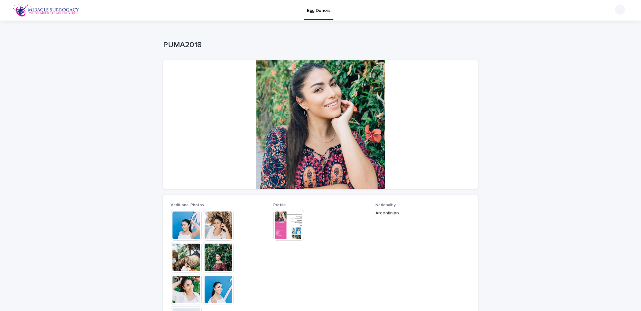
click at [285, 223] on img at bounding box center [288, 225] width 31 height 31
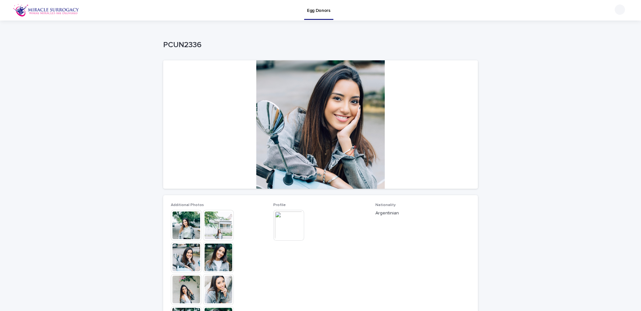
click at [284, 220] on img at bounding box center [288, 225] width 31 height 31
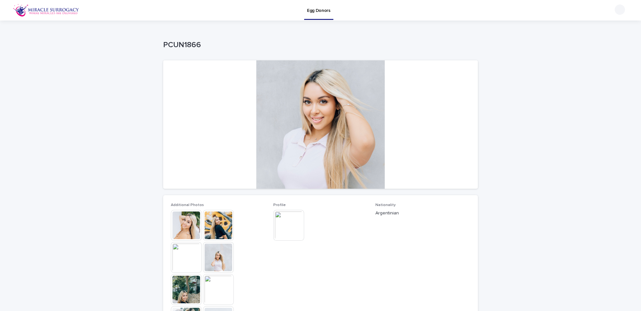
click at [283, 228] on img at bounding box center [288, 225] width 31 height 31
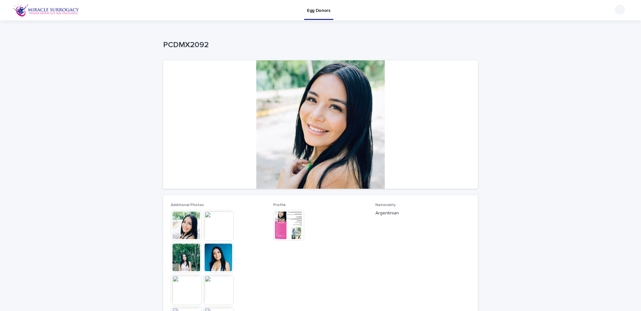
click at [283, 228] on img at bounding box center [288, 225] width 31 height 31
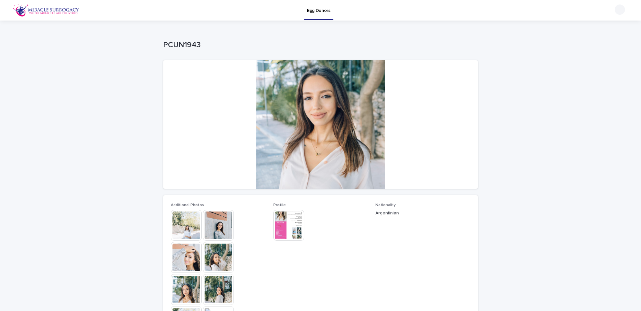
click at [283, 229] on img at bounding box center [288, 225] width 31 height 31
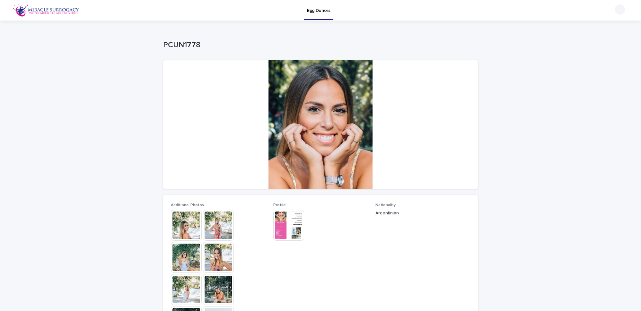
click at [284, 225] on img at bounding box center [288, 225] width 31 height 31
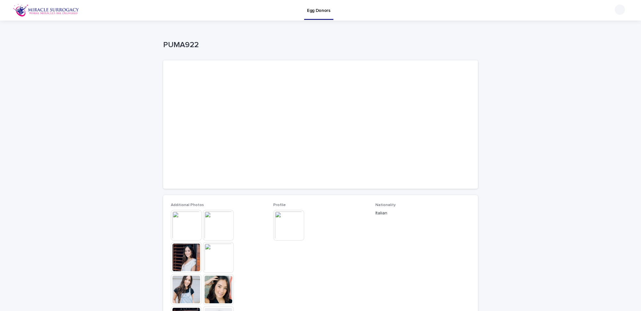
click at [285, 226] on img at bounding box center [288, 225] width 31 height 31
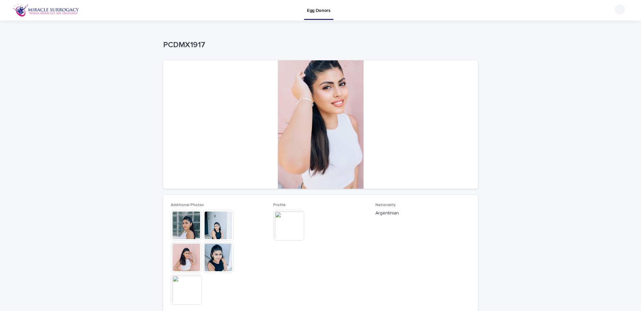
click at [284, 227] on img at bounding box center [288, 225] width 31 height 31
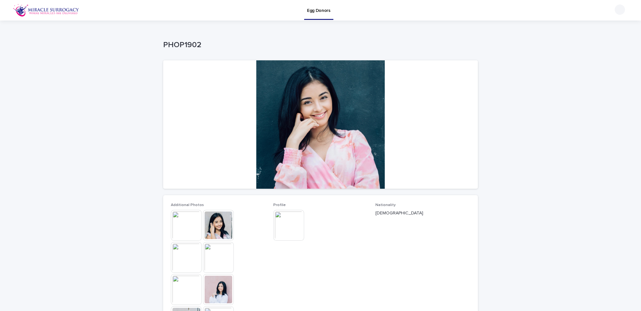
click at [283, 224] on img at bounding box center [288, 225] width 31 height 31
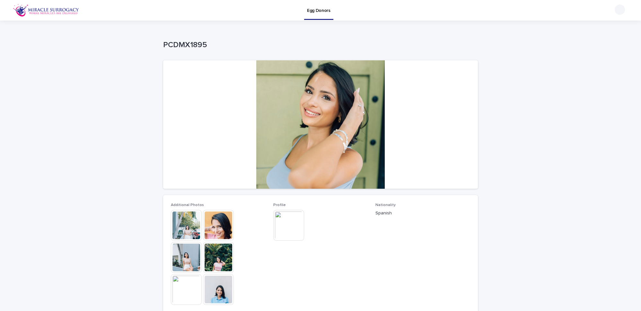
click at [283, 224] on img at bounding box center [288, 225] width 31 height 31
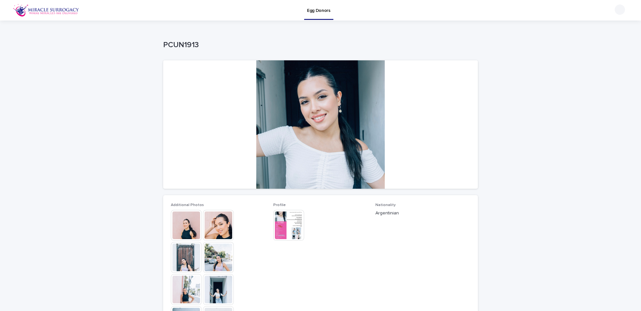
click at [283, 224] on img at bounding box center [288, 225] width 31 height 31
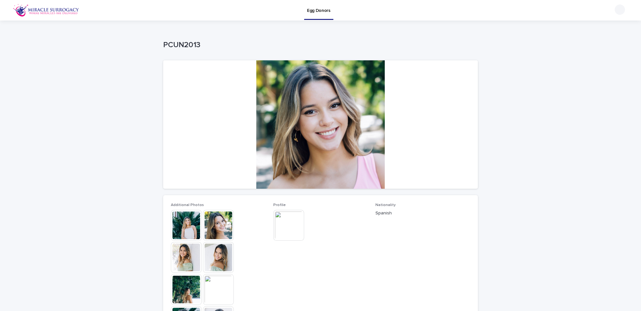
click at [283, 224] on img at bounding box center [288, 225] width 31 height 31
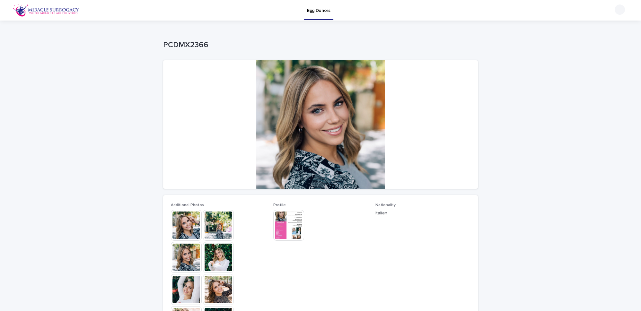
click at [279, 225] on img at bounding box center [288, 225] width 31 height 31
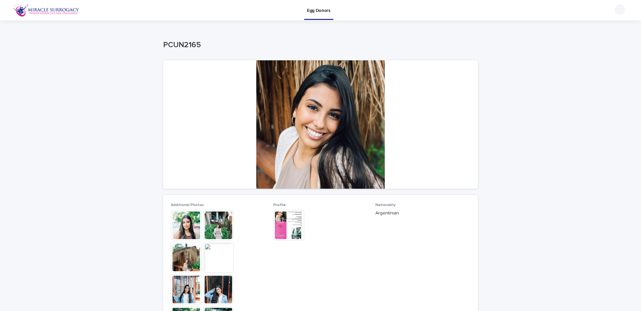
click at [283, 224] on img at bounding box center [288, 225] width 31 height 31
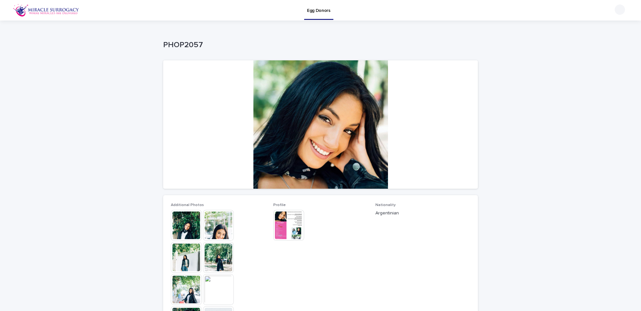
click at [283, 224] on img at bounding box center [288, 225] width 31 height 31
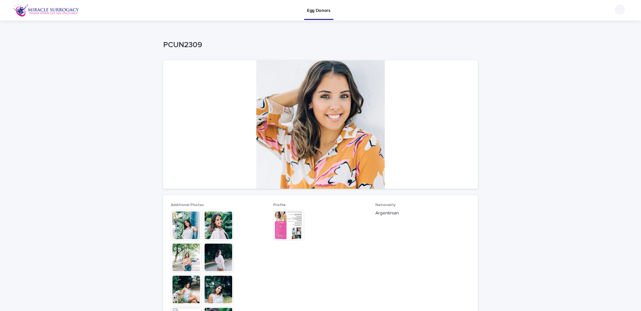
click at [283, 224] on img at bounding box center [288, 225] width 31 height 31
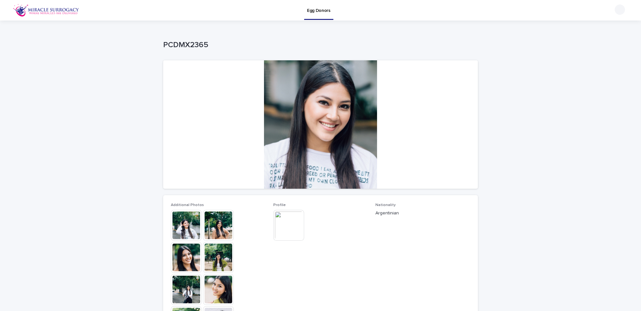
click at [279, 225] on img at bounding box center [288, 225] width 31 height 31
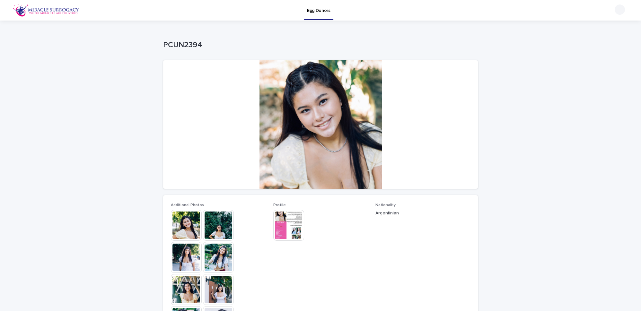
click at [279, 225] on img at bounding box center [288, 225] width 31 height 31
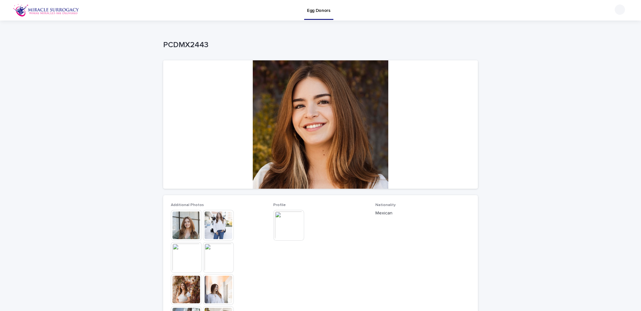
click at [294, 221] on img at bounding box center [288, 225] width 31 height 31
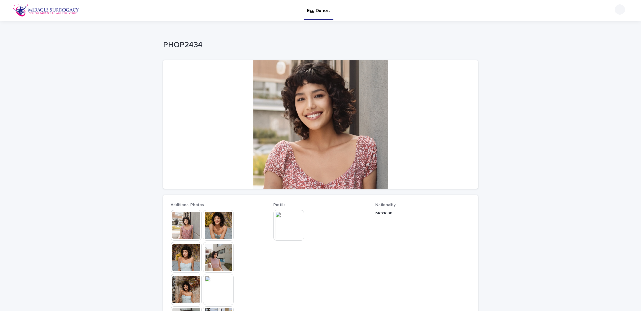
click at [279, 225] on img at bounding box center [288, 225] width 31 height 31
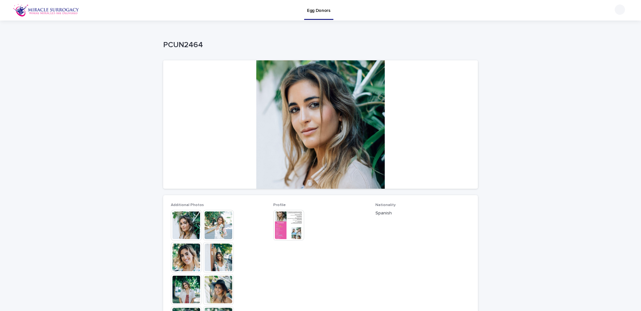
click at [286, 227] on img at bounding box center [288, 225] width 31 height 31
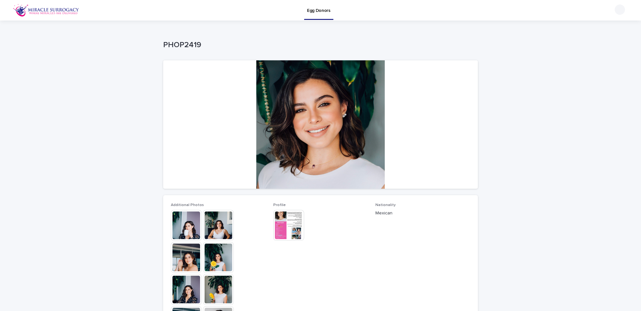
click at [285, 226] on img at bounding box center [288, 225] width 31 height 31
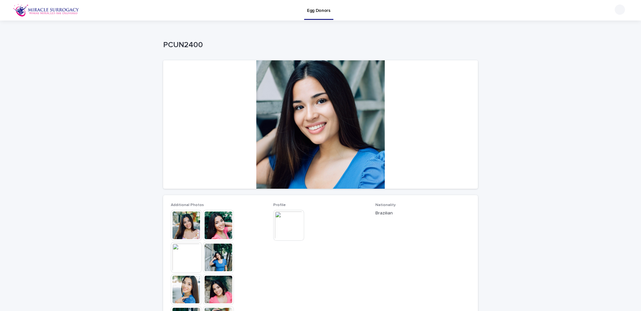
click at [286, 227] on img at bounding box center [288, 225] width 31 height 31
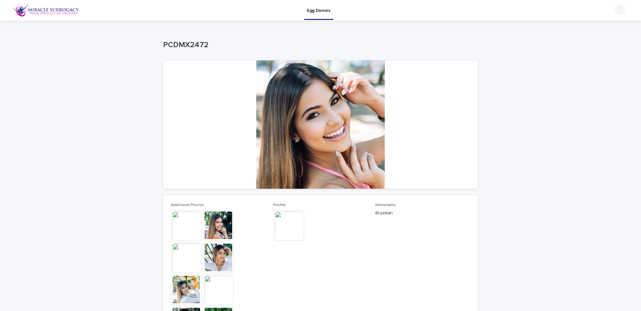
click at [287, 225] on img at bounding box center [288, 225] width 31 height 31
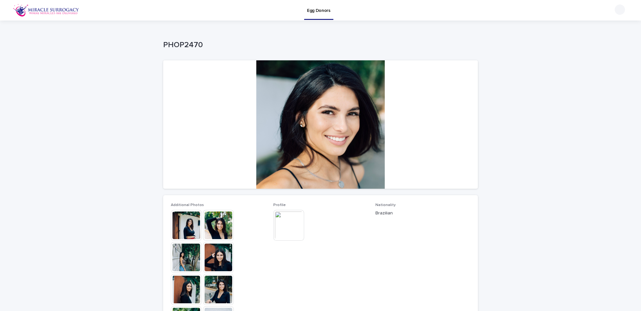
click at [286, 227] on img at bounding box center [288, 225] width 31 height 31
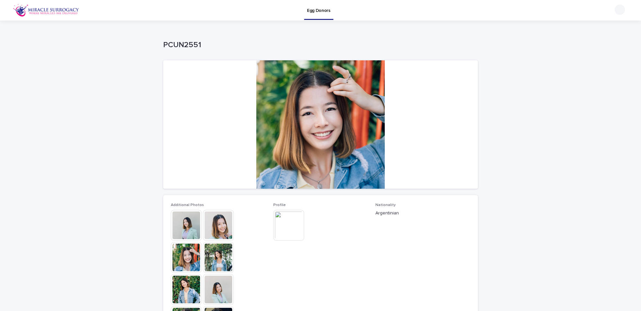
click at [287, 225] on img at bounding box center [288, 225] width 31 height 31
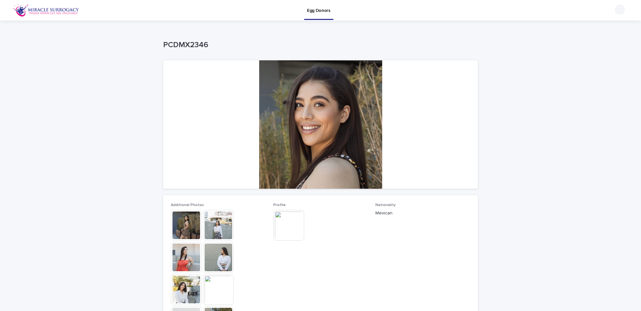
click at [287, 225] on img at bounding box center [288, 225] width 31 height 31
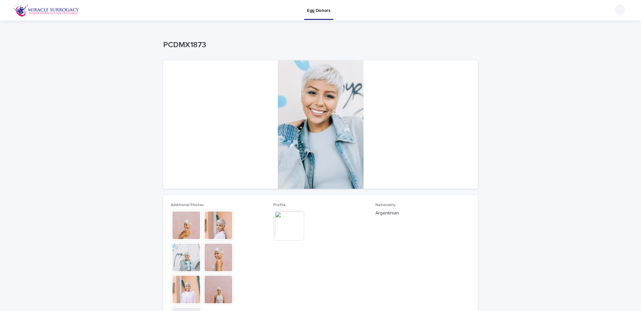
click at [285, 224] on img at bounding box center [288, 225] width 31 height 31
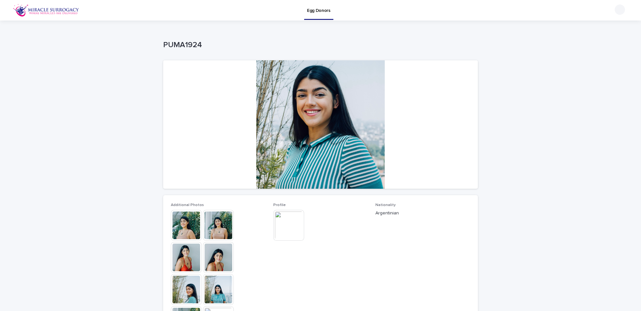
click at [283, 221] on img at bounding box center [288, 225] width 31 height 31
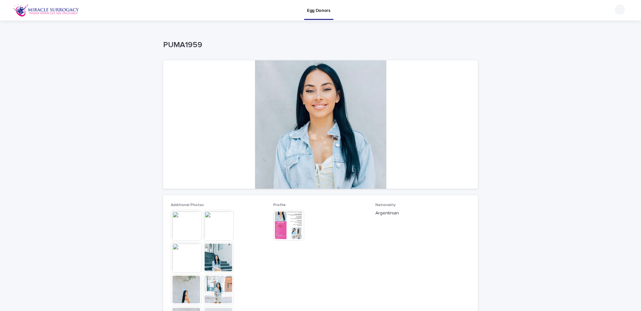
click at [283, 221] on img at bounding box center [288, 225] width 31 height 31
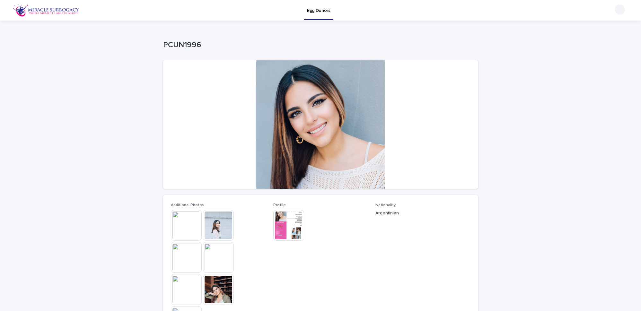
click at [283, 221] on img at bounding box center [288, 225] width 31 height 31
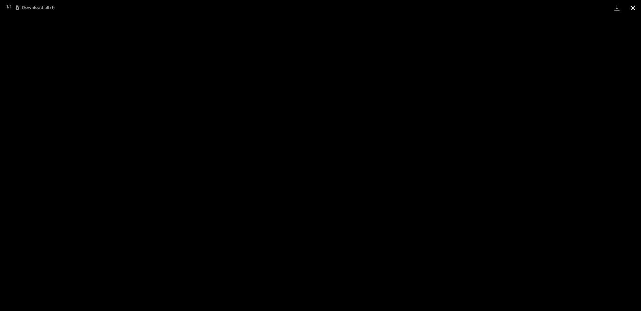
click at [633, 6] on button "Close gallery" at bounding box center [633, 7] width 16 height 15
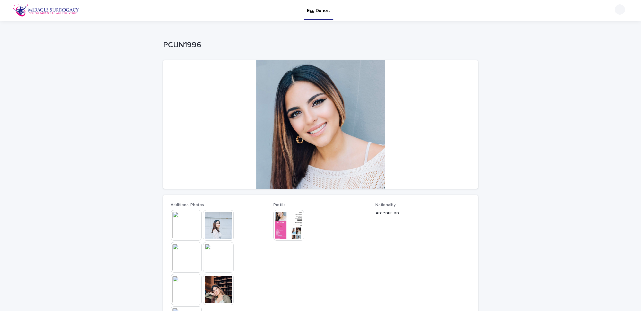
click at [174, 219] on img at bounding box center [186, 225] width 31 height 31
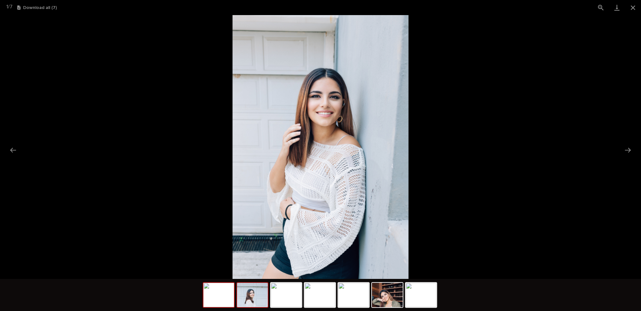
click at [256, 301] on img at bounding box center [252, 295] width 31 height 24
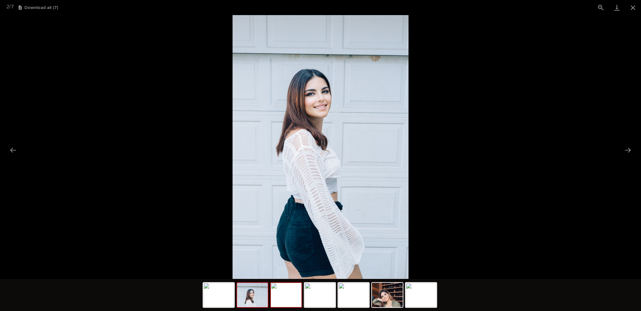
click at [282, 301] on img at bounding box center [286, 295] width 31 height 24
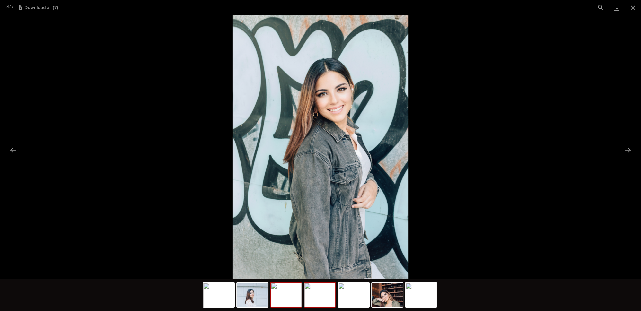
click at [324, 301] on img at bounding box center [320, 295] width 31 height 24
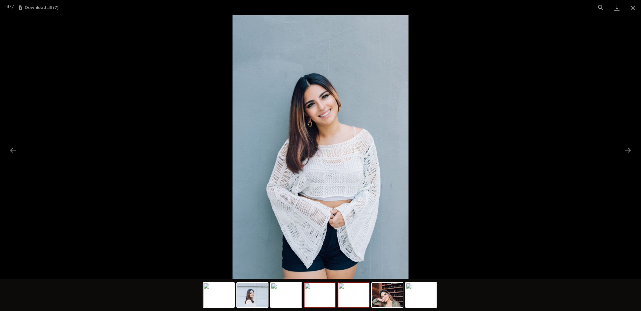
click at [357, 301] on img at bounding box center [353, 295] width 31 height 24
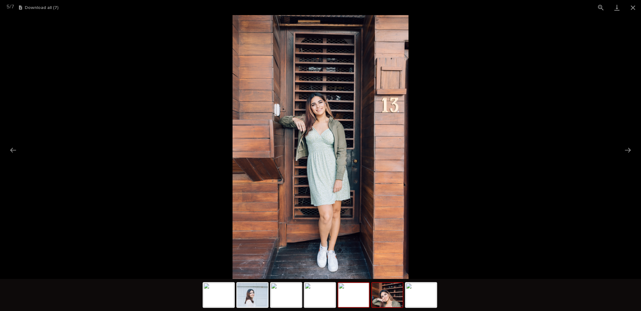
click at [393, 299] on img at bounding box center [387, 295] width 31 height 24
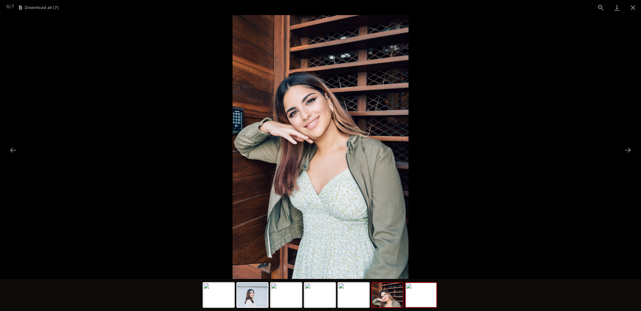
click at [423, 299] on img at bounding box center [421, 295] width 31 height 24
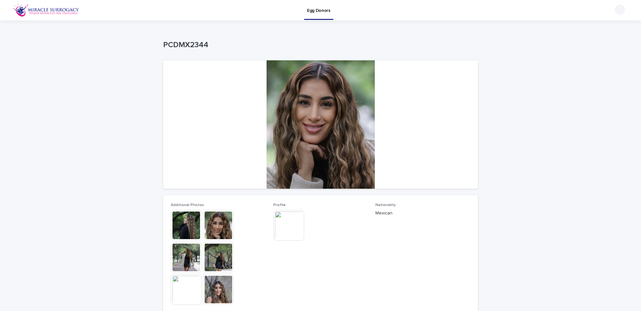
click at [295, 233] on img at bounding box center [288, 225] width 31 height 31
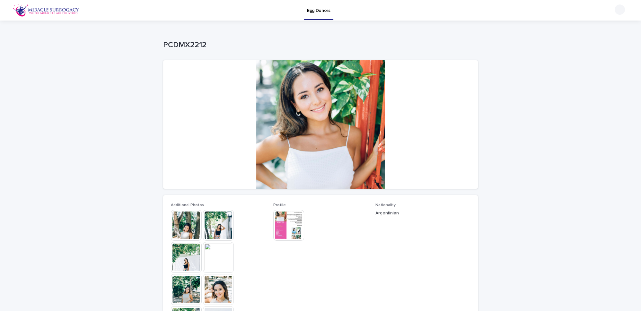
click at [284, 223] on img at bounding box center [288, 225] width 31 height 31
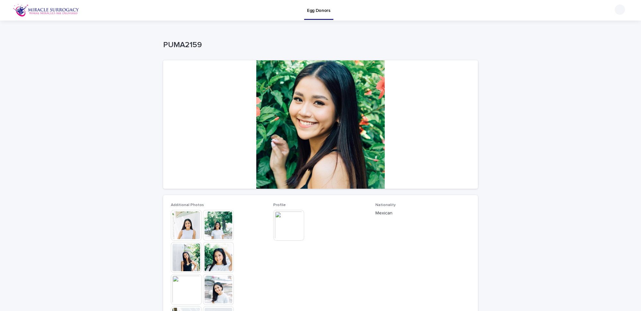
click at [284, 224] on img at bounding box center [288, 225] width 31 height 31
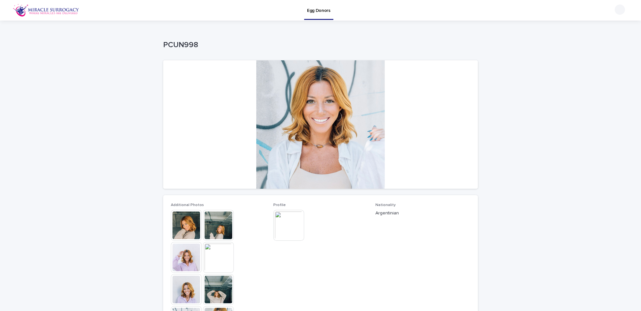
click at [284, 223] on img at bounding box center [288, 225] width 31 height 31
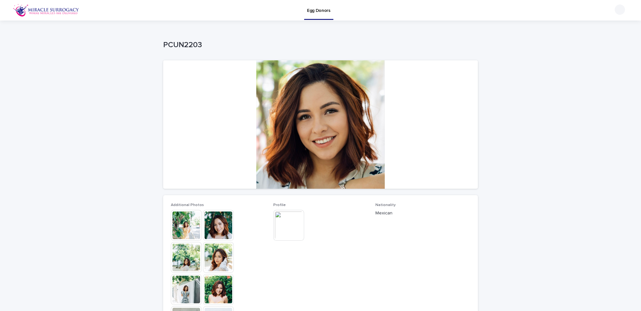
click at [284, 223] on img at bounding box center [288, 225] width 31 height 31
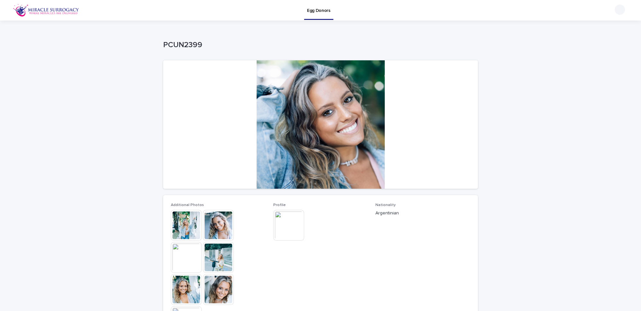
click at [284, 223] on img at bounding box center [288, 225] width 31 height 31
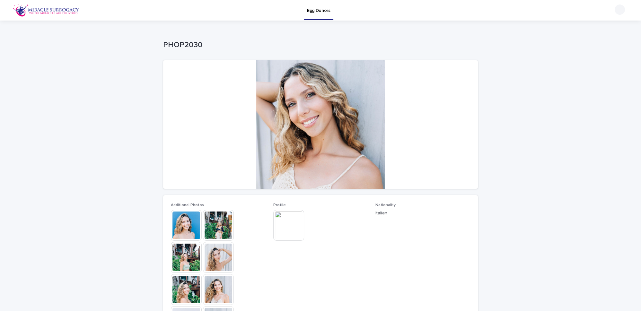
click at [284, 223] on img at bounding box center [288, 225] width 31 height 31
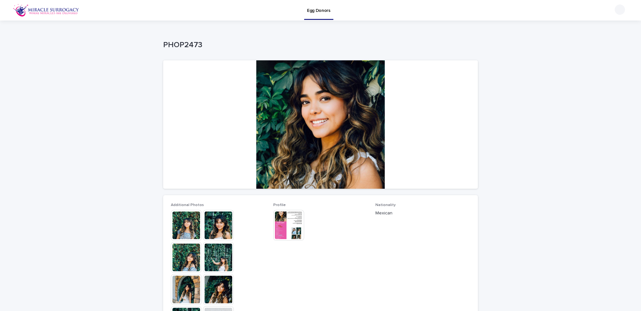
click at [284, 223] on img at bounding box center [288, 225] width 31 height 31
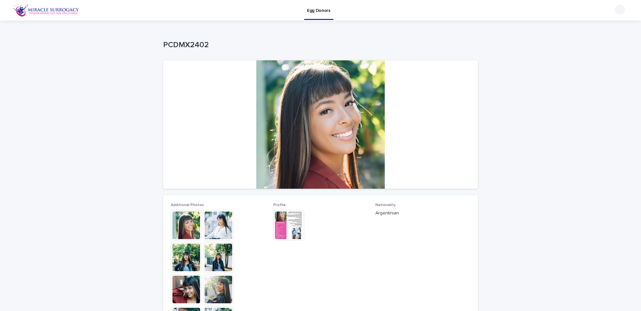
click at [284, 223] on img at bounding box center [288, 225] width 31 height 31
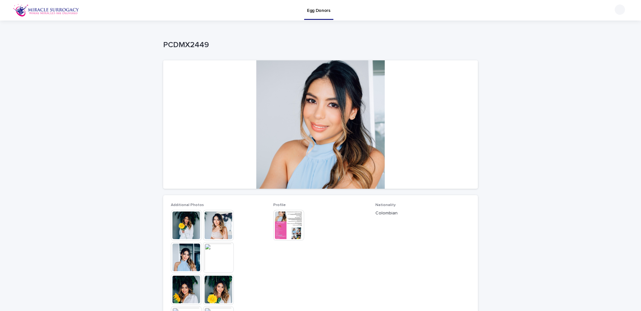
click at [284, 223] on img at bounding box center [288, 225] width 31 height 31
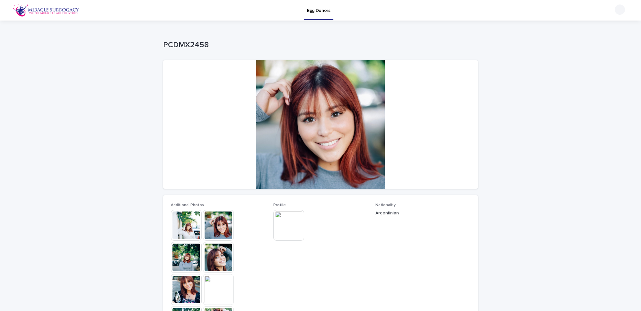
click at [284, 223] on img at bounding box center [288, 225] width 31 height 31
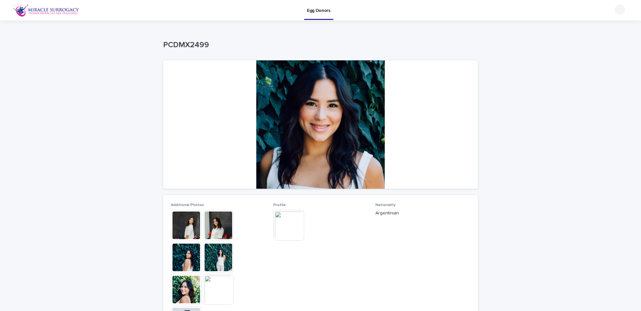
click at [284, 223] on img at bounding box center [288, 225] width 31 height 31
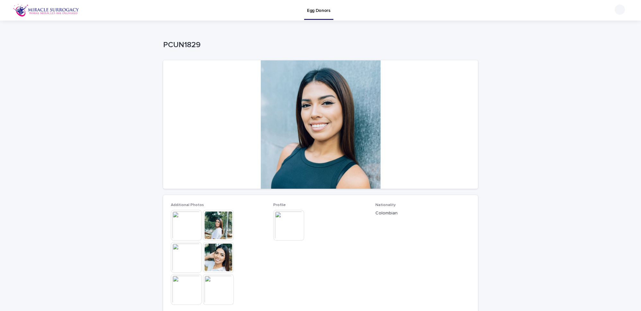
click at [284, 223] on img at bounding box center [288, 225] width 31 height 31
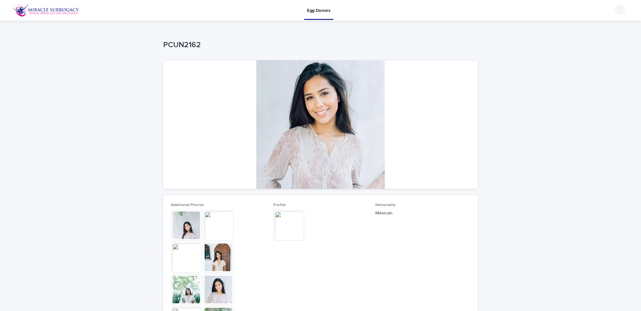
click at [284, 223] on img at bounding box center [288, 225] width 31 height 31
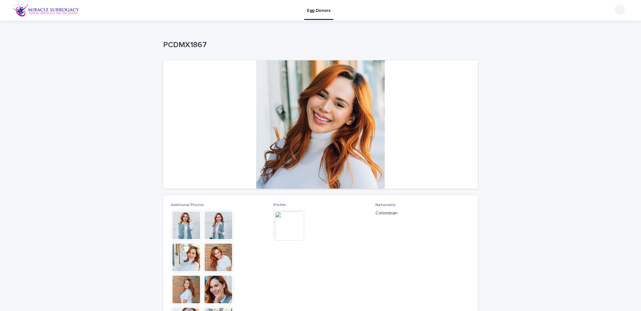
click at [284, 223] on img at bounding box center [288, 225] width 31 height 31
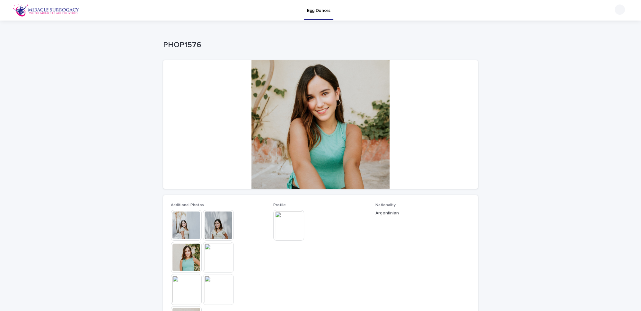
click at [284, 223] on img at bounding box center [288, 225] width 31 height 31
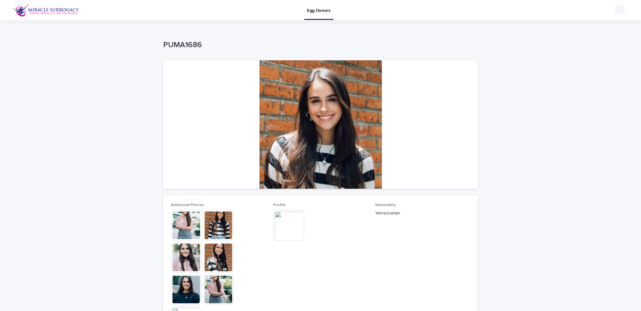
click at [284, 223] on img at bounding box center [288, 225] width 31 height 31
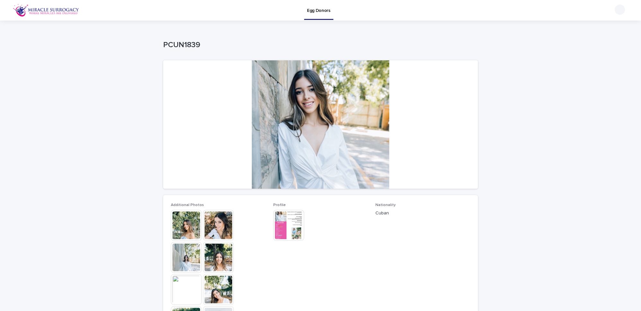
click at [273, 226] on img at bounding box center [288, 225] width 31 height 31
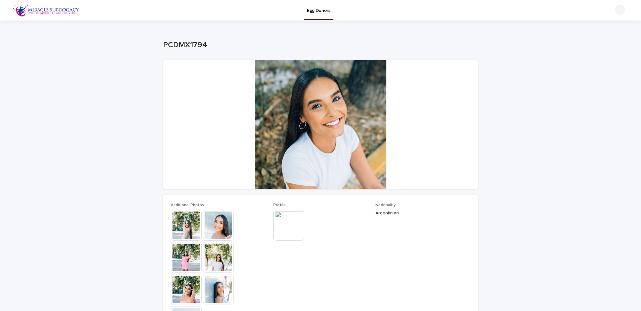
click at [281, 226] on img at bounding box center [288, 225] width 31 height 31
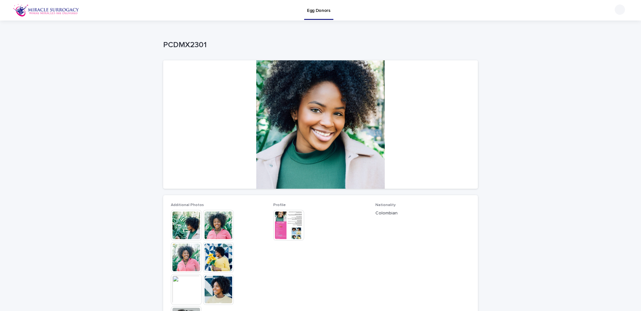
click at [279, 224] on img at bounding box center [288, 225] width 31 height 31
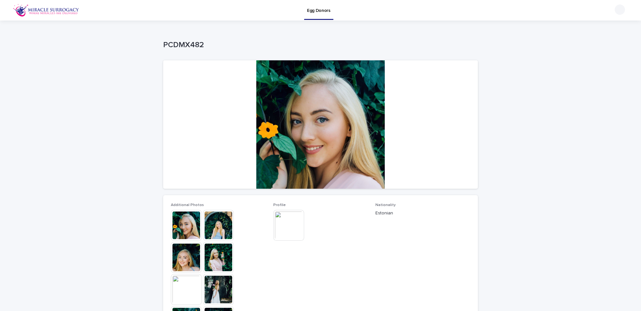
click at [285, 224] on img at bounding box center [288, 225] width 31 height 31
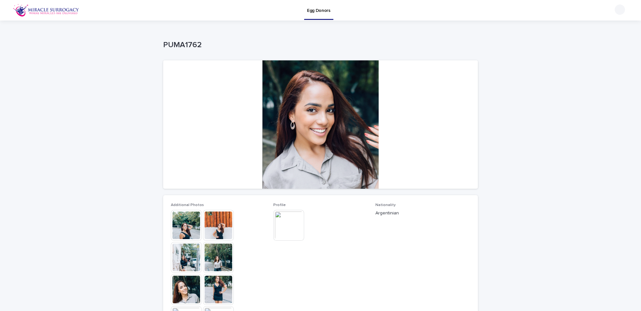
click at [285, 224] on img at bounding box center [288, 225] width 31 height 31
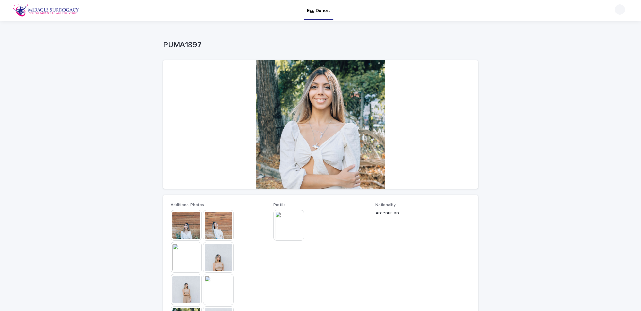
click at [285, 224] on img at bounding box center [288, 225] width 31 height 31
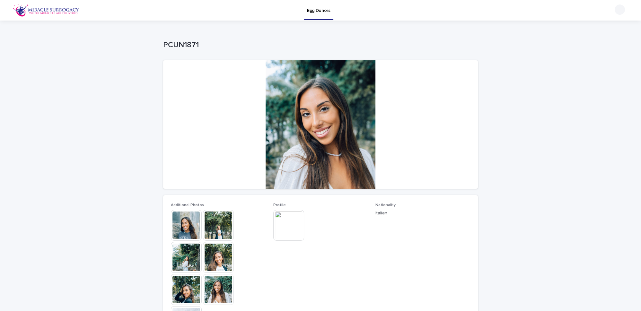
click at [285, 224] on img at bounding box center [288, 225] width 31 height 31
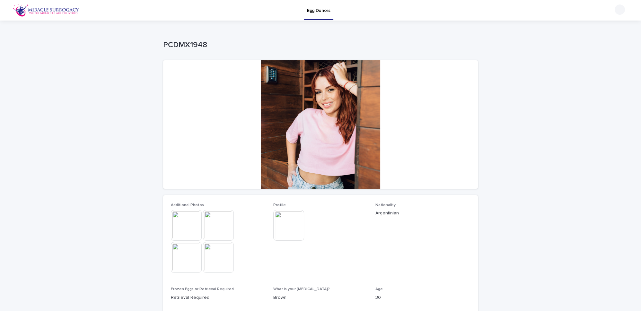
click at [285, 224] on img at bounding box center [288, 225] width 31 height 31
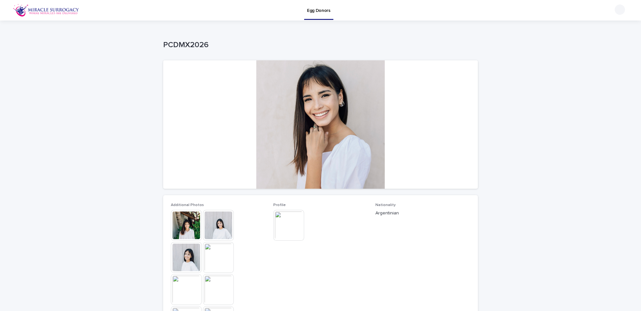
click at [288, 225] on img at bounding box center [288, 225] width 31 height 31
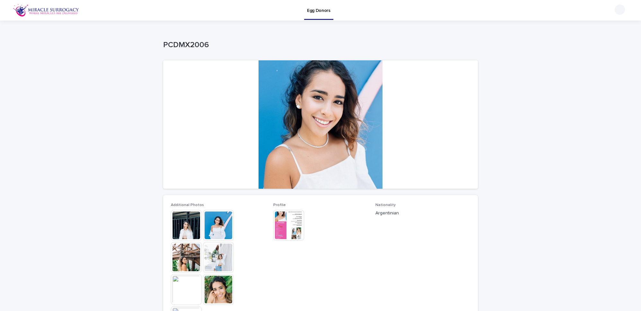
click at [280, 223] on img at bounding box center [288, 225] width 31 height 31
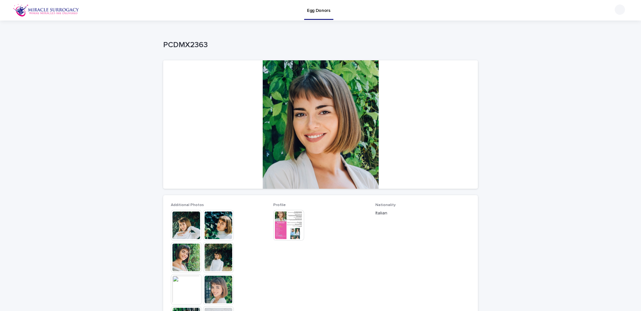
click at [288, 225] on img at bounding box center [288, 225] width 31 height 31
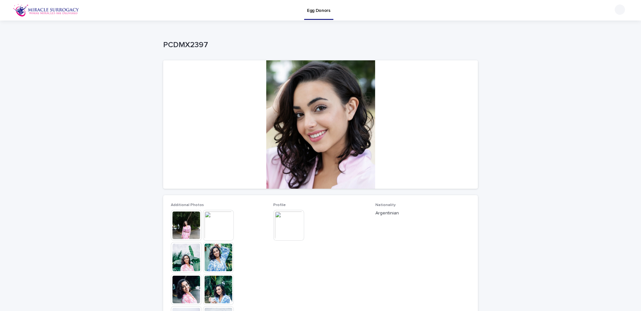
click at [288, 225] on img at bounding box center [288, 225] width 31 height 31
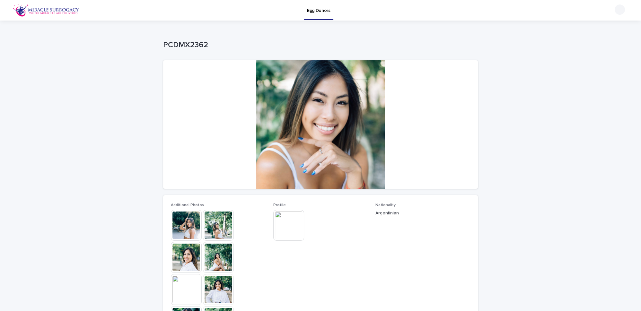
click at [288, 225] on img at bounding box center [288, 225] width 31 height 31
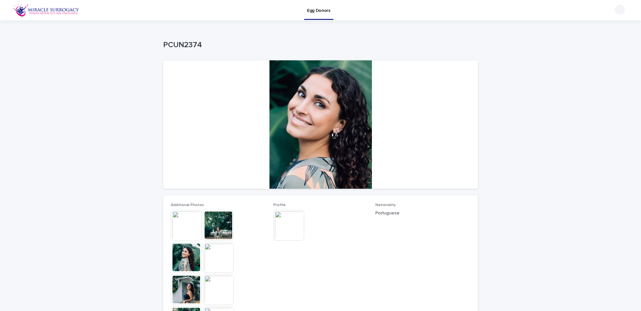
click at [288, 225] on img at bounding box center [288, 225] width 31 height 31
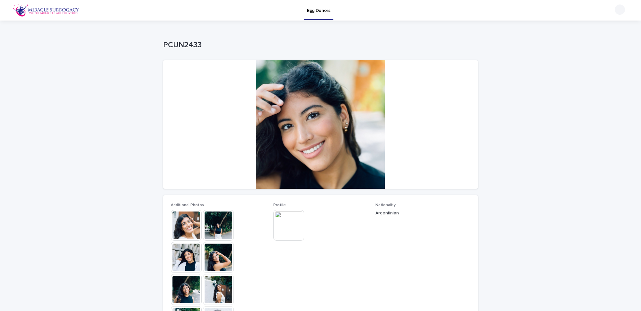
click at [288, 225] on img at bounding box center [288, 225] width 31 height 31
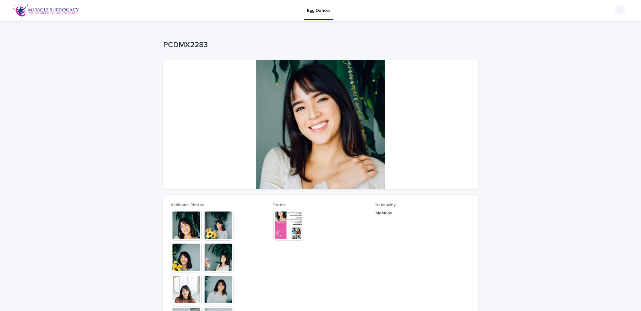
click at [288, 225] on img at bounding box center [288, 225] width 31 height 31
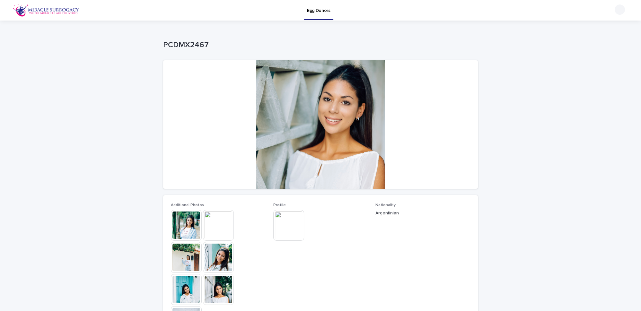
click at [288, 225] on img at bounding box center [288, 225] width 31 height 31
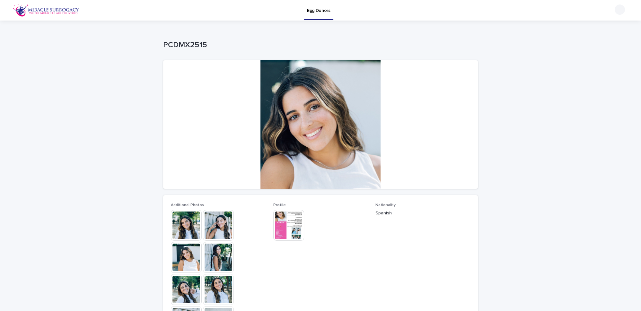
click at [288, 225] on img at bounding box center [288, 225] width 31 height 31
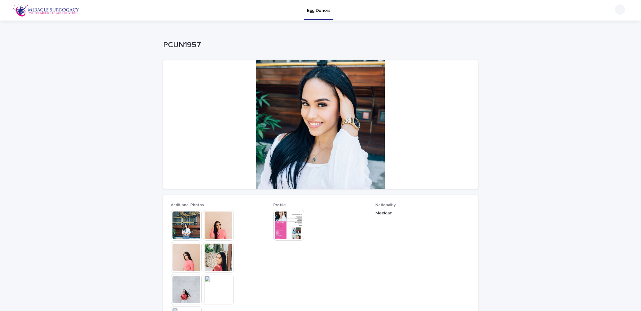
click at [288, 225] on img at bounding box center [288, 225] width 31 height 31
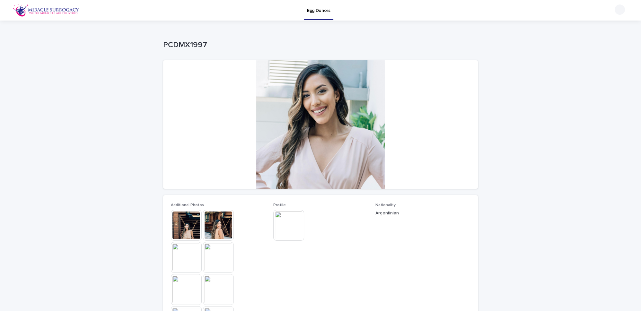
click at [288, 225] on img at bounding box center [288, 225] width 31 height 31
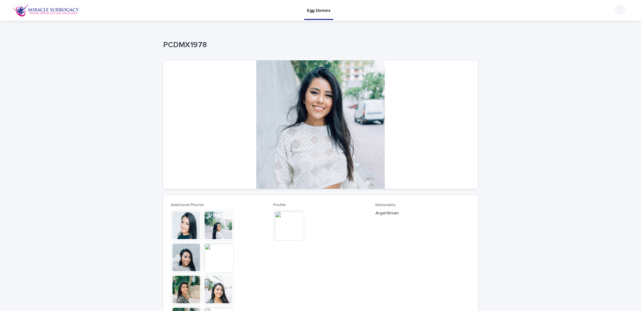
click at [281, 235] on img at bounding box center [288, 225] width 31 height 31
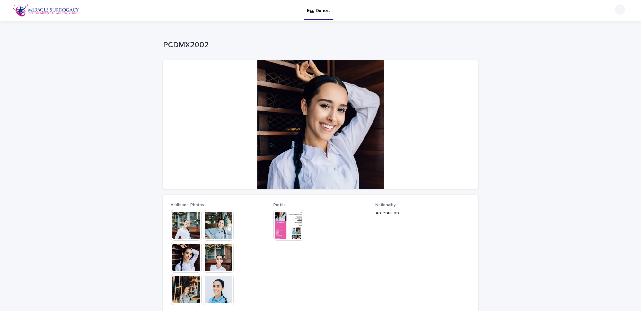
click at [289, 221] on img at bounding box center [288, 225] width 31 height 31
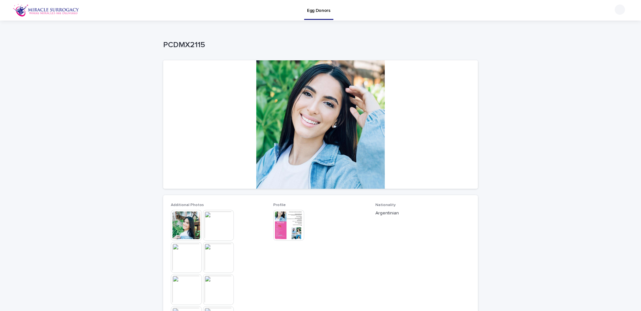
click at [283, 223] on img at bounding box center [288, 225] width 31 height 31
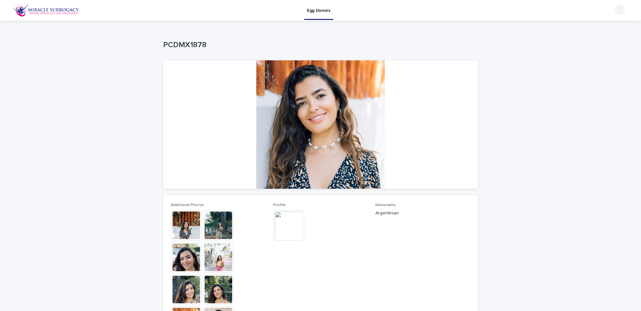
click at [288, 225] on img at bounding box center [288, 225] width 31 height 31
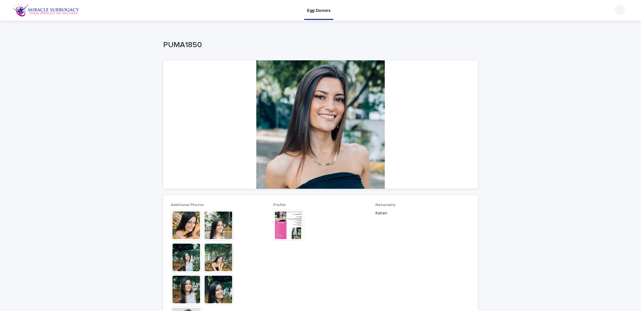
click at [288, 225] on img at bounding box center [288, 225] width 31 height 31
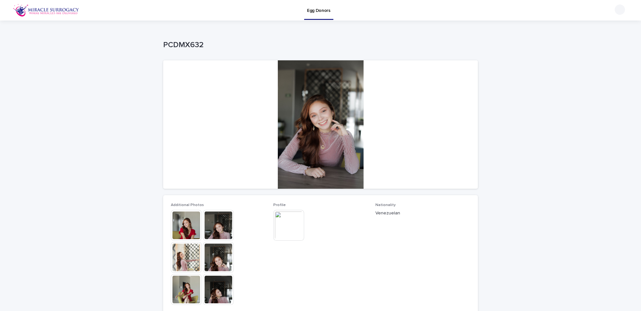
click at [283, 222] on img at bounding box center [288, 225] width 31 height 31
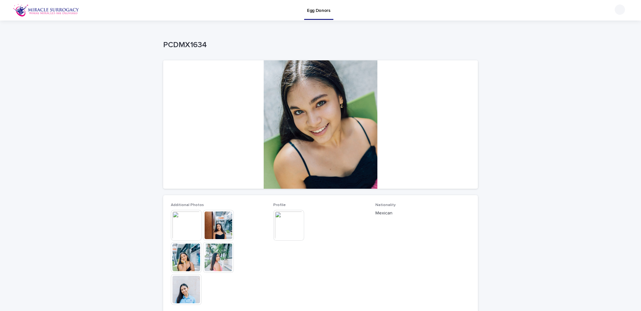
click at [281, 222] on img at bounding box center [288, 225] width 31 height 31
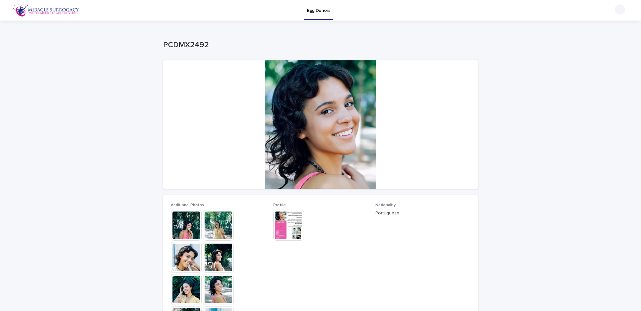
click at [281, 223] on img at bounding box center [288, 225] width 31 height 31
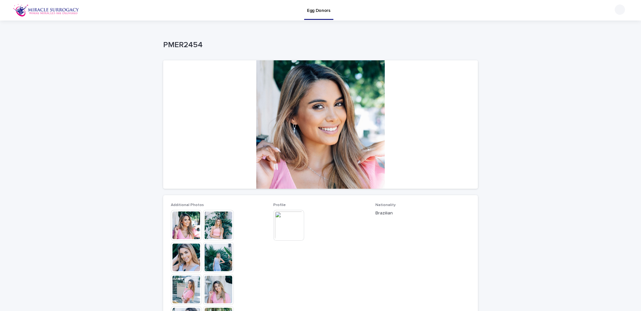
click at [281, 223] on img at bounding box center [288, 225] width 31 height 31
